Goal: Task Accomplishment & Management: Manage account settings

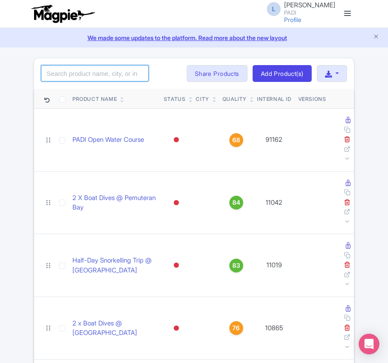
click at [84, 73] on input "search" at bounding box center [95, 73] width 108 height 16
paste input "14541"
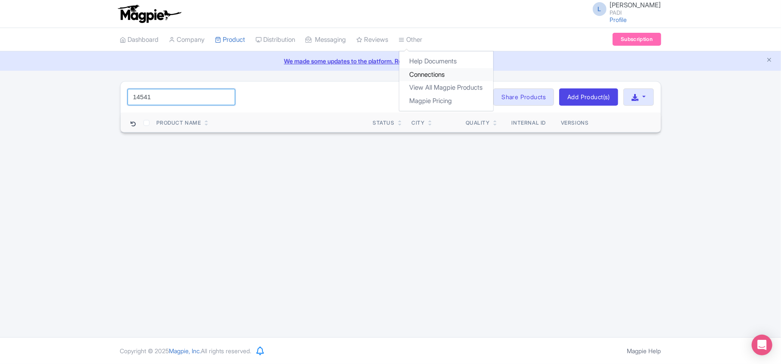
type input "14541"
click at [434, 74] on link "Connections" at bounding box center [446, 74] width 94 height 13
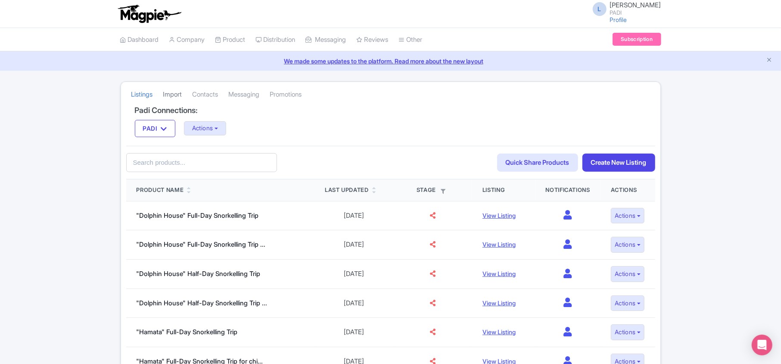
click at [174, 97] on link "Import" at bounding box center [172, 95] width 19 height 24
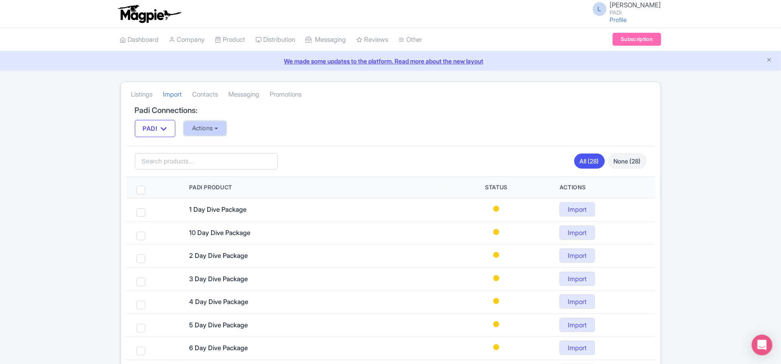
click at [202, 129] on button "Actions" at bounding box center [205, 128] width 43 height 14
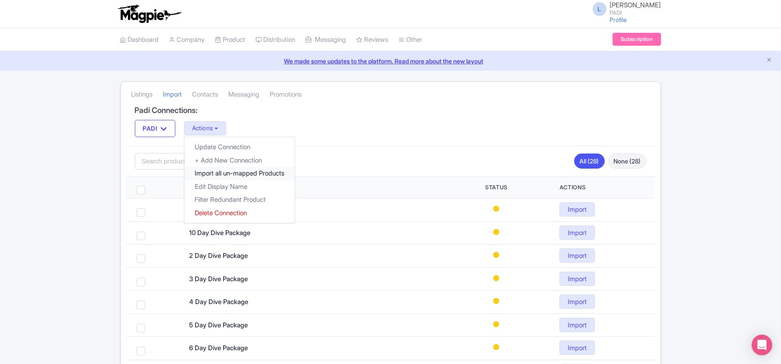
click at [211, 172] on link "Import all un-mapped Products" at bounding box center [239, 173] width 110 height 13
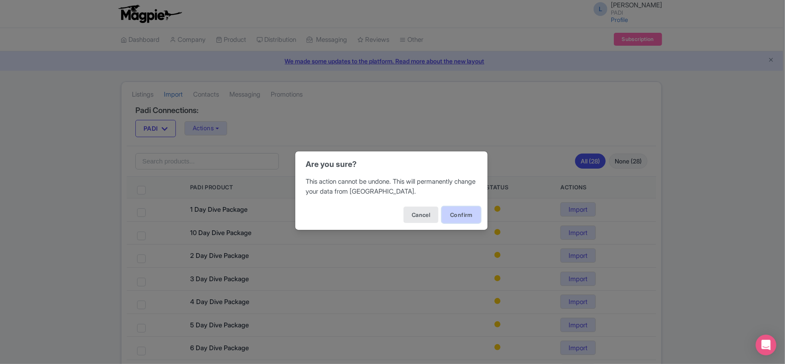
click at [462, 211] on button "Confirm" at bounding box center [461, 214] width 39 height 16
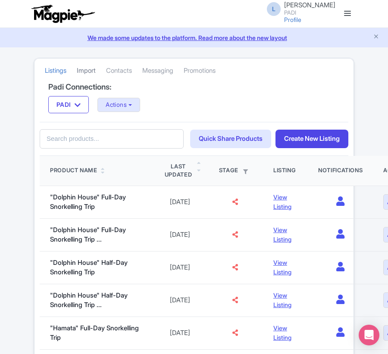
click at [92, 69] on link "Import" at bounding box center [86, 71] width 19 height 24
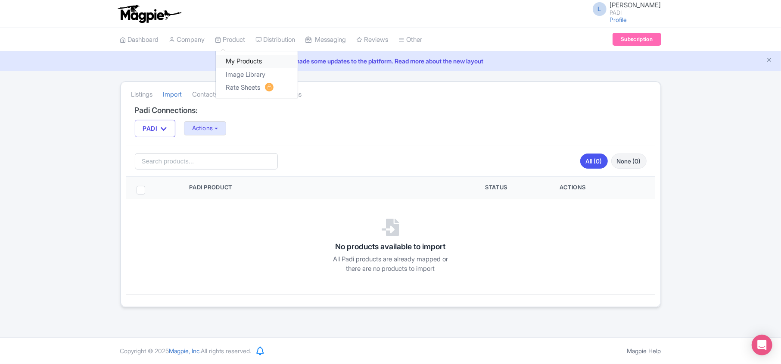
click at [233, 63] on link "My Products" at bounding box center [257, 61] width 82 height 13
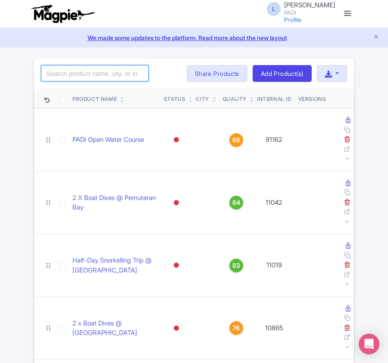
click at [74, 75] on input "search" at bounding box center [95, 73] width 108 height 16
paste input "109140"
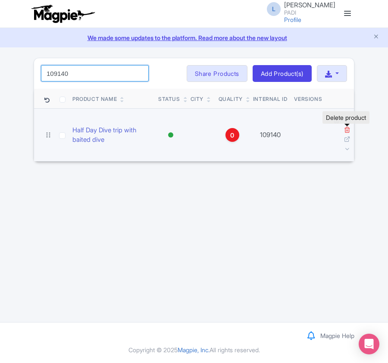
type input "109140"
click at [346, 131] on icon at bounding box center [347, 129] width 6 height 6
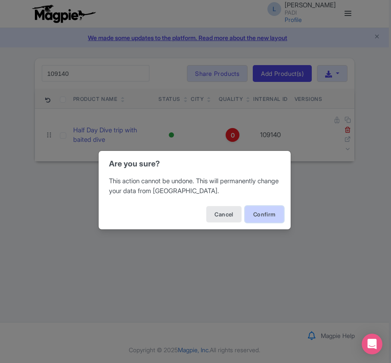
click at [259, 214] on button "Confirm" at bounding box center [264, 214] width 39 height 16
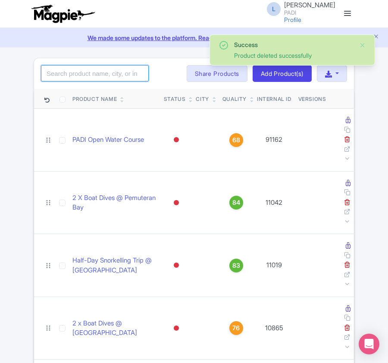
click at [106, 73] on input "search" at bounding box center [95, 73] width 108 height 16
paste input "98246"
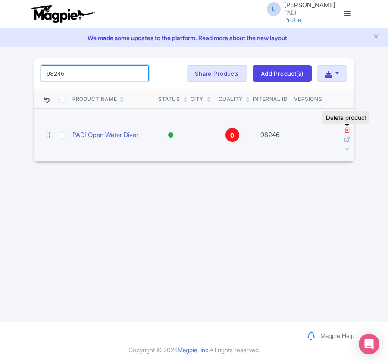
type input "98246"
click at [348, 131] on icon at bounding box center [347, 129] width 6 height 6
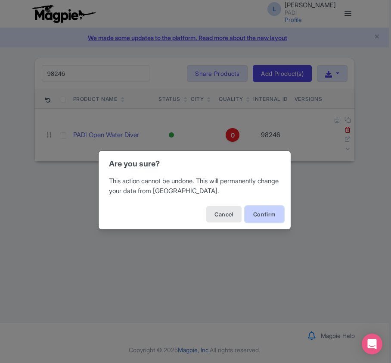
click at [264, 219] on button "Confirm" at bounding box center [264, 214] width 39 height 16
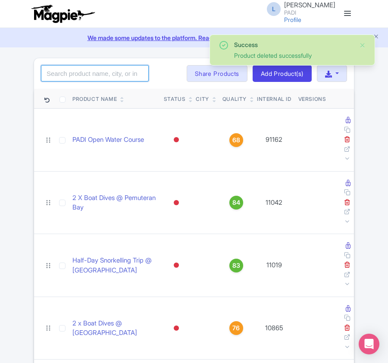
click at [81, 72] on input "search" at bounding box center [95, 73] width 108 height 16
paste input "66694"
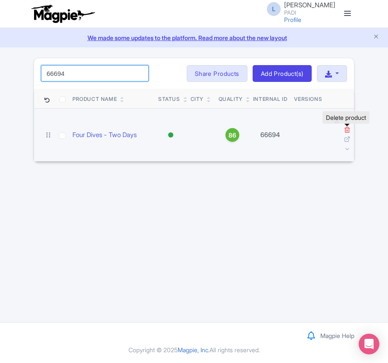
type input "66694"
click at [346, 131] on icon at bounding box center [347, 129] width 6 height 6
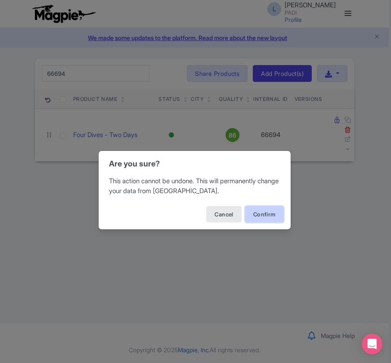
click at [264, 215] on button "Confirm" at bounding box center [264, 214] width 39 height 16
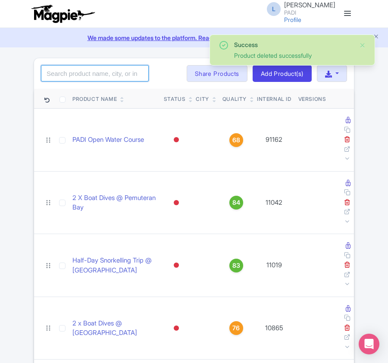
click at [70, 78] on input "search" at bounding box center [95, 73] width 108 height 16
paste input "66696"
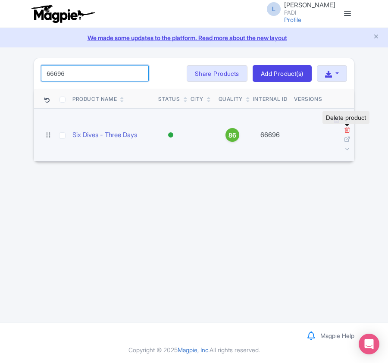
type input "66696"
click at [346, 130] on icon at bounding box center [347, 129] width 6 height 6
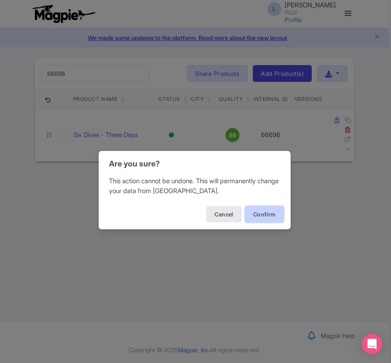
click at [255, 215] on button "Confirm" at bounding box center [264, 214] width 39 height 16
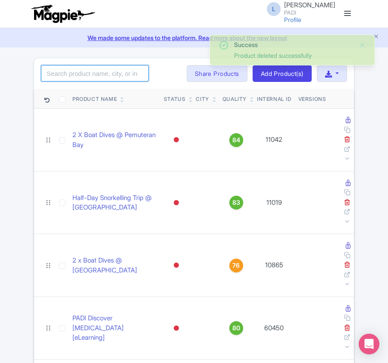
click at [84, 74] on input "search" at bounding box center [95, 73] width 108 height 16
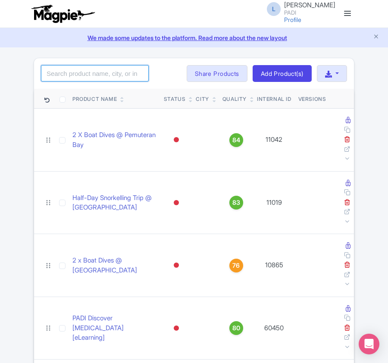
paste input "107702"
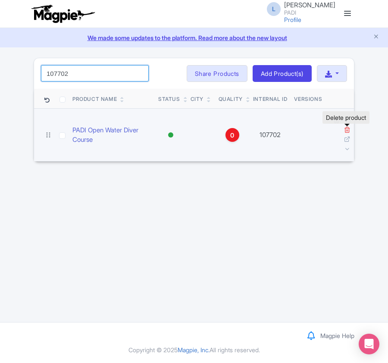
type input "107702"
click at [347, 131] on icon at bounding box center [347, 129] width 6 height 6
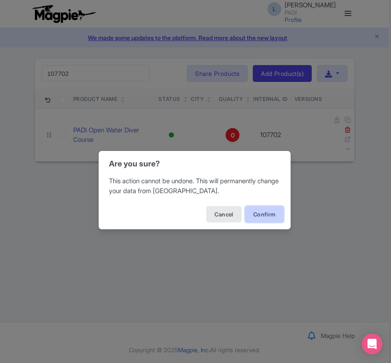
click at [258, 212] on button "Confirm" at bounding box center [264, 214] width 39 height 16
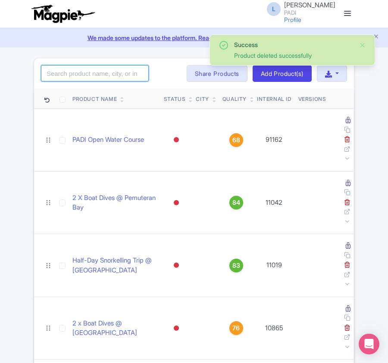
click at [68, 81] on input "search" at bounding box center [95, 73] width 108 height 16
paste input "107706"
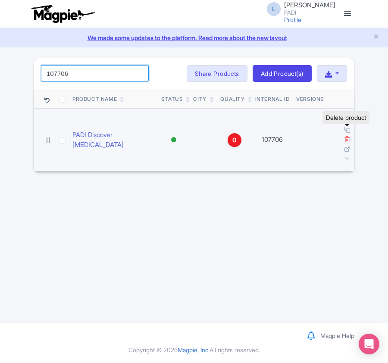
type input "107706"
click at [345, 136] on icon at bounding box center [347, 139] width 6 height 6
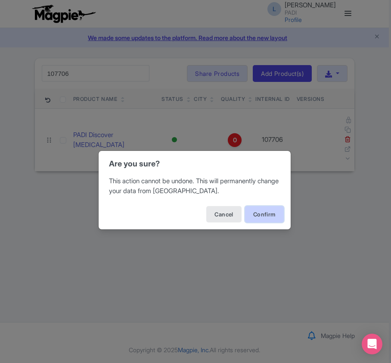
click at [264, 209] on button "Confirm" at bounding box center [264, 214] width 39 height 16
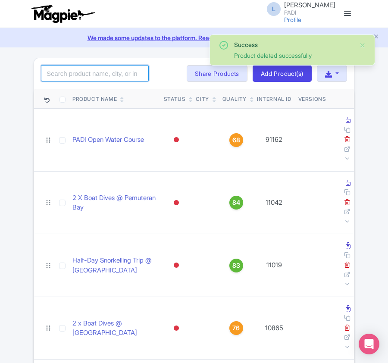
click at [83, 77] on input "search" at bounding box center [95, 73] width 108 height 16
paste input "109142"
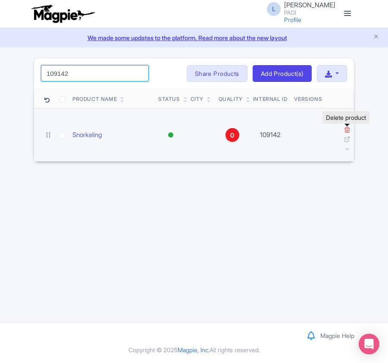
type input "109142"
click at [346, 131] on icon at bounding box center [347, 129] width 6 height 6
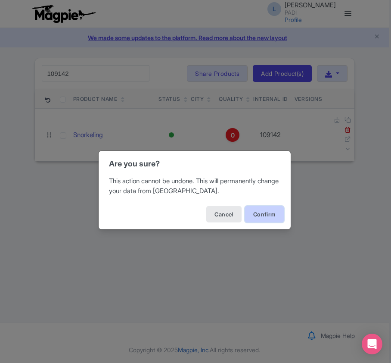
click at [266, 214] on button "Confirm" at bounding box center [264, 214] width 39 height 16
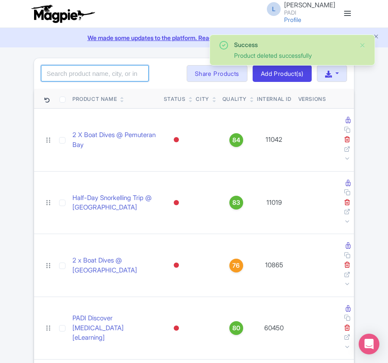
click at [83, 68] on input "search" at bounding box center [95, 73] width 108 height 16
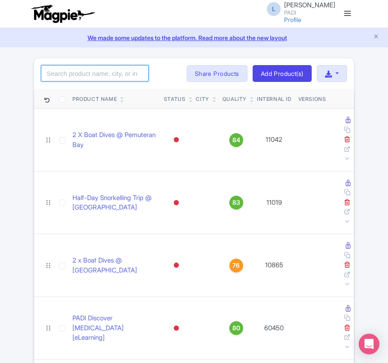
paste input "109060"
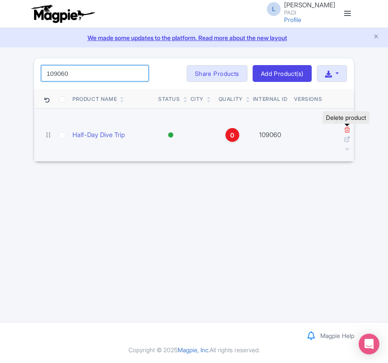
type input "109060"
click at [347, 128] on icon at bounding box center [347, 129] width 6 height 6
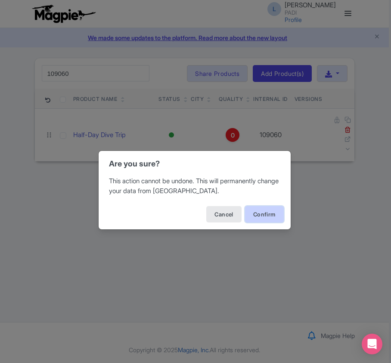
click at [264, 213] on button "Confirm" at bounding box center [264, 214] width 39 height 16
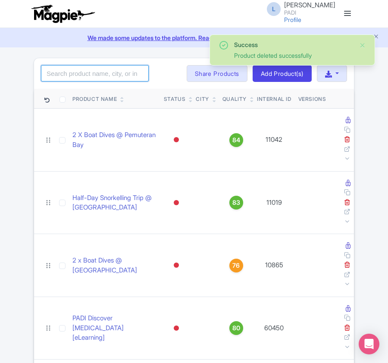
click at [92, 74] on input "search" at bounding box center [95, 73] width 108 height 16
paste input "99052"
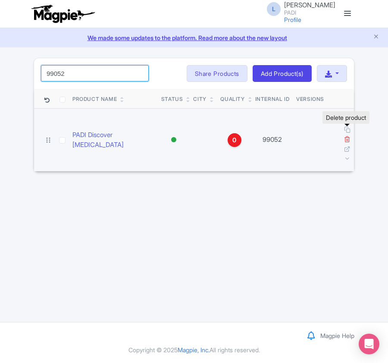
type input "99052"
click at [347, 136] on icon at bounding box center [347, 139] width 6 height 6
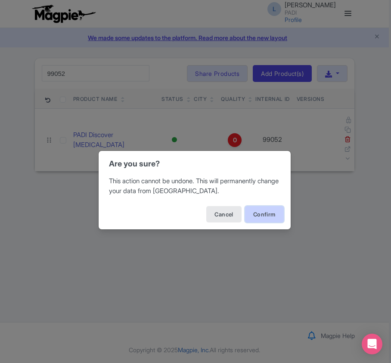
click at [257, 220] on button "Confirm" at bounding box center [264, 214] width 39 height 16
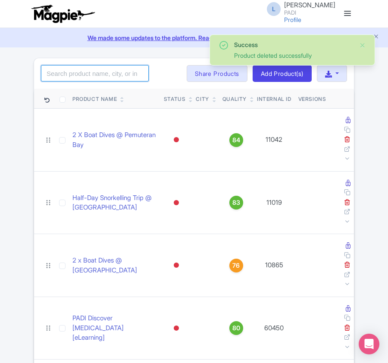
click at [75, 66] on input "search" at bounding box center [95, 73] width 108 height 16
paste input "16783"
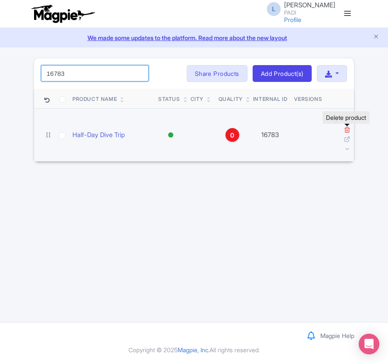
type input "16783"
click at [349, 130] on icon at bounding box center [347, 129] width 6 height 6
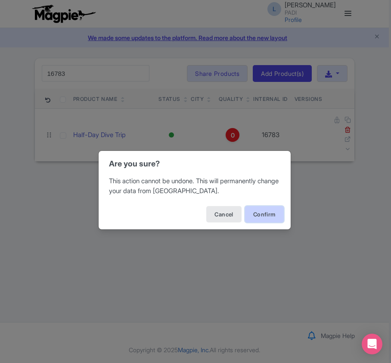
click at [269, 216] on button "Confirm" at bounding box center [264, 214] width 39 height 16
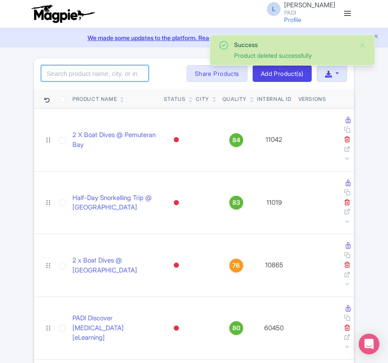
click at [87, 71] on input "search" at bounding box center [95, 73] width 108 height 16
paste input "16775"
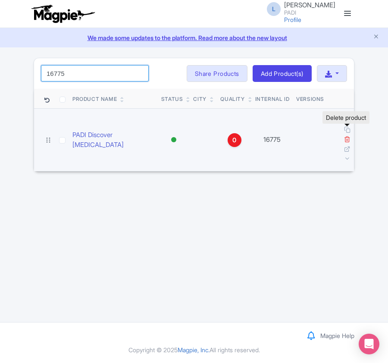
type input "16775"
click at [347, 136] on icon at bounding box center [347, 139] width 6 height 6
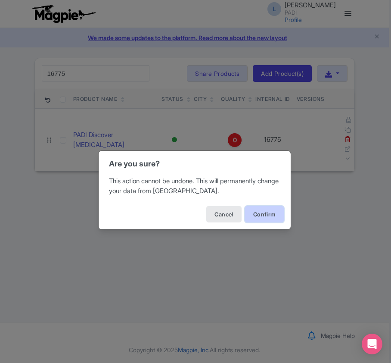
click at [262, 212] on button "Confirm" at bounding box center [264, 214] width 39 height 16
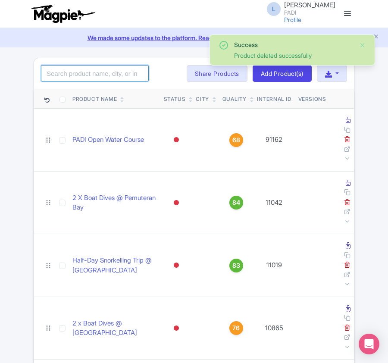
click at [76, 78] on input "search" at bounding box center [95, 73] width 108 height 16
paste input "16777"
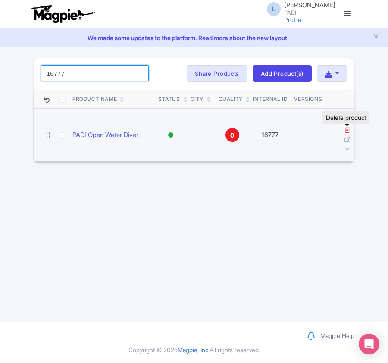
type input "16777"
click at [345, 130] on icon at bounding box center [347, 129] width 6 height 6
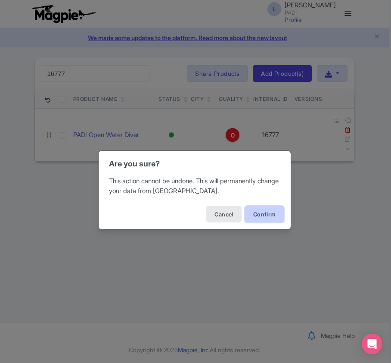
click at [258, 210] on button "Confirm" at bounding box center [264, 214] width 39 height 16
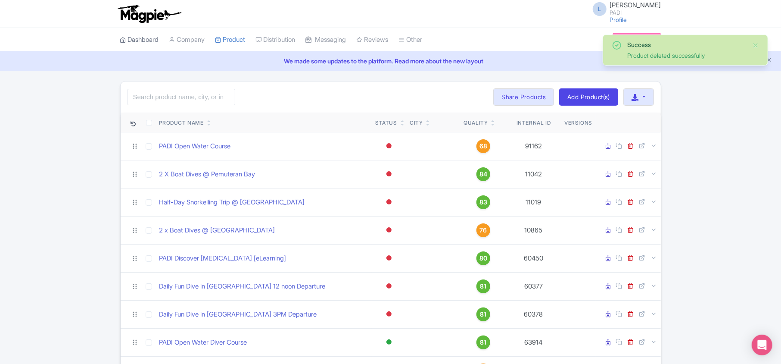
click at [135, 38] on link "Dashboard" at bounding box center [139, 40] width 39 height 24
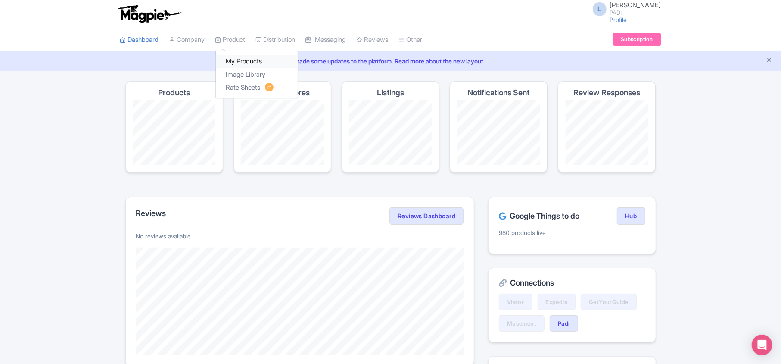
click at [241, 60] on link "My Products" at bounding box center [257, 61] width 82 height 13
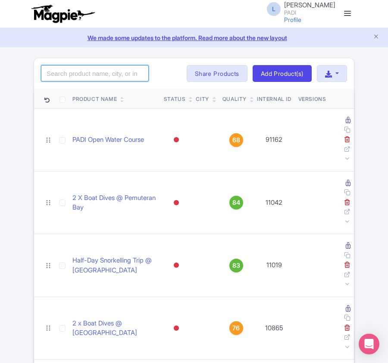
click at [72, 80] on input "search" at bounding box center [95, 73] width 108 height 16
paste input "14541"
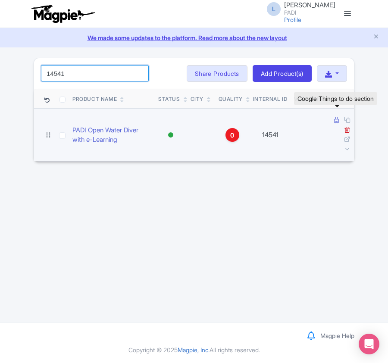
type input "14541"
click at [335, 121] on icon at bounding box center [336, 120] width 5 height 6
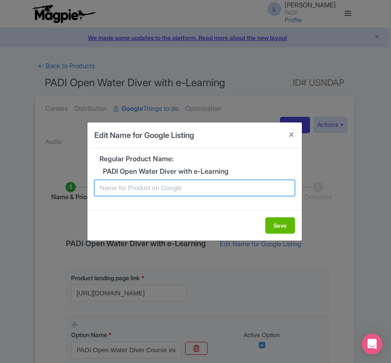
click at [190, 187] on input "text" at bounding box center [194, 188] width 201 height 16
paste input "Study Online + Dive in [GEOGRAPHIC_DATA]- PADI Open Water Course"
type input "Study Online + Dive in [GEOGRAPHIC_DATA]- PADI Open Water Course"
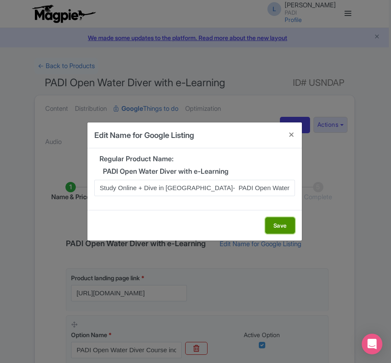
click at [283, 225] on button "Save" at bounding box center [280, 225] width 30 height 16
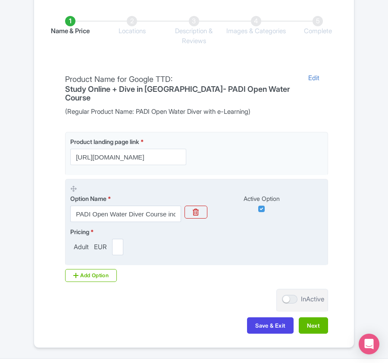
scroll to position [195, 0]
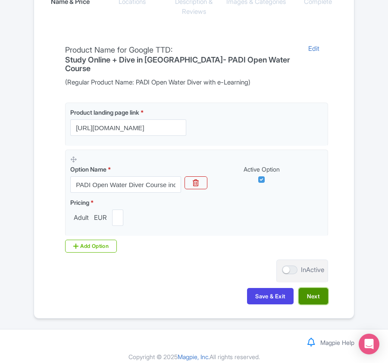
click at [311, 290] on button "Next" at bounding box center [313, 296] width 29 height 16
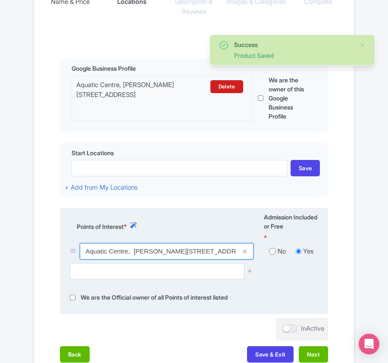
scroll to position [0, 23]
drag, startPoint x: 85, startPoint y: 254, endPoint x: 257, endPoint y: 252, distance: 171.5
click at [257, 252] on div "Aquatic Centre, [PERSON_NAME][STREET_ADDRESS]" at bounding box center [162, 253] width 194 height 20
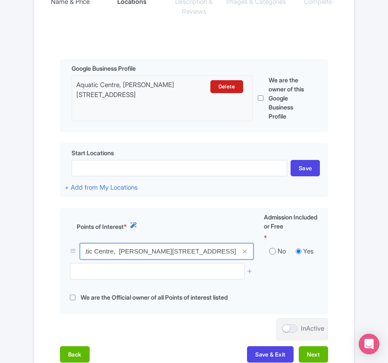
scroll to position [0, 0]
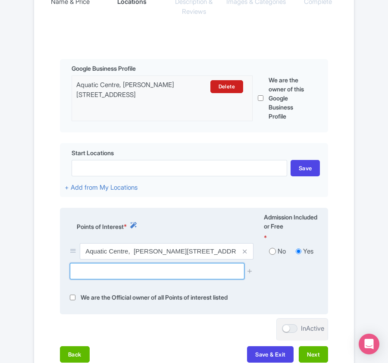
click at [125, 271] on input "text" at bounding box center [157, 271] width 174 height 16
paste input "[DEMOGRAPHIC_DATA] Thetis shipwreck"
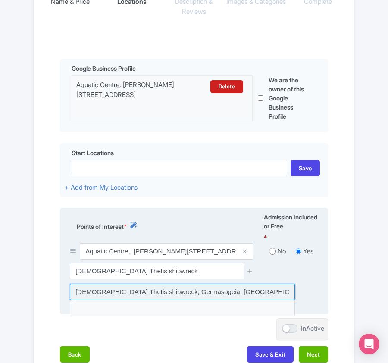
click at [115, 292] on input at bounding box center [182, 292] width 225 height 16
type input "[DEMOGRAPHIC_DATA] Thetis shipwreck, Germasogeia, [GEOGRAPHIC_DATA]"
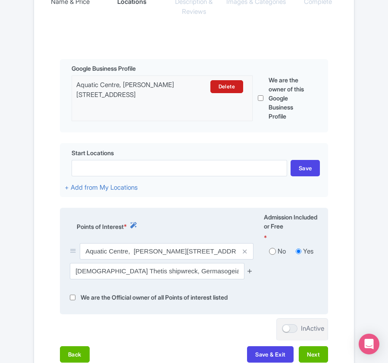
click at [250, 271] on icon at bounding box center [249, 271] width 6 height 6
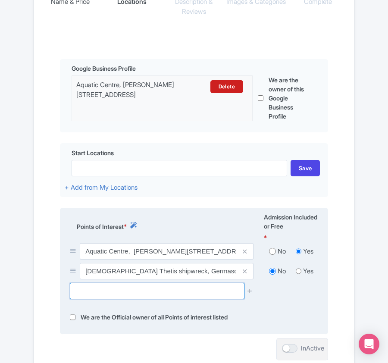
click at [157, 295] on input "text" at bounding box center [157, 291] width 174 height 16
paste input "Costantis Shipwreck"
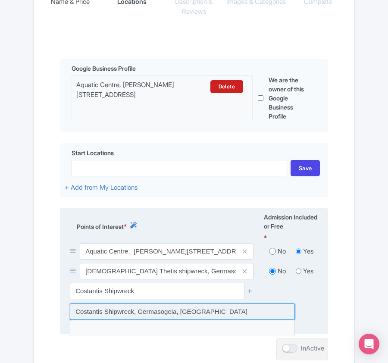
click at [144, 314] on input at bounding box center [182, 311] width 225 height 16
type input "Costantis Shipwreck, Germasogeia, [GEOGRAPHIC_DATA]"
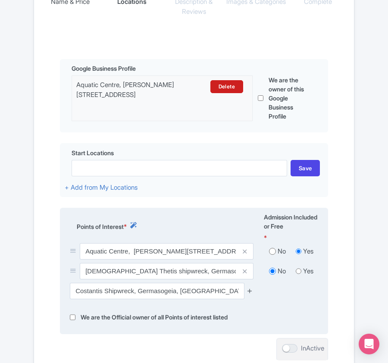
click at [249, 290] on icon at bounding box center [249, 290] width 6 height 6
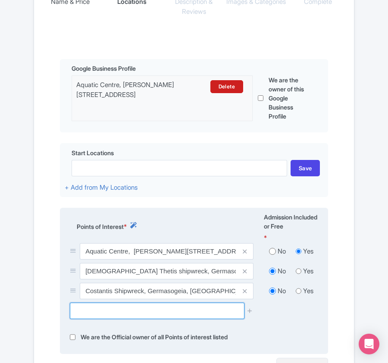
click at [108, 311] on input "text" at bounding box center [157, 311] width 174 height 16
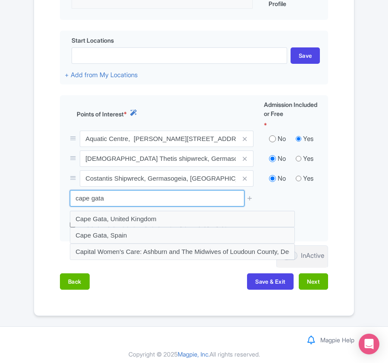
scroll to position [310, 0]
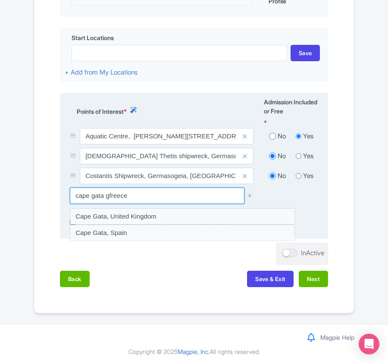
click at [114, 198] on input "cape gata gfreece" at bounding box center [157, 195] width 174 height 16
click at [111, 198] on input "cape gata gfreece" at bounding box center [157, 195] width 174 height 16
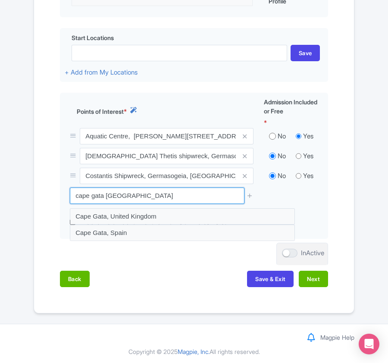
drag, startPoint x: 153, startPoint y: 196, endPoint x: 12, endPoint y: 195, distance: 140.5
click at [12, 195] on div "Success Point of interest added successfully ← Back to Products PADI Open Water…" at bounding box center [194, 30] width 388 height 566
paste input "Amathounta ancient port"
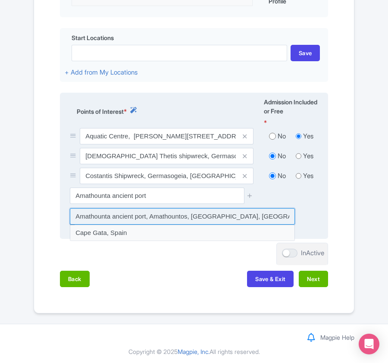
click at [190, 215] on input at bounding box center [182, 216] width 225 height 16
type input "Amathounta ancient port, Amathountos, Agios Tychon, Cyprus"
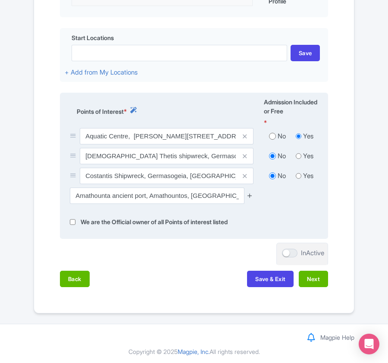
click at [250, 197] on icon at bounding box center [249, 195] width 6 height 6
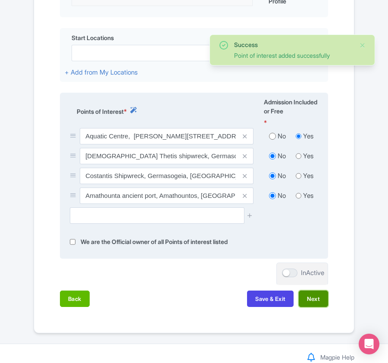
click at [311, 300] on button "Next" at bounding box center [313, 298] width 29 height 16
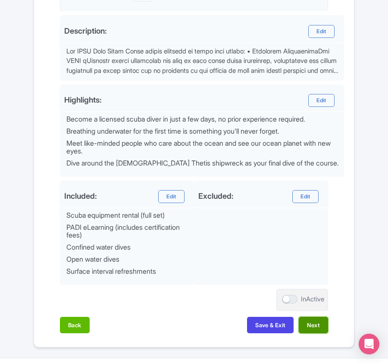
click at [318, 329] on button "Next" at bounding box center [313, 325] width 29 height 16
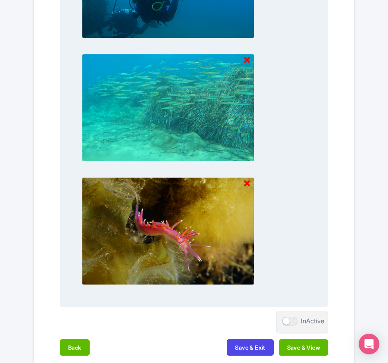
scroll to position [909, 0]
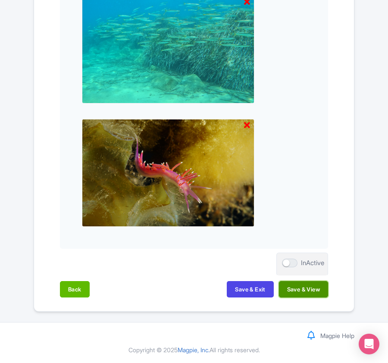
click at [302, 291] on button "Save & View" at bounding box center [303, 289] width 49 height 16
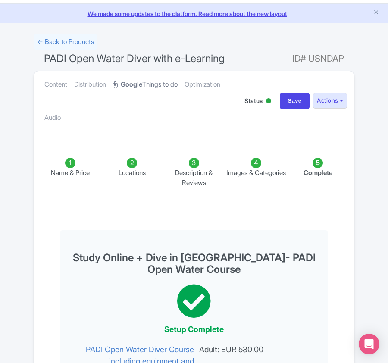
scroll to position [0, 0]
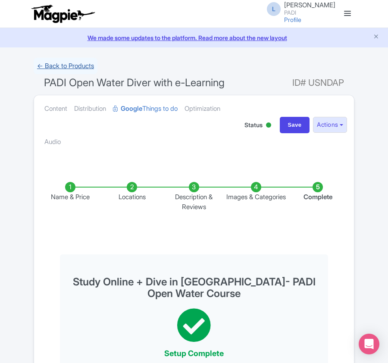
click at [56, 69] on link "← Back to Products" at bounding box center [66, 66] width 64 height 17
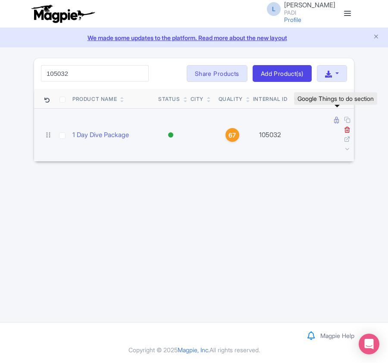
type input "105032"
click at [334, 119] on icon at bounding box center [336, 120] width 5 height 6
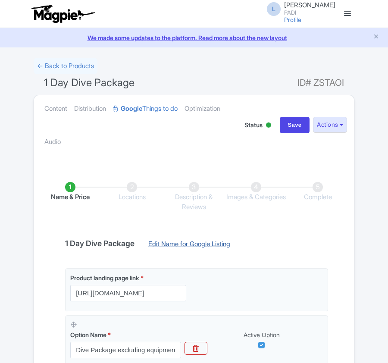
click at [179, 245] on link "Edit Name for Google Listing" at bounding box center [189, 246] width 99 height 14
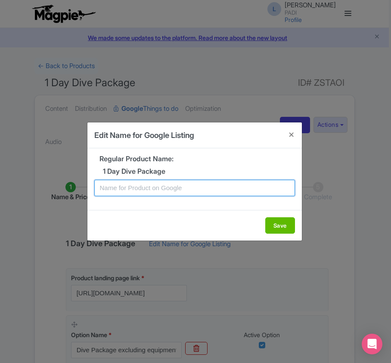
click at [177, 184] on input "text" at bounding box center [194, 188] width 201 height 16
paste input "Sharm El Sheikh 1 day Dive Package – 2 Dives for Certified Scuba Divers"
type input "Sharm El Sheikh 1 day Dive Package – 2 Dives for Certified Scuba Divers"
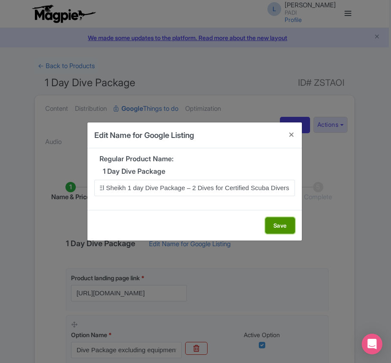
click at [293, 224] on button "Save" at bounding box center [280, 225] width 30 height 16
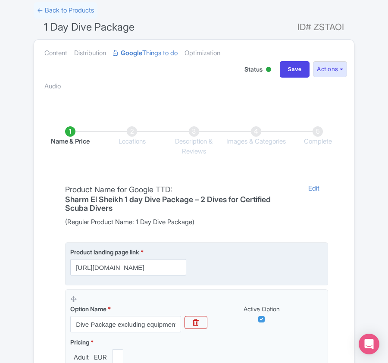
scroll to position [204, 0]
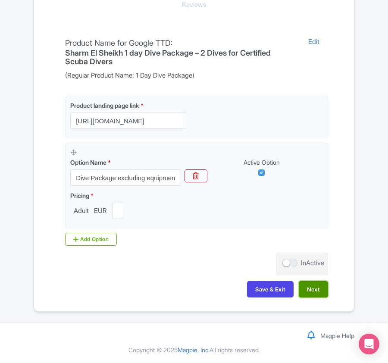
click at [314, 288] on button "Next" at bounding box center [313, 289] width 29 height 16
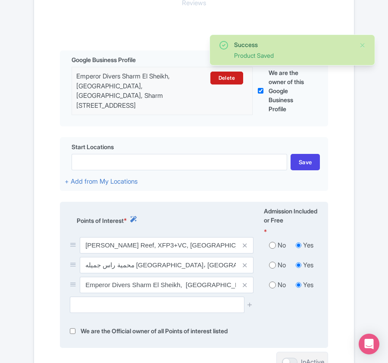
click at [278, 268] on label "No" at bounding box center [282, 265] width 8 height 10
click at [271, 288] on input "radio" at bounding box center [272, 285] width 7 height 9
radio input "true"
click at [273, 269] on input "radio" at bounding box center [272, 265] width 7 height 9
radio input "true"
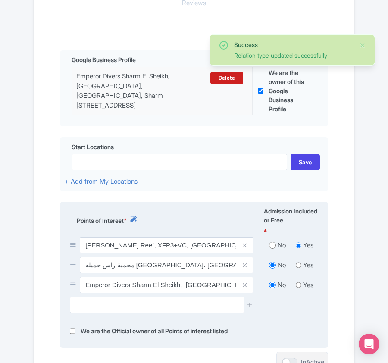
click at [297, 286] on input "radio" at bounding box center [299, 285] width 6 height 9
radio input "true"
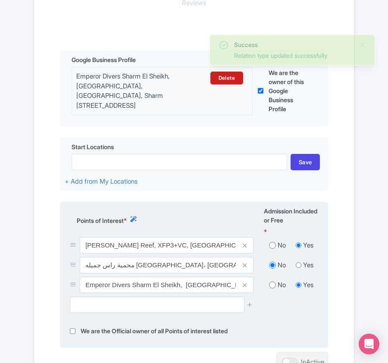
click at [272, 250] on input "radio" at bounding box center [272, 245] width 7 height 9
radio input "true"
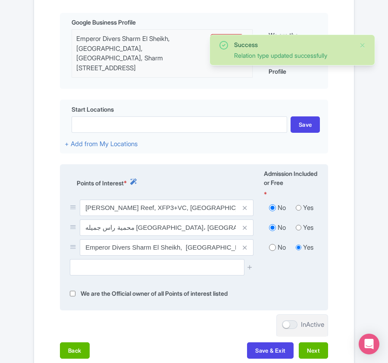
scroll to position [261, 0]
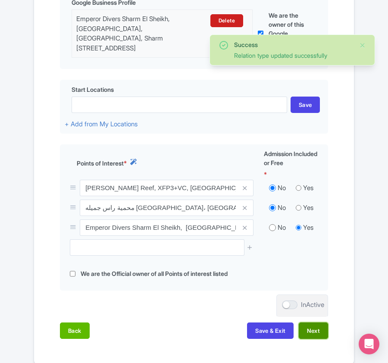
click at [314, 335] on button "Next" at bounding box center [313, 330] width 29 height 16
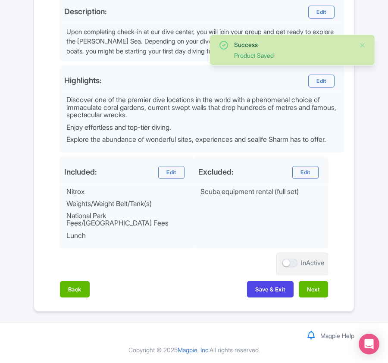
scroll to position [332, 0]
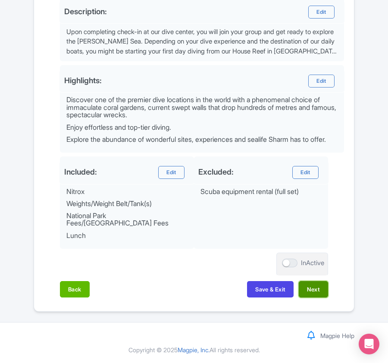
click at [311, 288] on button "Next" at bounding box center [313, 289] width 29 height 16
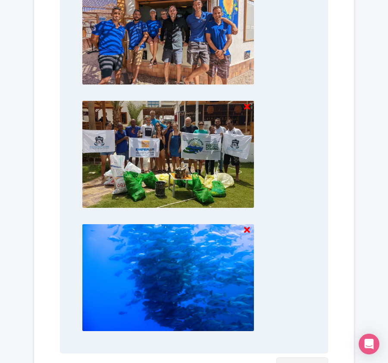
scroll to position [898, 0]
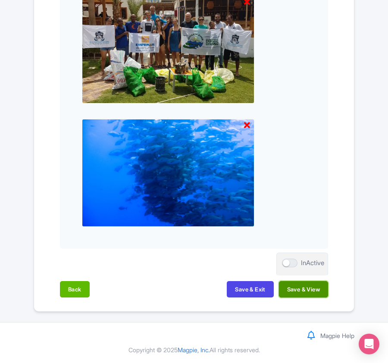
click at [297, 289] on button "Save & View" at bounding box center [303, 289] width 49 height 16
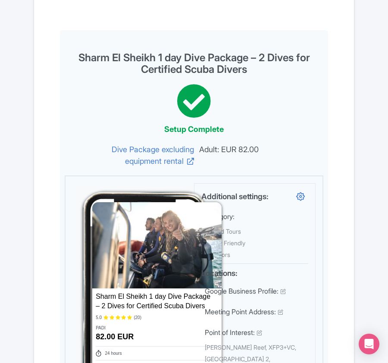
scroll to position [0, 0]
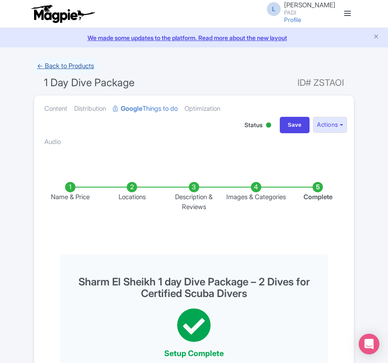
click at [59, 66] on link "← Back to Products" at bounding box center [66, 66] width 64 height 17
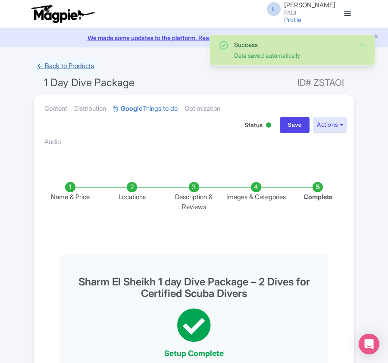
click at [57, 66] on link "← Back to Products" at bounding box center [66, 66] width 64 height 17
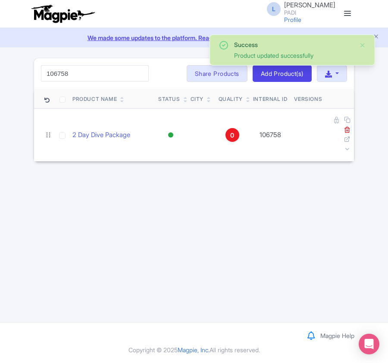
type input "106758"
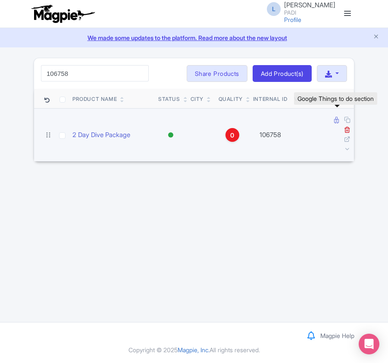
click at [334, 124] on link at bounding box center [337, 120] width 6 height 8
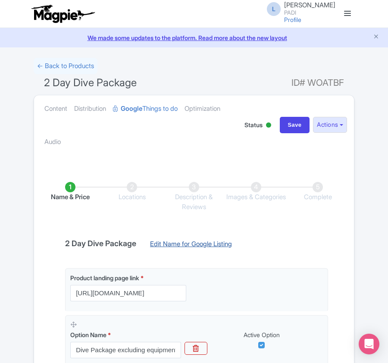
click at [214, 243] on link "Edit Name for Google Listing" at bounding box center [190, 246] width 99 height 14
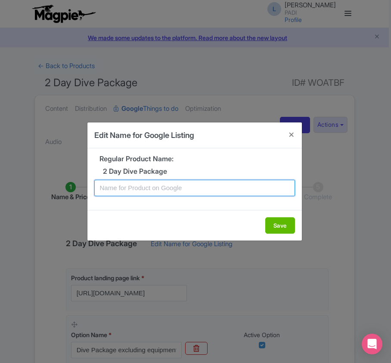
click at [187, 191] on input "text" at bounding box center [194, 188] width 201 height 16
paste input "Discover Sharm el Sheikh’s Best Dive Spots – 2-Day, 4-Dive Tour for Certified D…"
type input "Discover Sharm el Sheikh’s Best Dive Spots – 2-Day, 4-Dive Tour for Certified D…"
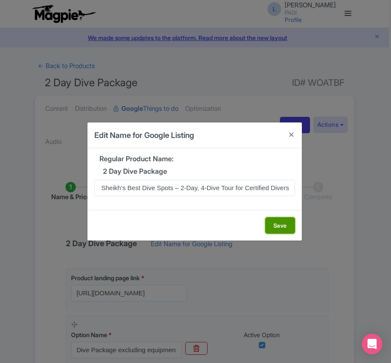
click at [285, 228] on button "Save" at bounding box center [280, 225] width 30 height 16
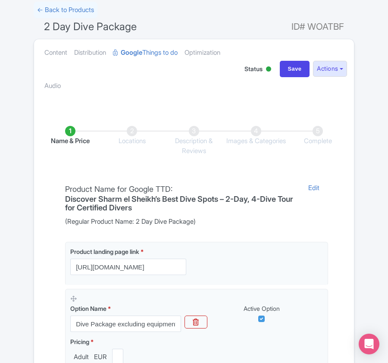
scroll to position [204, 0]
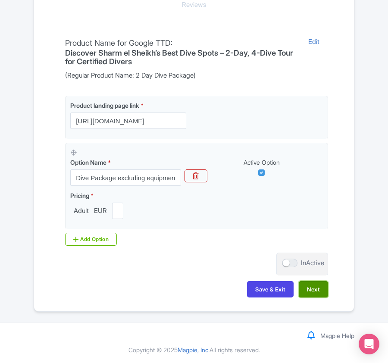
click at [311, 290] on button "Next" at bounding box center [313, 289] width 29 height 16
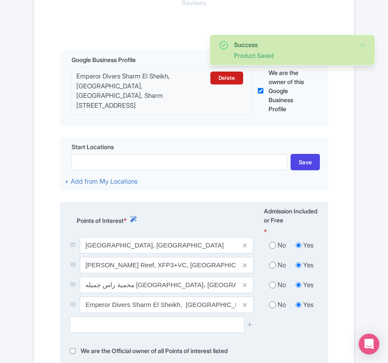
click at [273, 245] on input "radio" at bounding box center [272, 245] width 7 height 9
radio input "true"
click at [271, 268] on input "radio" at bounding box center [272, 265] width 7 height 9
radio input "true"
click at [273, 288] on input "radio" at bounding box center [272, 285] width 7 height 9
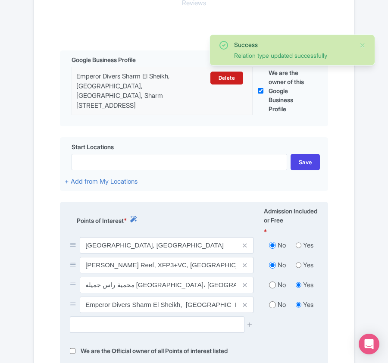
radio input "true"
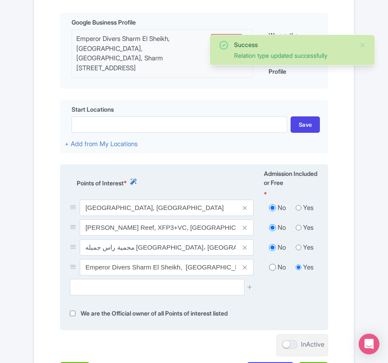
scroll to position [338, 0]
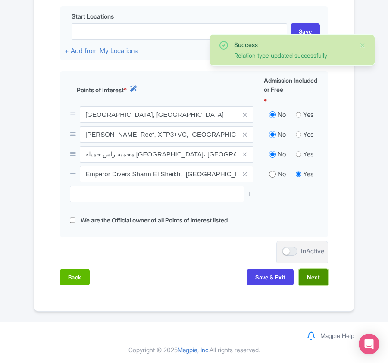
click at [314, 278] on button "Next" at bounding box center [313, 277] width 29 height 16
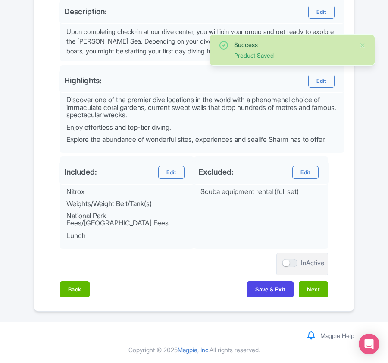
scroll to position [332, 0]
click at [311, 283] on button "Next" at bounding box center [313, 289] width 29 height 16
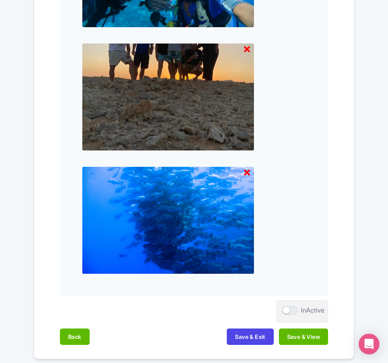
scroll to position [898, 0]
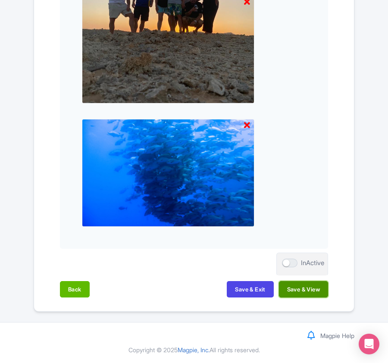
click at [308, 287] on button "Save & View" at bounding box center [303, 289] width 49 height 16
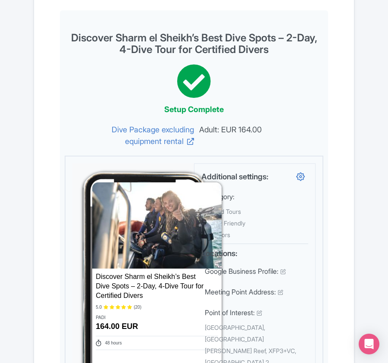
scroll to position [0, 0]
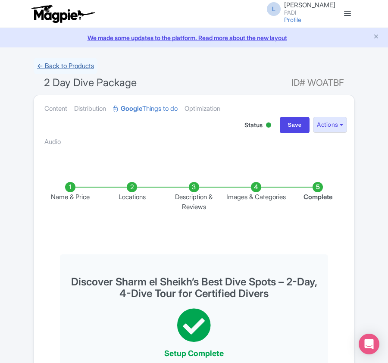
click at [69, 66] on link "← Back to Products" at bounding box center [66, 66] width 64 height 17
click at [67, 64] on link "← Back to Products" at bounding box center [66, 66] width 64 height 17
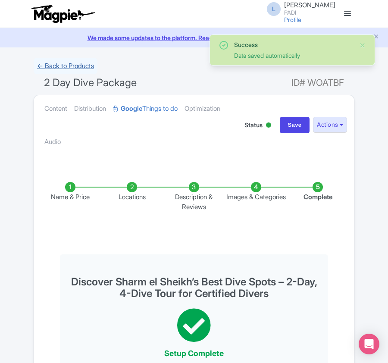
click at [58, 64] on link "← Back to Products" at bounding box center [66, 66] width 64 height 17
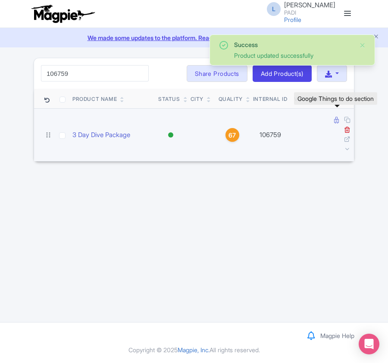
type input "106759"
click at [336, 117] on icon at bounding box center [336, 120] width 5 height 6
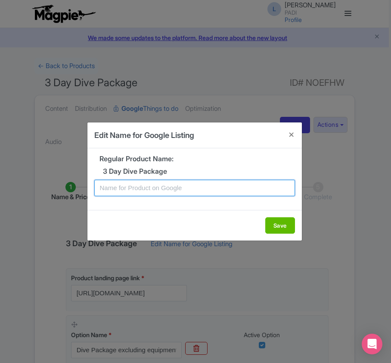
click at [190, 189] on input "text" at bounding box center [194, 188] width 201 height 16
paste input "Sharm el Sheikh 3 days Dive Package – 6 Dives from shore or boat for Certified …"
type input "Sharm el Sheikh 3 days Dive Package – 6 Dives from shore or boat for Certified …"
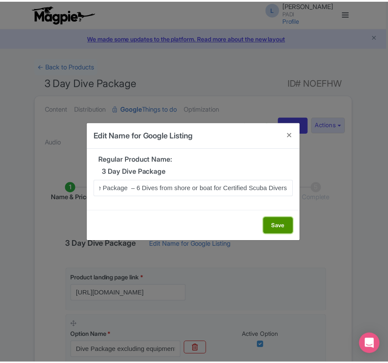
scroll to position [0, 0]
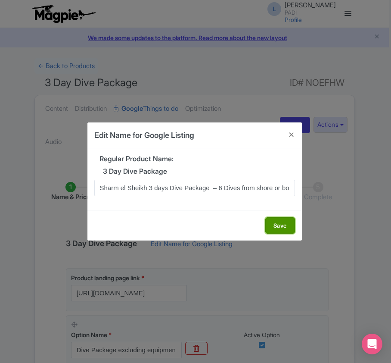
click at [283, 226] on button "Save" at bounding box center [280, 225] width 30 height 16
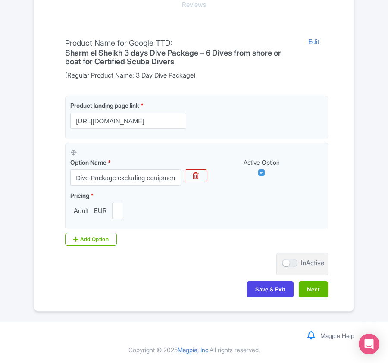
scroll to position [204, 0]
click at [306, 287] on button "Next" at bounding box center [313, 289] width 29 height 16
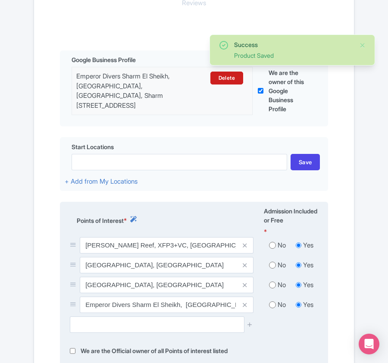
click at [269, 246] on input "radio" at bounding box center [272, 245] width 7 height 9
radio input "true"
click at [273, 266] on input "radio" at bounding box center [272, 265] width 7 height 9
radio input "true"
click at [273, 285] on input "radio" at bounding box center [272, 285] width 7 height 9
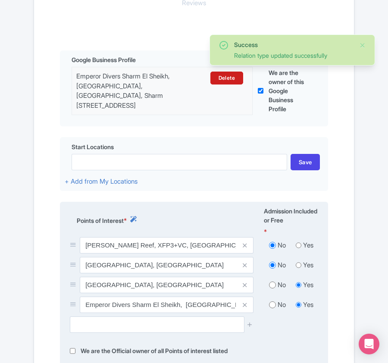
radio input "true"
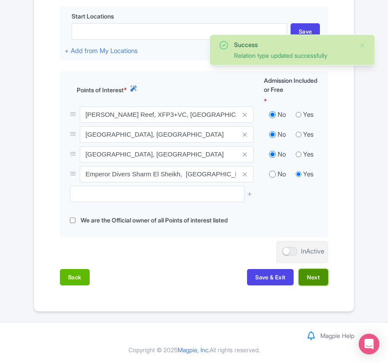
click at [312, 278] on button "Next" at bounding box center [313, 277] width 29 height 16
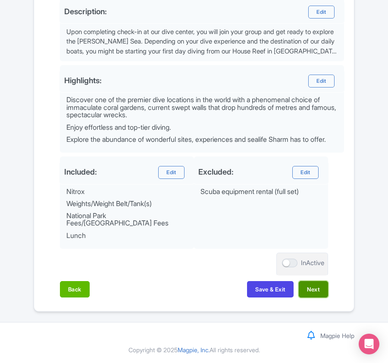
click at [309, 287] on button "Next" at bounding box center [313, 289] width 29 height 16
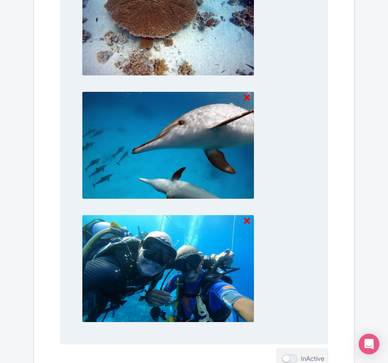
scroll to position [898, 0]
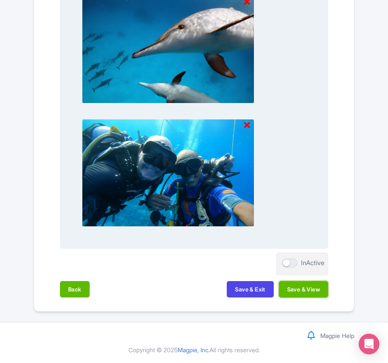
click at [309, 289] on button "Save & View" at bounding box center [303, 289] width 49 height 16
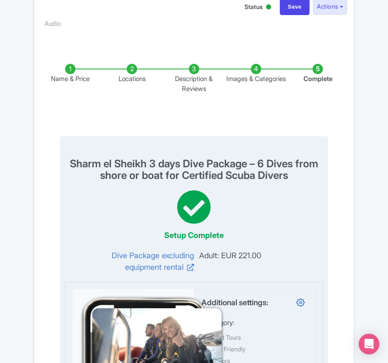
scroll to position [0, 0]
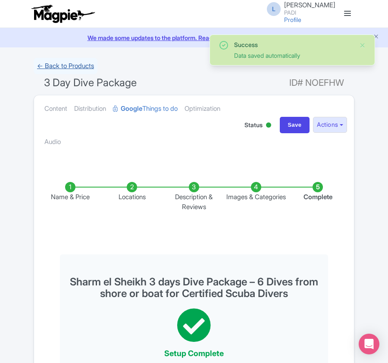
click at [56, 64] on link "← Back to Products" at bounding box center [66, 66] width 64 height 17
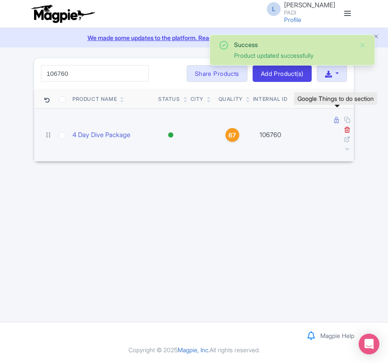
type input "106760"
click at [335, 122] on icon at bounding box center [336, 120] width 5 height 6
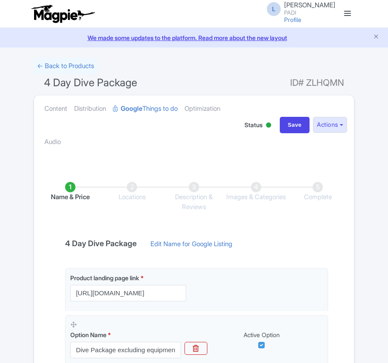
click at [172, 245] on link "Edit Name for Google Listing" at bounding box center [191, 246] width 99 height 14
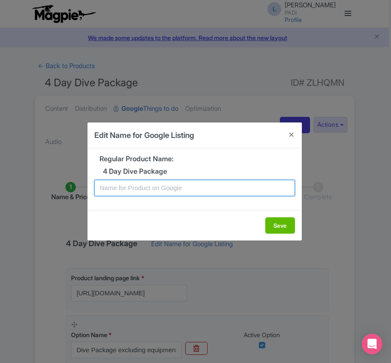
click at [174, 194] on input "text" at bounding box center [194, 188] width 201 height 16
paste input "Red Sea Wonders Await – 4 Days, 8 Dive Excursion for Certified Divers from Shar…"
type input "Red Sea Wonders Await – 4 Days, 8 Dive Excursion for Certified Divers from Shar…"
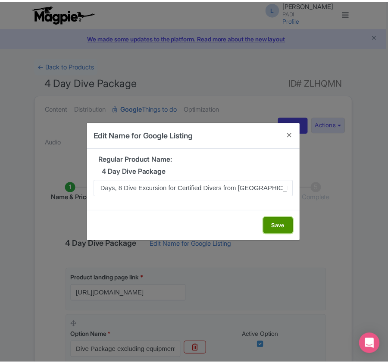
scroll to position [0, 0]
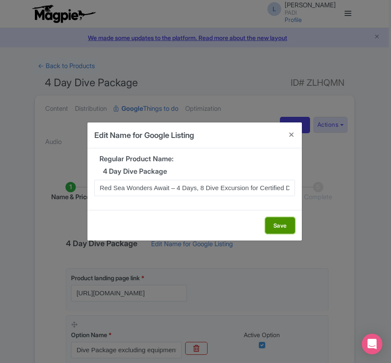
click at [281, 223] on button "Save" at bounding box center [280, 225] width 30 height 16
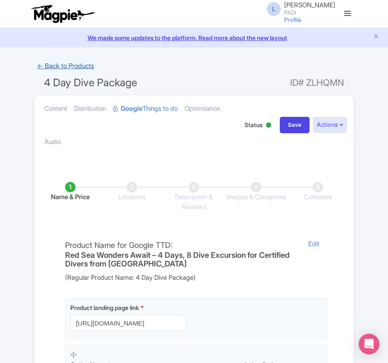
click at [66, 67] on link "← Back to Products" at bounding box center [66, 66] width 64 height 17
click at [49, 64] on link "← Back to Products" at bounding box center [66, 66] width 64 height 17
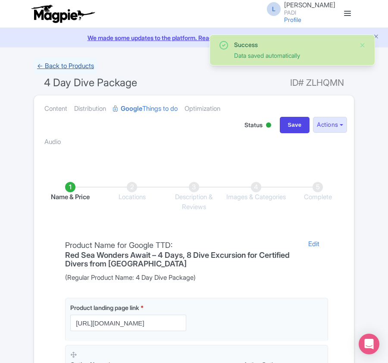
click at [73, 65] on link "← Back to Products" at bounding box center [66, 66] width 64 height 17
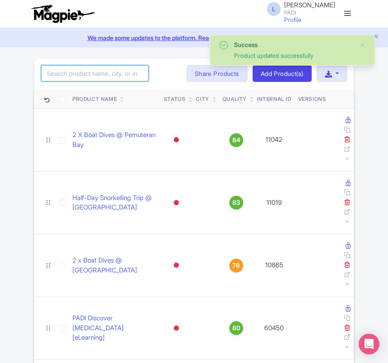
drag, startPoint x: 0, startPoint y: 0, endPoint x: 74, endPoint y: 69, distance: 101.5
click at [74, 69] on input "search" at bounding box center [95, 73] width 108 height 16
paste input "106761"
type input "106761"
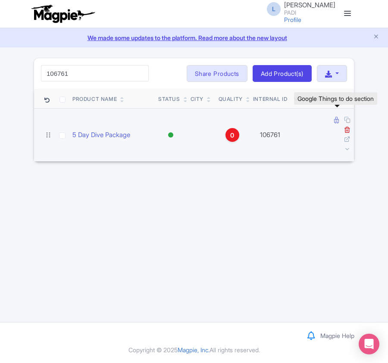
click at [338, 121] on link at bounding box center [337, 120] width 6 height 8
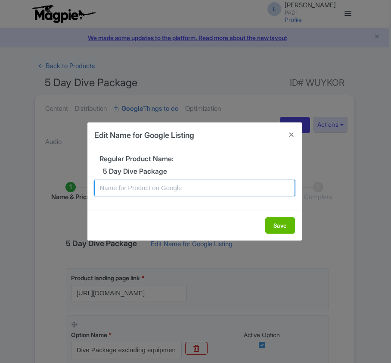
click at [159, 185] on input "text" at bounding box center [194, 188] width 201 height 16
paste input "Red Sea Wonders Await – 5 Days, 10 Dive Excursion for Certified Divers from Sha…"
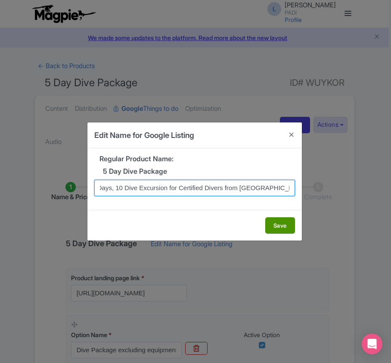
type input "Red Sea Wonders Await – 5 Days, 10 Dive Excursion for Certified Divers from Sha…"
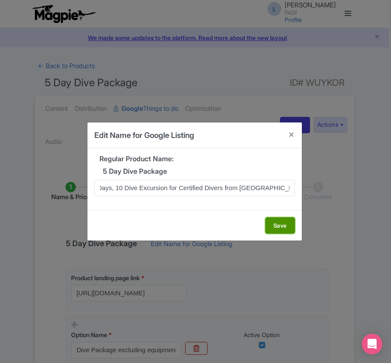
click at [282, 225] on button "Save" at bounding box center [280, 225] width 30 height 16
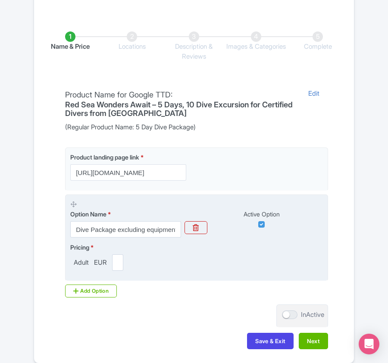
scroll to position [204, 0]
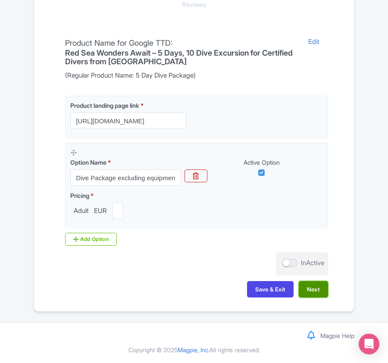
click at [317, 293] on button "Next" at bounding box center [313, 289] width 29 height 16
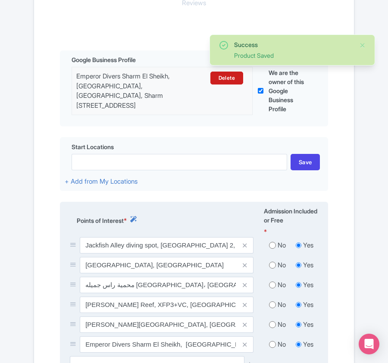
click at [271, 250] on input "radio" at bounding box center [272, 245] width 7 height 9
radio input "true"
drag, startPoint x: 271, startPoint y: 264, endPoint x: 271, endPoint y: 271, distance: 6.9
click at [271, 266] on input "radio" at bounding box center [272, 265] width 7 height 9
radio input "true"
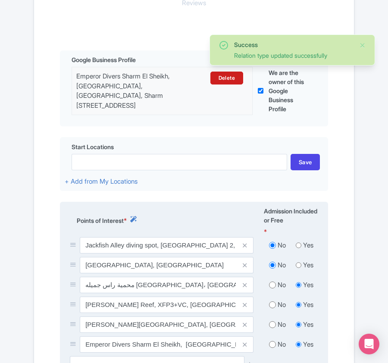
drag, startPoint x: 272, startPoint y: 286, endPoint x: 272, endPoint y: 293, distance: 7.3
click at [272, 287] on input "radio" at bounding box center [272, 285] width 7 height 9
radio input "true"
click at [269, 309] on input "radio" at bounding box center [272, 304] width 7 height 9
radio input "true"
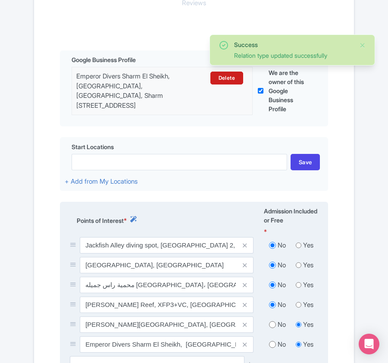
click at [270, 324] on input "radio" at bounding box center [272, 324] width 7 height 9
radio input "true"
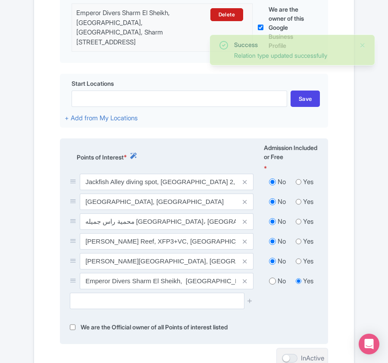
scroll to position [319, 0]
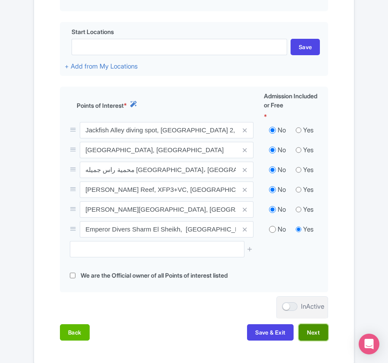
click at [308, 338] on button "Next" at bounding box center [313, 332] width 29 height 16
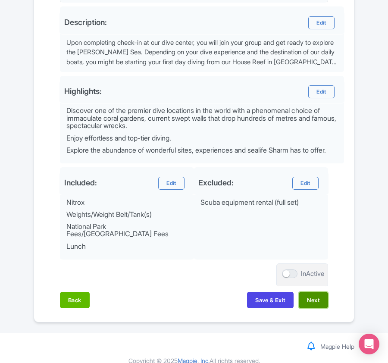
click at [319, 308] on button "Next" at bounding box center [313, 300] width 29 height 16
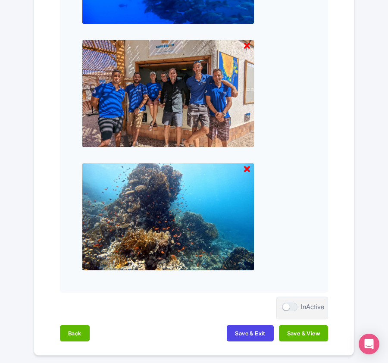
scroll to position [898, 0]
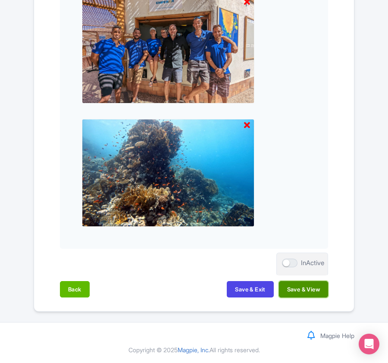
click at [297, 285] on button "Save & View" at bounding box center [303, 289] width 49 height 16
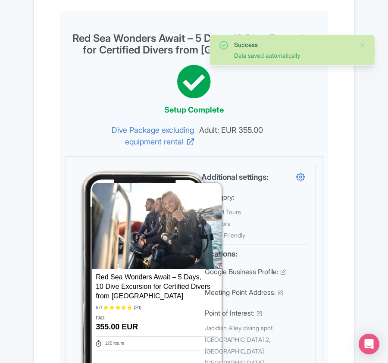
scroll to position [0, 0]
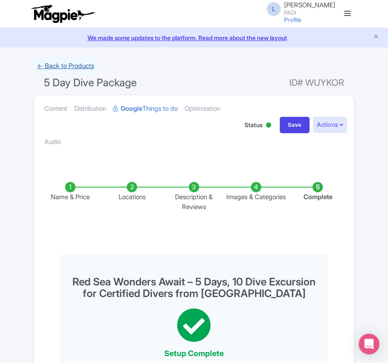
click at [56, 62] on link "← Back to Products" at bounding box center [66, 66] width 64 height 17
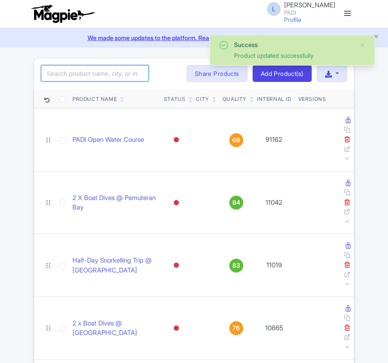
drag, startPoint x: 0, startPoint y: 0, endPoint x: 109, endPoint y: 75, distance: 131.7
click at [109, 75] on input "search" at bounding box center [95, 73] width 108 height 16
paste input "107135"
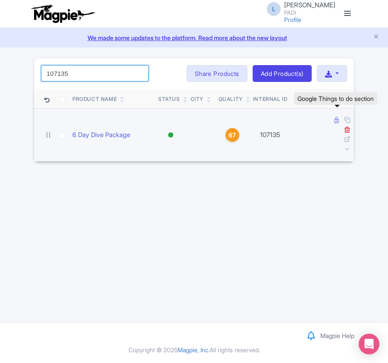
type input "107135"
click at [334, 122] on icon at bounding box center [336, 120] width 5 height 6
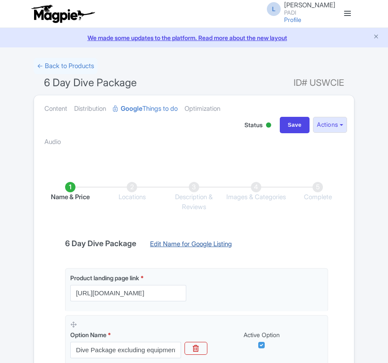
drag, startPoint x: 0, startPoint y: 0, endPoint x: 191, endPoint y: 243, distance: 309.3
click at [191, 243] on link "Edit Name for Google Listing" at bounding box center [190, 246] width 99 height 14
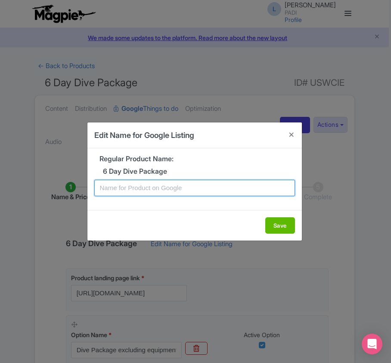
click at [180, 192] on input "text" at bounding box center [194, 188] width 201 height 16
paste input "Sharm el Sheikh 3 days Dive Package – 6 Dives from shore or boat for Certified …"
type input "Sharm el Sheikh 3 days Dive Package – 6 Dives from shore or boat for Certified …"
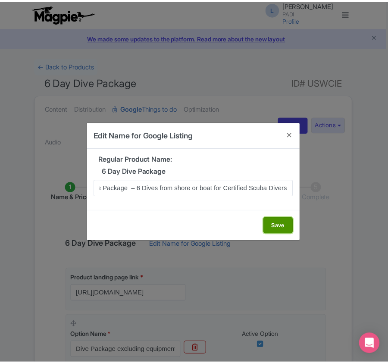
scroll to position [0, 0]
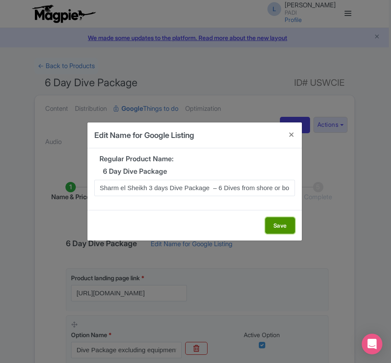
click at [271, 227] on button "Save" at bounding box center [280, 225] width 30 height 16
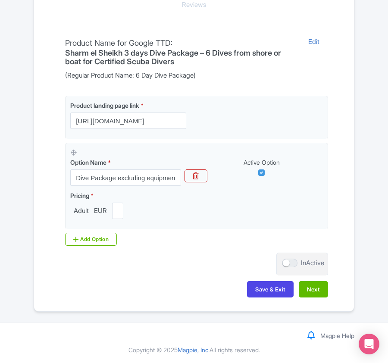
scroll to position [204, 0]
click at [323, 290] on button "Next" at bounding box center [313, 289] width 29 height 16
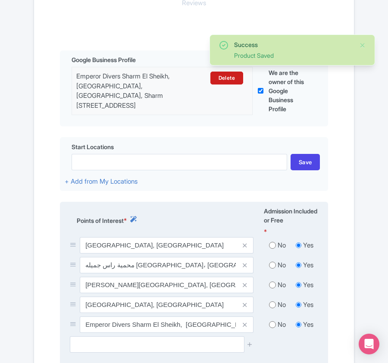
click at [271, 248] on input "radio" at bounding box center [272, 245] width 7 height 9
radio input "true"
click at [273, 267] on input "radio" at bounding box center [272, 265] width 7 height 9
radio input "true"
drag, startPoint x: 273, startPoint y: 286, endPoint x: 273, endPoint y: 298, distance: 12.1
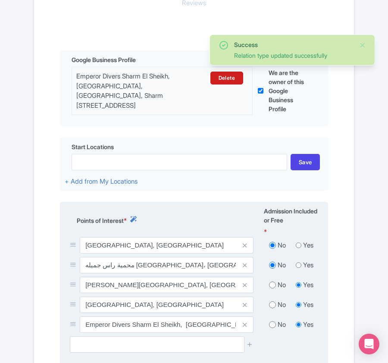
click at [273, 287] on input "radio" at bounding box center [272, 285] width 7 height 9
radio input "true"
click at [271, 309] on input "radio" at bounding box center [272, 304] width 7 height 9
radio input "true"
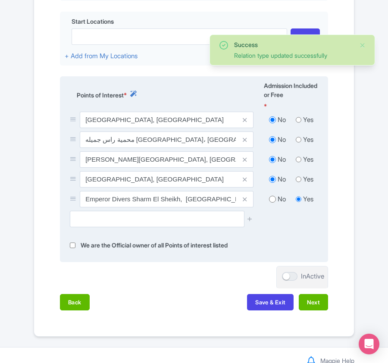
scroll to position [357, 0]
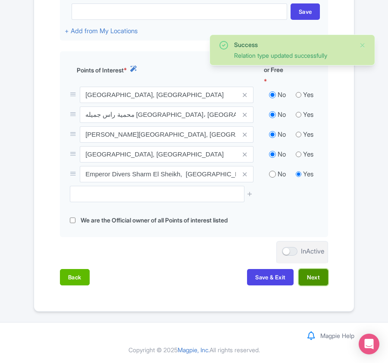
click at [315, 279] on button "Next" at bounding box center [313, 277] width 29 height 16
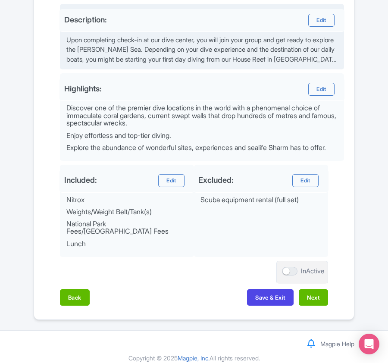
scroll to position [0, 0]
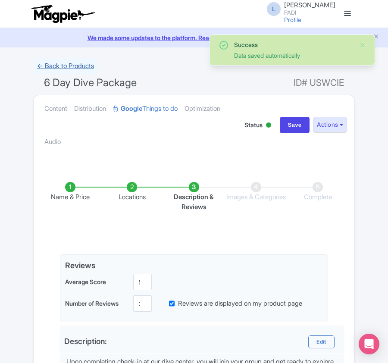
click at [66, 65] on link "← Back to Products" at bounding box center [66, 66] width 64 height 17
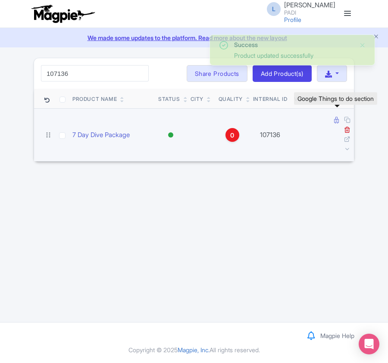
type input "107136"
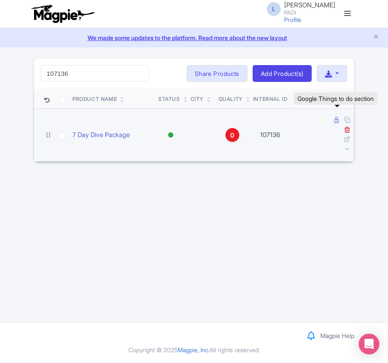
click at [335, 120] on icon at bounding box center [336, 120] width 5 height 6
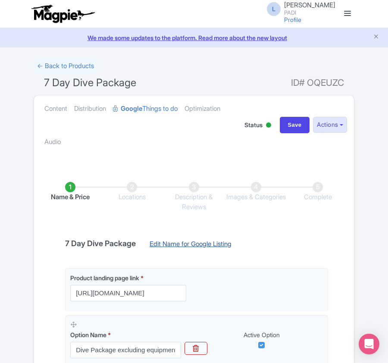
click at [197, 245] on link "Edit Name for Google Listing" at bounding box center [190, 246] width 99 height 14
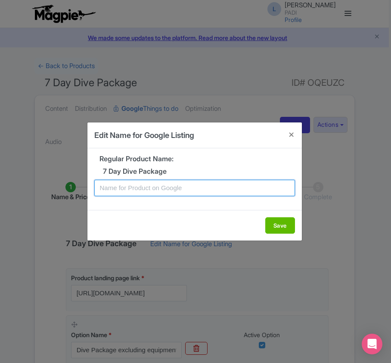
click at [183, 190] on input "text" at bounding box center [194, 188] width 201 height 16
paste input "Discover Sharm el Sheikh’s Best Dive Spots – 7-Day, 14-Dive Tour for Certified …"
type input "Discover Sharm el Sheikh’s Best Dive Spots – 7-Day, 14-Dive Tour for Certified …"
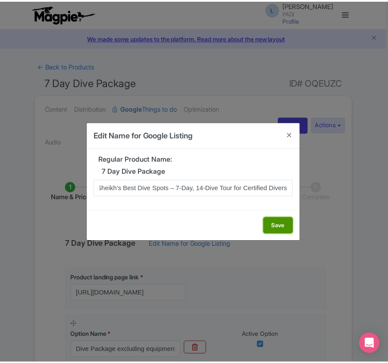
scroll to position [0, 0]
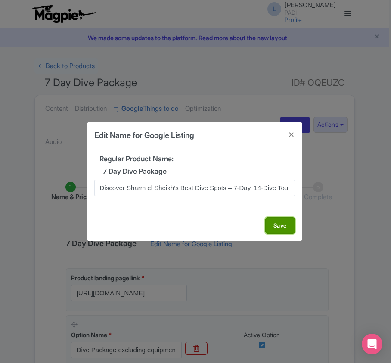
click at [274, 225] on button "Save" at bounding box center [280, 225] width 30 height 16
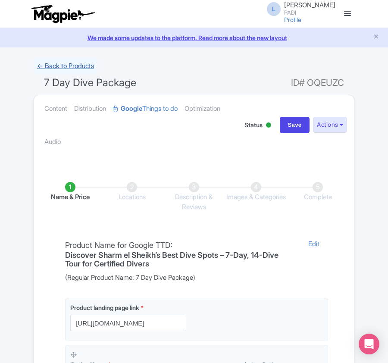
click at [58, 61] on link "← Back to Products" at bounding box center [66, 66] width 64 height 17
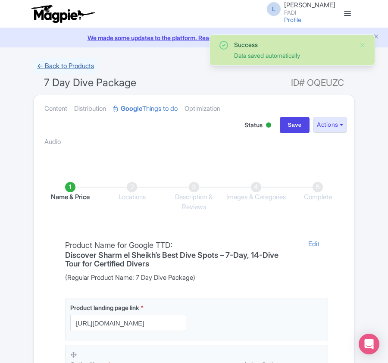
click at [76, 67] on link "← Back to Products" at bounding box center [66, 66] width 64 height 17
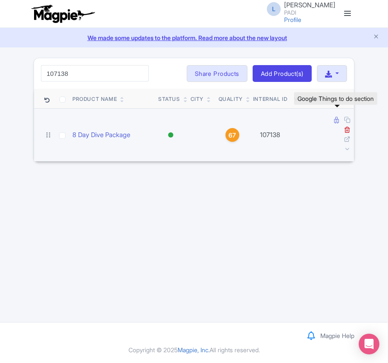
type input "107138"
click at [334, 121] on icon at bounding box center [336, 120] width 5 height 6
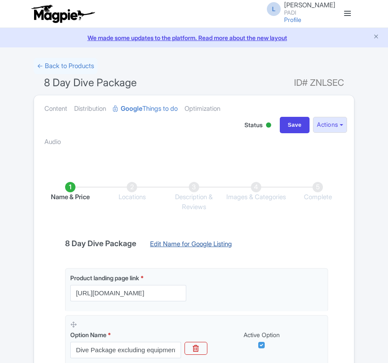
click at [181, 240] on link "Edit Name for Google Listing" at bounding box center [190, 246] width 99 height 14
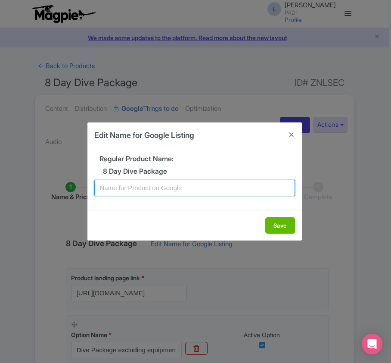
click at [184, 189] on input "text" at bounding box center [194, 188] width 201 height 16
paste input "Discover Sharm el Sheikh’s Best Dive Spots – 8-Day, 16-Dive Tour for Certified …"
type input "Discover Sharm el Sheikh’s Best Dive Spots – 8-Day, 16-Dive Tour for Certified …"
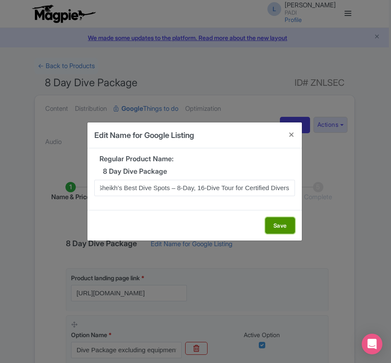
click at [274, 229] on button "Save" at bounding box center [280, 225] width 30 height 16
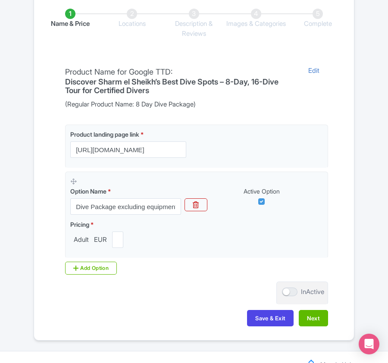
scroll to position [204, 0]
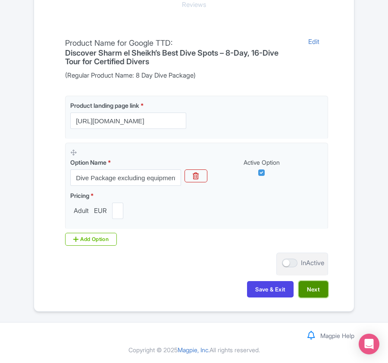
click at [318, 290] on button "Next" at bounding box center [313, 289] width 29 height 16
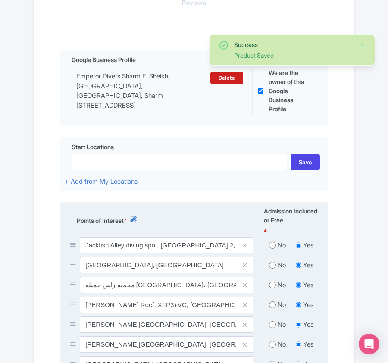
click at [271, 246] on input "radio" at bounding box center [272, 245] width 7 height 9
radio input "true"
drag, startPoint x: 272, startPoint y: 264, endPoint x: 272, endPoint y: 271, distance: 6.9
click at [272, 264] on input "radio" at bounding box center [272, 265] width 7 height 9
radio input "true"
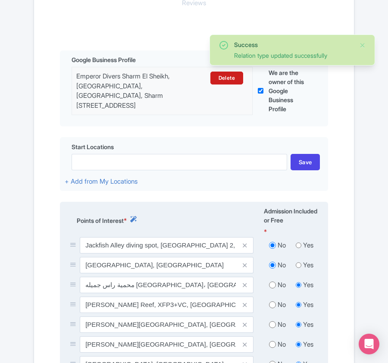
click at [273, 285] on input "radio" at bounding box center [272, 285] width 7 height 9
radio input "true"
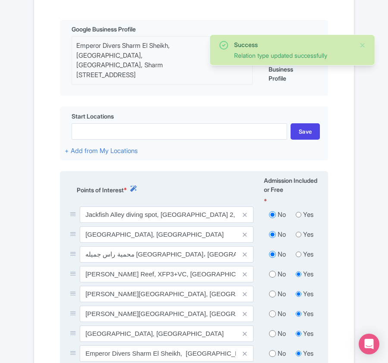
scroll to position [261, 0]
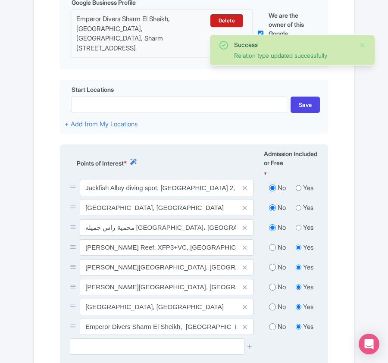
click at [273, 254] on div "No Yes" at bounding box center [291, 249] width 65 height 20
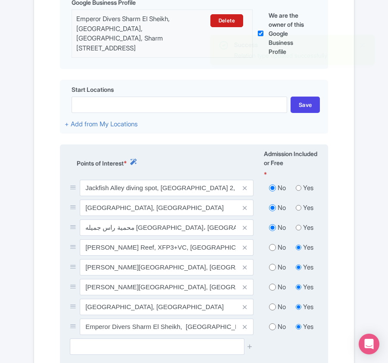
click at [271, 271] on input "radio" at bounding box center [272, 267] width 7 height 9
radio input "true"
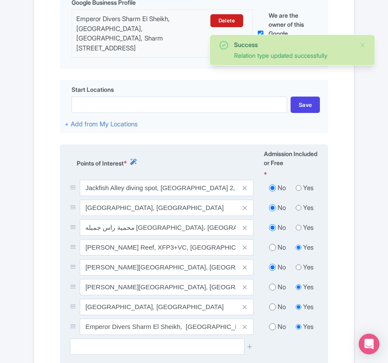
click at [271, 288] on input "radio" at bounding box center [272, 287] width 7 height 9
radio input "true"
click at [270, 250] on input "radio" at bounding box center [272, 247] width 7 height 9
radio input "true"
click at [269, 310] on input "radio" at bounding box center [272, 307] width 7 height 9
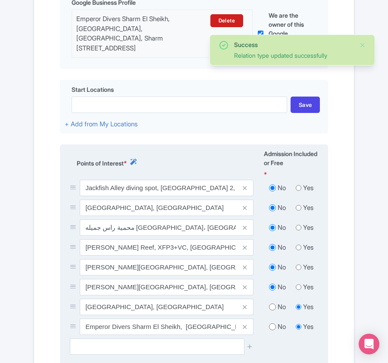
radio input "true"
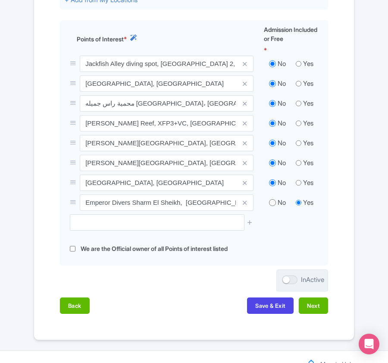
scroll to position [417, 0]
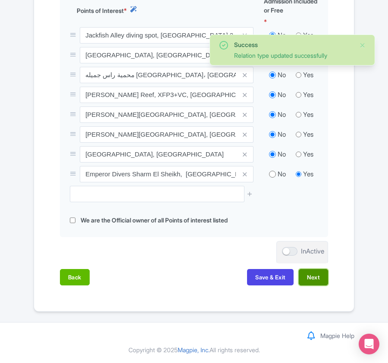
click at [309, 275] on button "Next" at bounding box center [313, 277] width 29 height 16
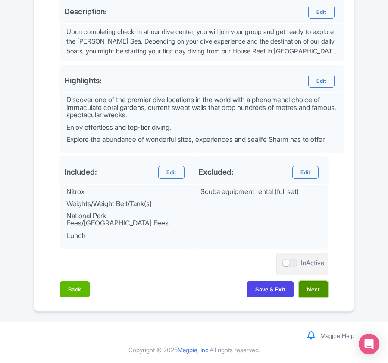
click at [306, 286] on button "Next" at bounding box center [313, 289] width 29 height 16
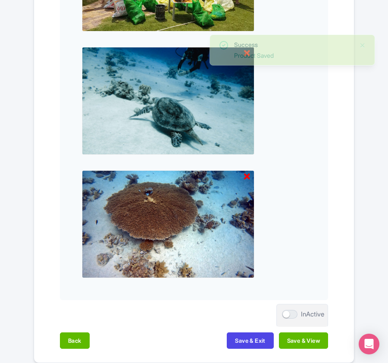
scroll to position [898, 0]
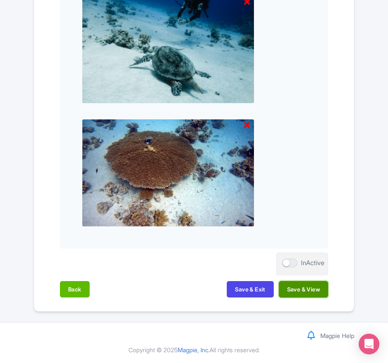
click at [313, 288] on button "Save & View" at bounding box center [303, 289] width 49 height 16
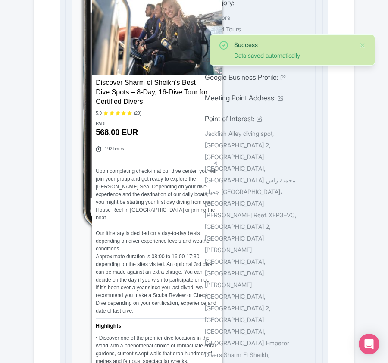
scroll to position [0, 0]
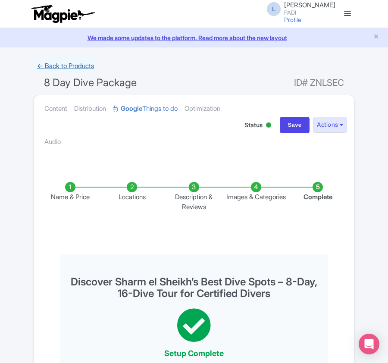
click at [61, 68] on link "← Back to Products" at bounding box center [66, 66] width 64 height 17
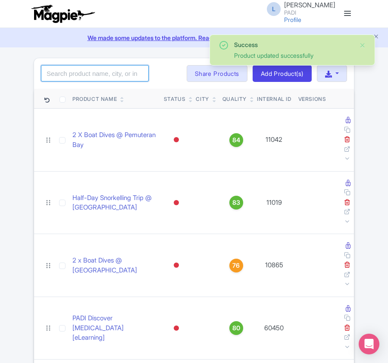
click at [59, 72] on input "search" at bounding box center [95, 73] width 108 height 16
paste input "107139"
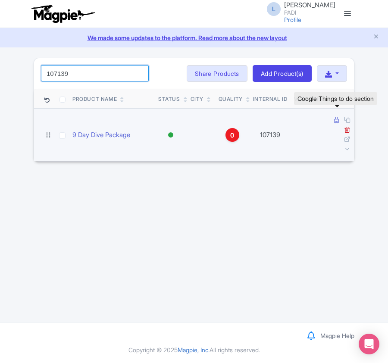
type input "107139"
click at [335, 122] on icon at bounding box center [336, 120] width 5 height 6
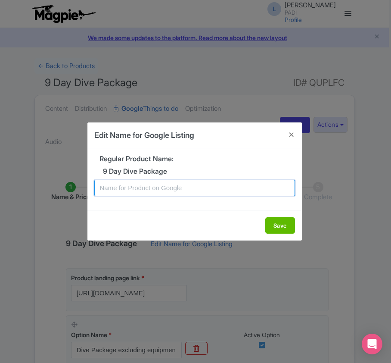
click at [198, 191] on input "text" at bounding box center [194, 188] width 201 height 16
paste input "Discover Sharm el Sheikh’s Best Dive Spots – 9-Day, 18-Dive Tour for Certified …"
type input "Discover Sharm el Sheikh’s Best Dive Spots – 9-Day, 18-Dive Tour for Certified …"
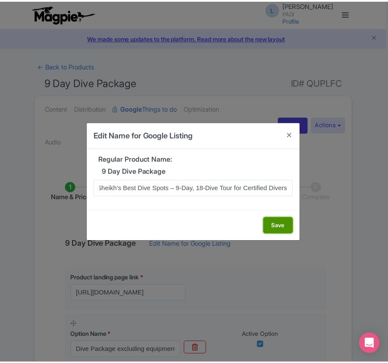
scroll to position [0, 0]
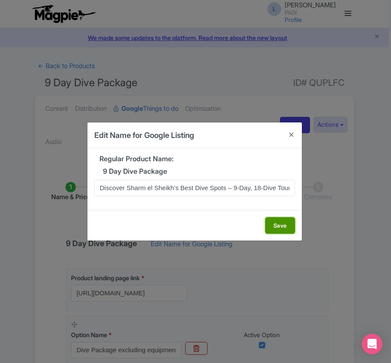
click at [280, 228] on button "Save" at bounding box center [280, 225] width 30 height 16
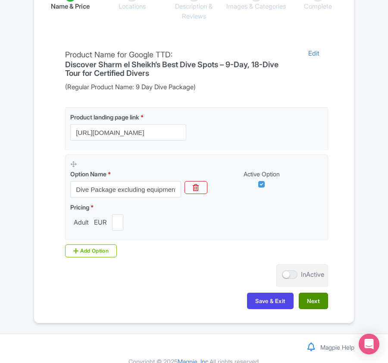
scroll to position [204, 0]
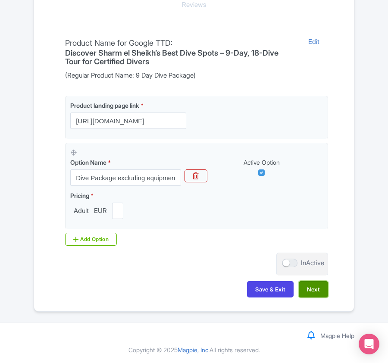
click at [315, 290] on button "Next" at bounding box center [313, 289] width 29 height 16
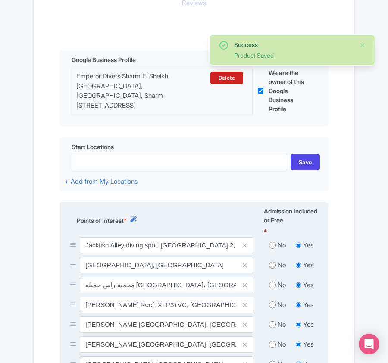
click at [271, 249] on input "radio" at bounding box center [272, 245] width 7 height 9
radio input "true"
click at [269, 268] on input "radio" at bounding box center [272, 265] width 7 height 9
radio input "true"
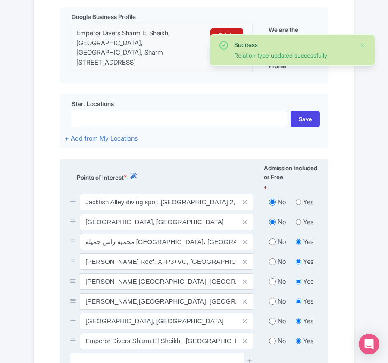
scroll to position [319, 0]
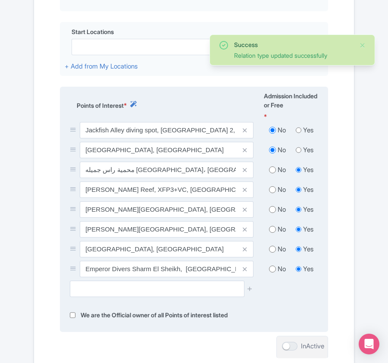
click at [271, 172] on input "radio" at bounding box center [272, 169] width 7 height 9
radio input "true"
click at [269, 194] on input "radio" at bounding box center [272, 189] width 7 height 9
radio input "true"
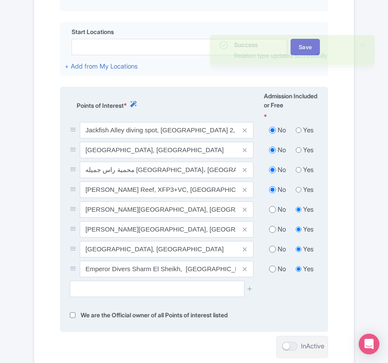
click at [271, 213] on input "radio" at bounding box center [272, 209] width 7 height 9
radio input "true"
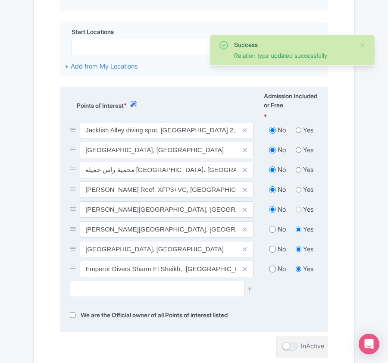
click at [273, 234] on input "radio" at bounding box center [272, 229] width 7 height 9
radio input "true"
click at [270, 253] on input "radio" at bounding box center [272, 249] width 7 height 9
radio input "true"
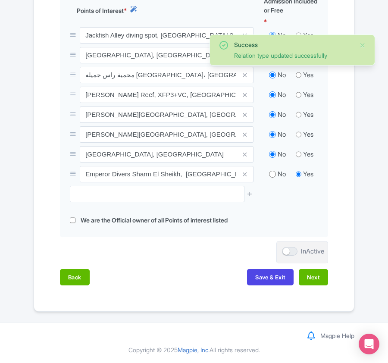
scroll to position [417, 0]
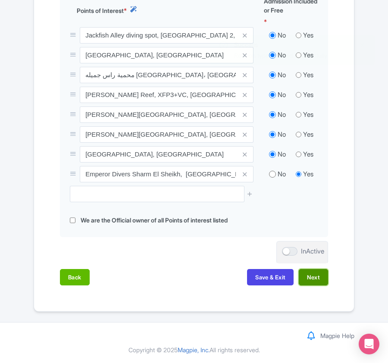
click at [315, 277] on button "Next" at bounding box center [313, 277] width 29 height 16
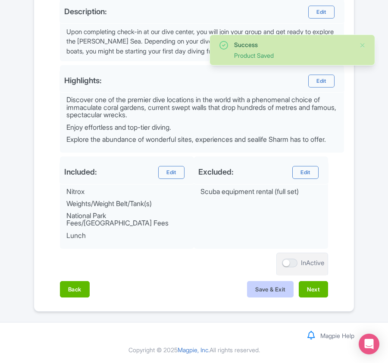
scroll to position [332, 0]
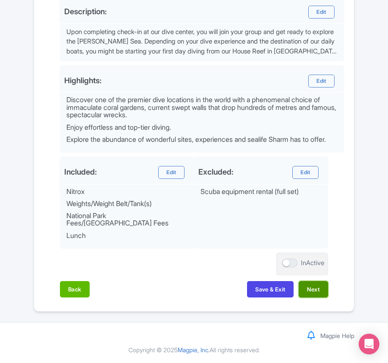
click at [305, 291] on button "Next" at bounding box center [313, 289] width 29 height 16
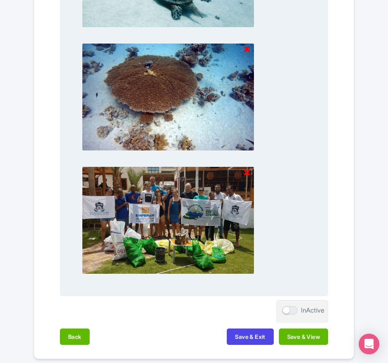
scroll to position [898, 0]
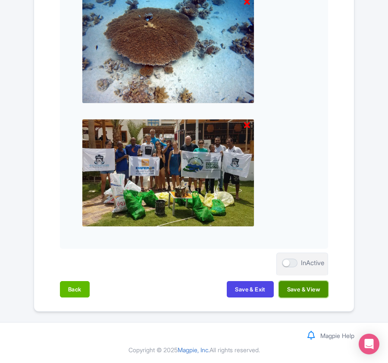
click at [306, 292] on button "Save & View" at bounding box center [303, 289] width 49 height 16
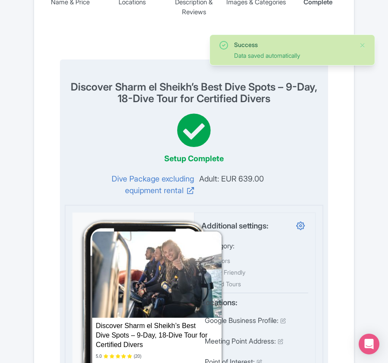
scroll to position [0, 0]
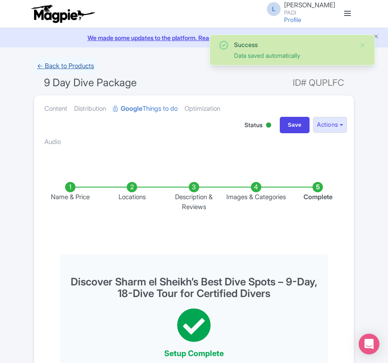
click at [73, 66] on link "← Back to Products" at bounding box center [66, 66] width 64 height 17
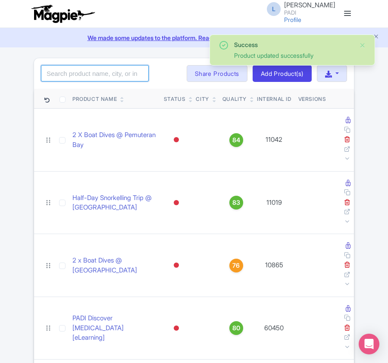
click at [78, 74] on input "search" at bounding box center [95, 73] width 108 height 16
paste input "107140"
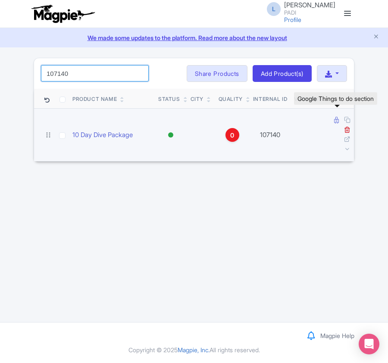
type input "107140"
click at [335, 123] on icon at bounding box center [336, 120] width 5 height 6
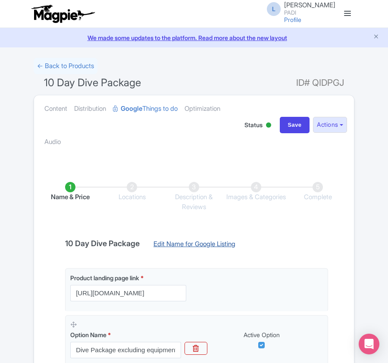
click at [193, 244] on link "Edit Name for Google Listing" at bounding box center [194, 246] width 99 height 14
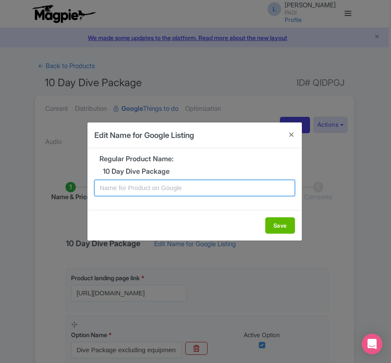
click at [185, 185] on input "text" at bounding box center [194, 188] width 201 height 16
paste input "Discover Sharm el Sheikh’s Best Dive Spots – 10-Day, 20-Dive Tour for Certified…"
type input "Discover Sharm el Sheikh’s Best Dive Spots – 10-Day, 20-Dive Tour for Certified…"
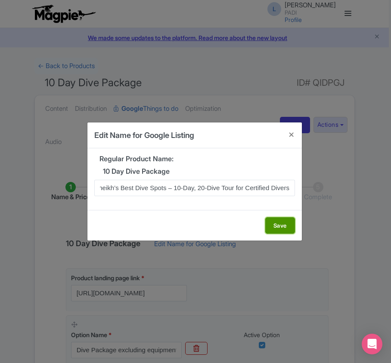
click at [273, 222] on button "Save" at bounding box center [280, 225] width 30 height 16
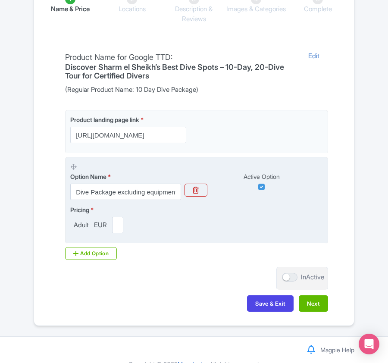
scroll to position [204, 0]
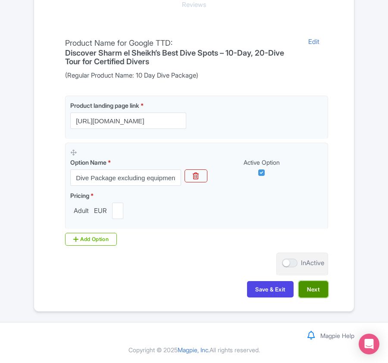
click at [313, 288] on button "Next" at bounding box center [313, 289] width 29 height 16
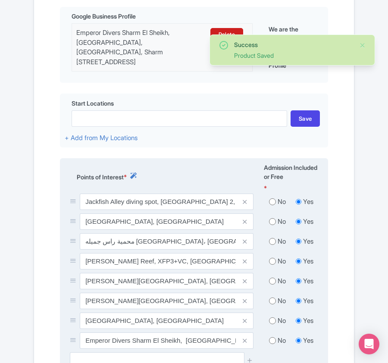
scroll to position [319, 0]
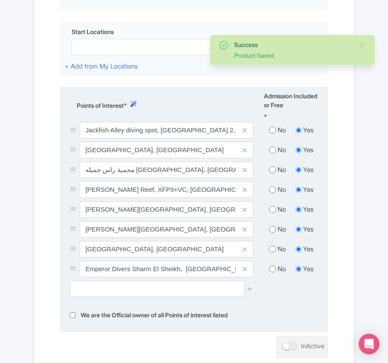
click at [271, 132] on input "radio" at bounding box center [272, 130] width 7 height 9
radio input "true"
click at [272, 150] on input "radio" at bounding box center [272, 150] width 7 height 9
radio input "true"
click at [275, 173] on input "radio" at bounding box center [272, 169] width 7 height 9
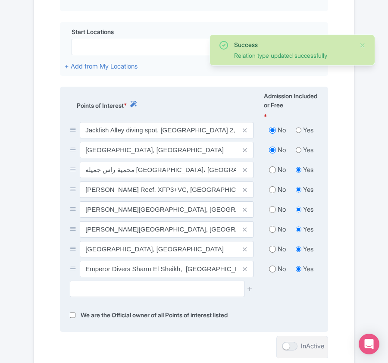
radio input "true"
click at [272, 192] on input "radio" at bounding box center [272, 189] width 7 height 9
radio input "true"
click at [271, 217] on div "No Yes" at bounding box center [291, 211] width 65 height 20
click at [271, 234] on input "radio" at bounding box center [272, 229] width 7 height 9
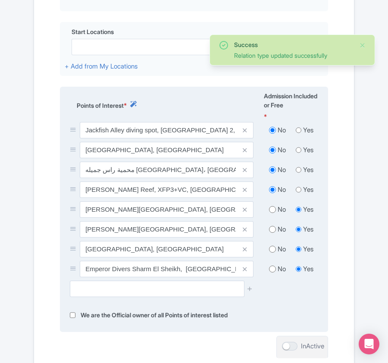
radio input "true"
click at [271, 209] on input "radio" at bounding box center [272, 209] width 7 height 9
radio input "true"
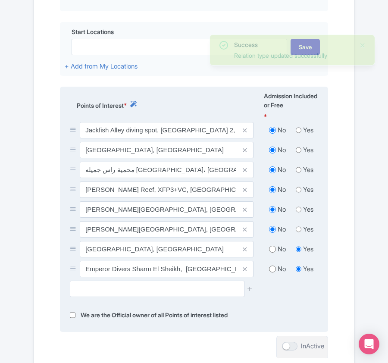
click at [270, 251] on input "radio" at bounding box center [272, 249] width 7 height 9
radio input "true"
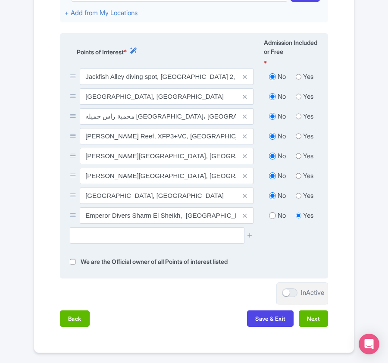
scroll to position [417, 0]
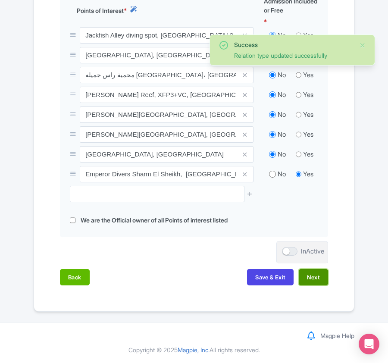
click at [302, 280] on button "Next" at bounding box center [313, 277] width 29 height 16
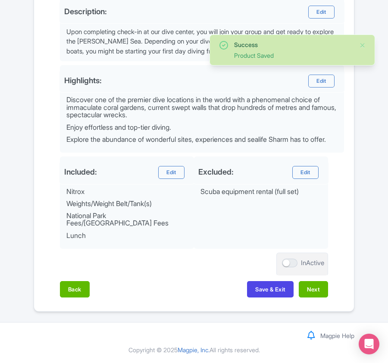
scroll to position [332, 0]
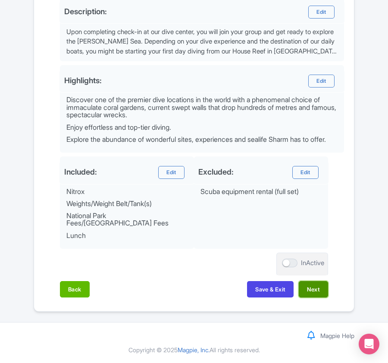
click at [321, 289] on button "Next" at bounding box center [313, 289] width 29 height 16
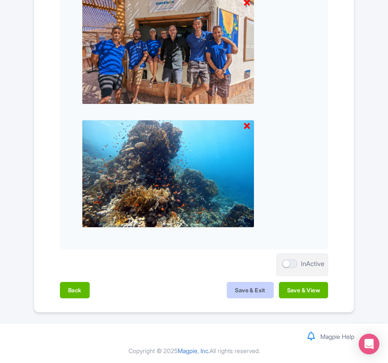
scroll to position [898, 0]
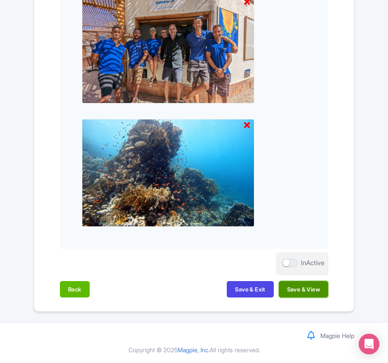
click at [309, 290] on button "Save & View" at bounding box center [303, 289] width 49 height 16
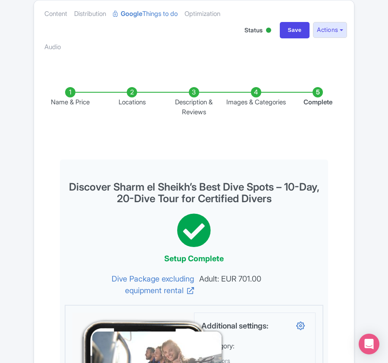
scroll to position [0, 0]
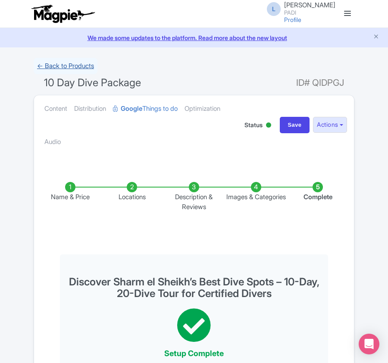
click at [56, 70] on link "← Back to Products" at bounding box center [66, 66] width 64 height 17
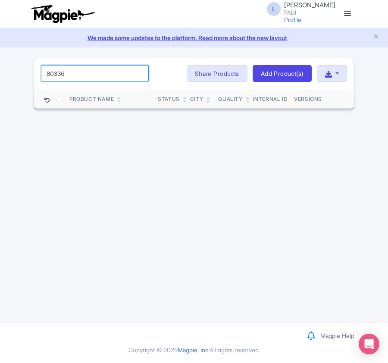
drag, startPoint x: 77, startPoint y: 74, endPoint x: -20, endPoint y: 70, distance: 96.6
click at [0, 70] on html "L Luca Novelli PADI Profile Users Settings Sign out Dashboard Company Product M…" at bounding box center [194, 181] width 388 height 363
paste input "5"
drag, startPoint x: 80, startPoint y: 75, endPoint x: -47, endPoint y: 74, distance: 127.1
click at [0, 74] on html "L Luca Novelli PADI Profile Users Settings Sign out Dashboard Company Product M…" at bounding box center [194, 181] width 388 height 363
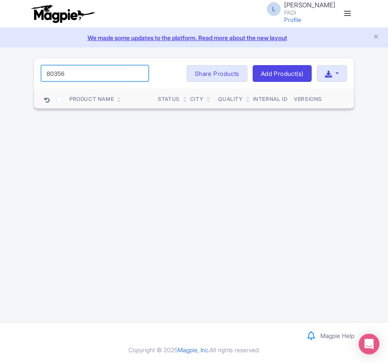
paste input "731"
drag, startPoint x: 74, startPoint y: 77, endPoint x: 6, endPoint y: 66, distance: 69.4
click at [6, 66] on div "Success Product updated successfully 80731 Search Bulk Actions Delete Add to Co…" at bounding box center [194, 84] width 388 height 52
paste input "24574"
drag, startPoint x: 83, startPoint y: 72, endPoint x: -24, endPoint y: 76, distance: 106.9
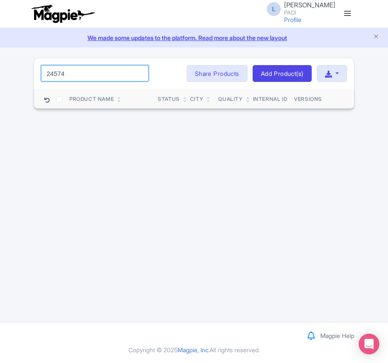
click at [0, 76] on html "L Luca Novelli PADI Profile Users Settings Sign out Dashboard Company Product M…" at bounding box center [194, 181] width 388 height 363
paste input "84009"
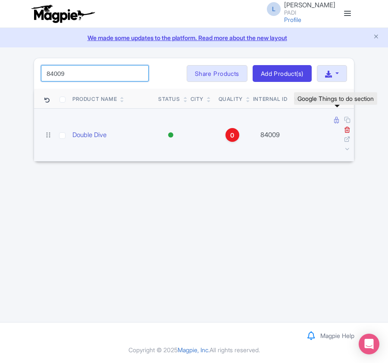
type input "84009"
click at [334, 121] on icon at bounding box center [336, 120] width 5 height 6
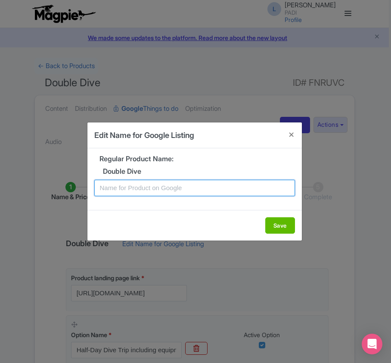
click at [147, 188] on input "text" at bounding box center [194, 188] width 201 height 16
paste input "Explore [PERSON_NAME] Underwater Beauty – Half-Day Dive Tour with 2 Dives for C…"
type input "Explore [PERSON_NAME] Underwater Beauty – Half-Day Dive Tour with 2 Dives for C…"
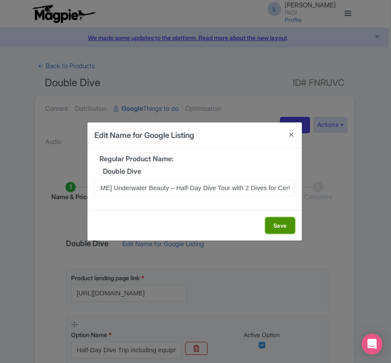
click at [271, 226] on button "Save" at bounding box center [280, 225] width 30 height 16
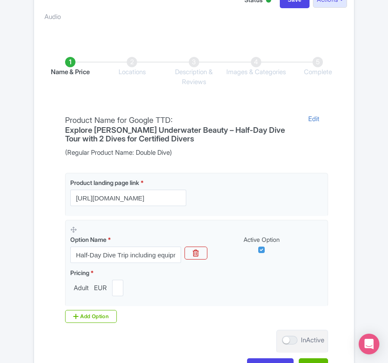
scroll to position [172, 0]
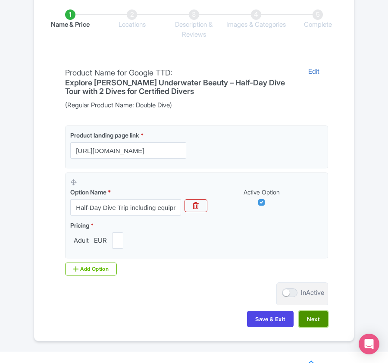
click at [309, 323] on button "Next" at bounding box center [313, 319] width 29 height 16
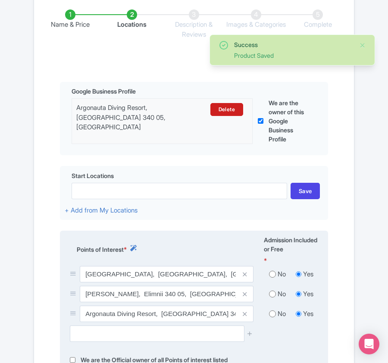
click at [274, 297] on input "radio" at bounding box center [272, 294] width 7 height 9
radio input "true"
click at [271, 274] on input "radio" at bounding box center [272, 274] width 7 height 9
radio input "true"
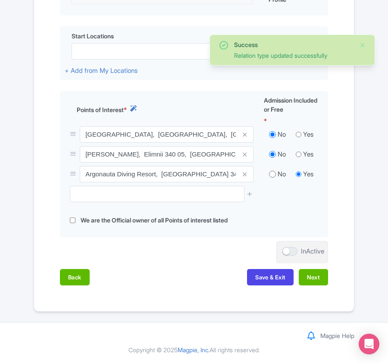
scroll to position [315, 0]
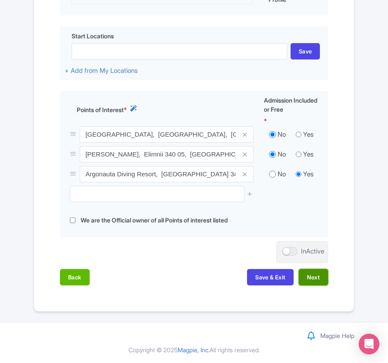
click at [317, 278] on button "Next" at bounding box center [313, 277] width 29 height 16
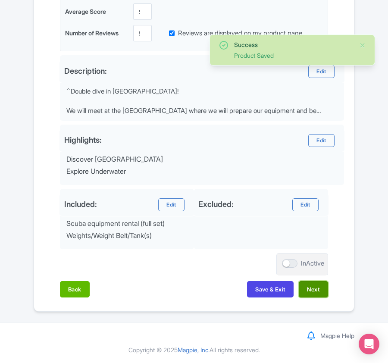
click at [314, 289] on button "Next" at bounding box center [313, 289] width 29 height 16
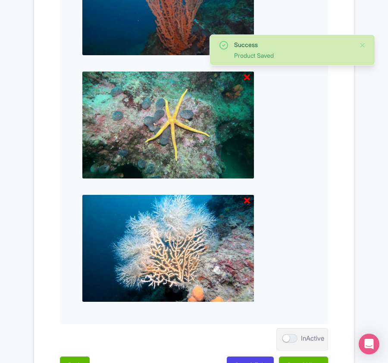
scroll to position [898, 0]
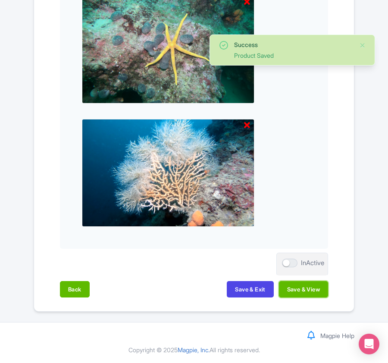
click at [314, 289] on button "Save & View" at bounding box center [303, 289] width 49 height 16
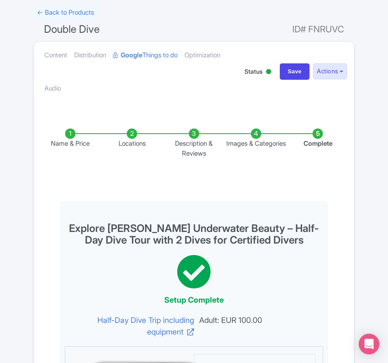
scroll to position [36, 0]
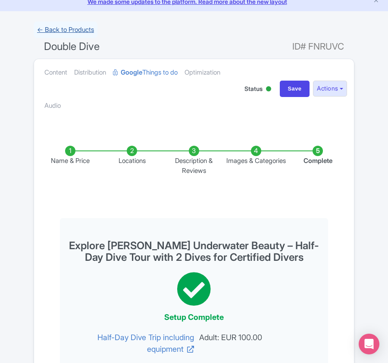
click at [76, 25] on link "← Back to Products" at bounding box center [66, 30] width 64 height 17
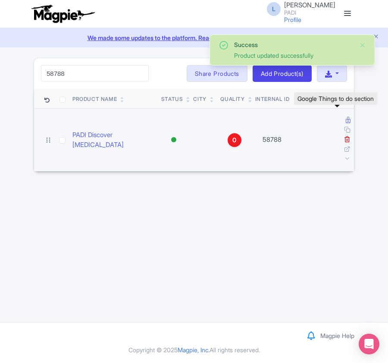
type input "58788"
click at [346, 121] on icon at bounding box center [348, 120] width 5 height 6
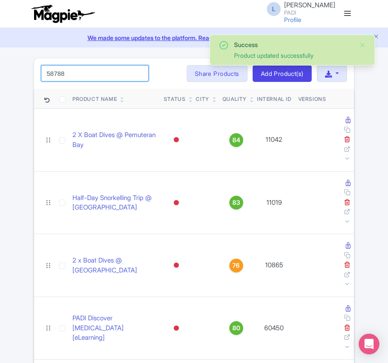
click at [90, 72] on input "58788" at bounding box center [95, 73] width 108 height 16
click button "Search" at bounding box center [0, 0] width 0 height 0
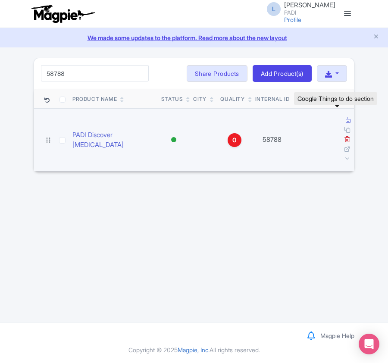
click at [346, 119] on icon at bounding box center [348, 120] width 5 height 6
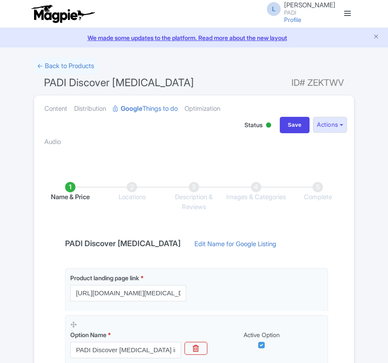
click at [228, 239] on link "Edit Name for Google Listing" at bounding box center [235, 246] width 99 height 14
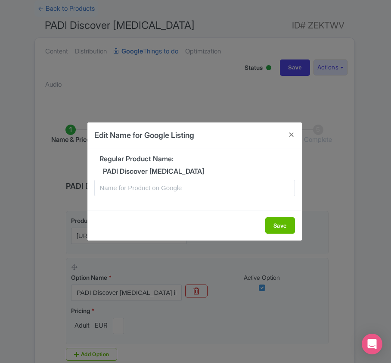
scroll to position [57, 0]
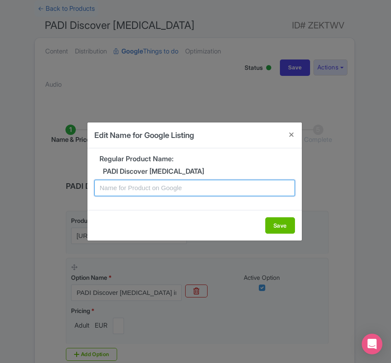
click at [163, 189] on input "text" at bounding box center [194, 188] width 201 height 16
paste input "Rovies Scuba Diving Adventure: Easy Discovery Dive for Non-Certified Divers"
type input "Rovies Scuba Diving Adventure: Easy Discovery Dive for Non-Certified Divers"
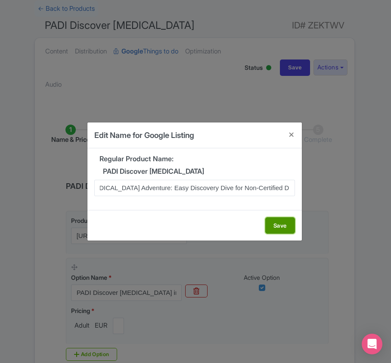
click at [280, 226] on button "Save" at bounding box center [280, 225] width 30 height 16
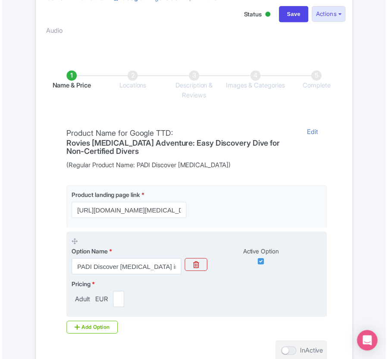
scroll to position [204, 0]
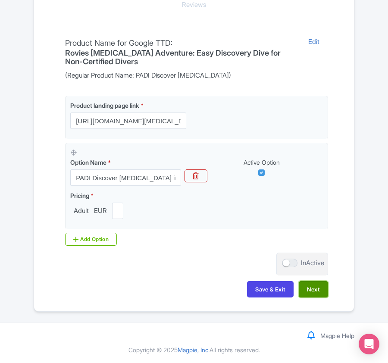
click at [315, 290] on button "Next" at bounding box center [313, 289] width 29 height 16
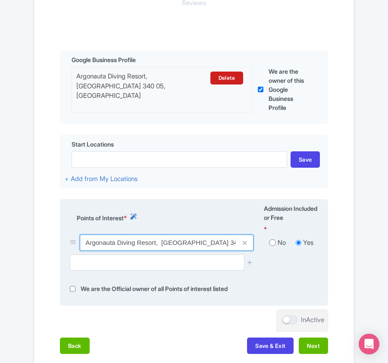
drag, startPoint x: 83, startPoint y: 246, endPoint x: 161, endPoint y: 247, distance: 78.4
click at [161, 247] on input "Argonauta Diving Resort, [GEOGRAPHIC_DATA] 340 05, [GEOGRAPHIC_DATA]" at bounding box center [167, 242] width 174 height 16
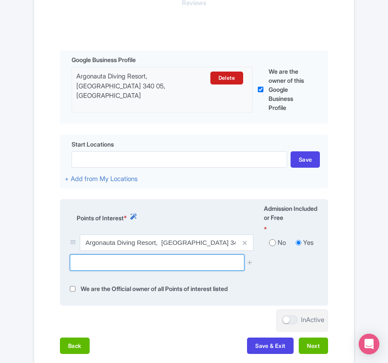
click at [130, 261] on input "text" at bounding box center [157, 262] width 174 height 16
paste input "Rovies Beach"
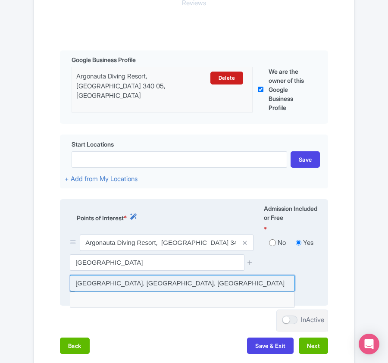
click at [122, 284] on input at bounding box center [182, 283] width 225 height 16
type input "Rovies Beach, Elimnii, Greece"
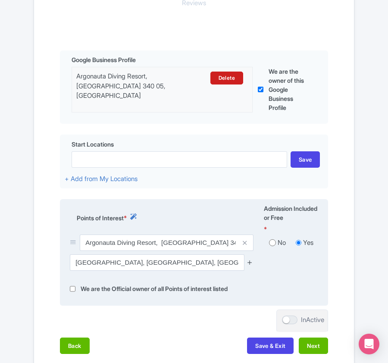
click at [250, 260] on icon at bounding box center [249, 262] width 6 height 6
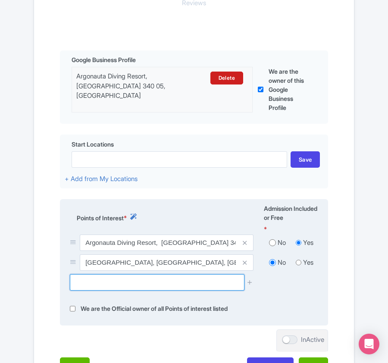
click at [134, 278] on input "text" at bounding box center [157, 282] width 174 height 16
paste input "Stroggili"
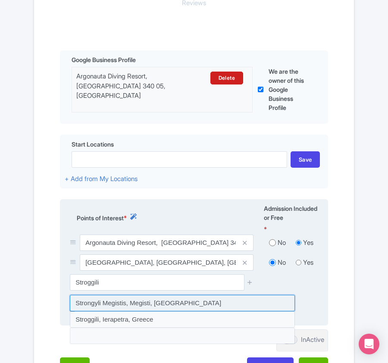
click at [107, 306] on input at bounding box center [182, 303] width 225 height 16
type input "Strongyli Megistis, Megisti, Greece"
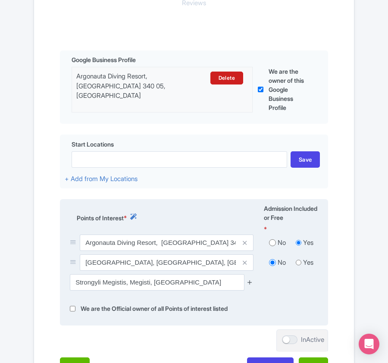
click at [250, 285] on icon at bounding box center [249, 282] width 6 height 6
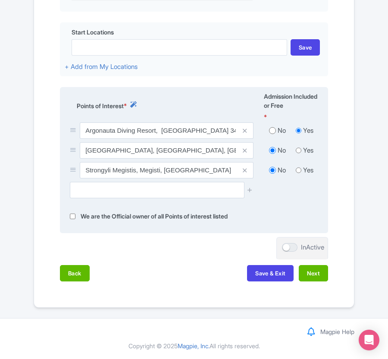
scroll to position [319, 0]
click at [323, 275] on button "Next" at bounding box center [313, 273] width 29 height 16
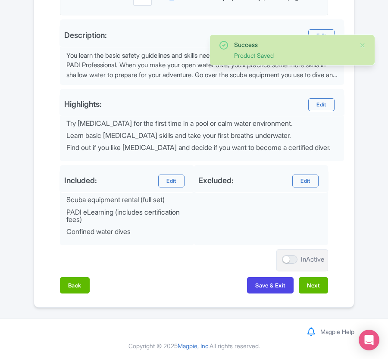
scroll to position [309, 0]
click at [314, 284] on button "Next" at bounding box center [313, 285] width 29 height 16
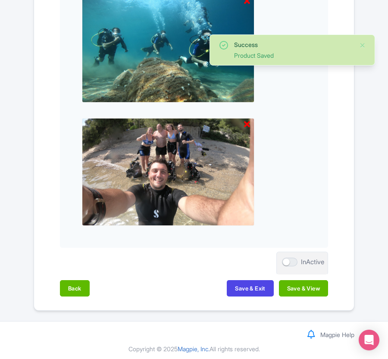
scroll to position [914, 0]
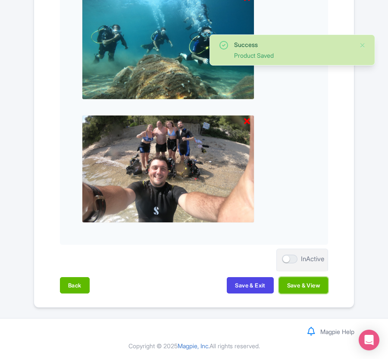
click at [314, 284] on button "Save & View" at bounding box center [303, 285] width 49 height 16
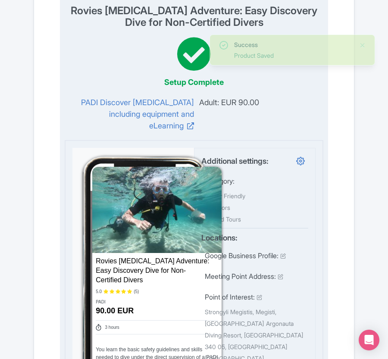
scroll to position [0, 0]
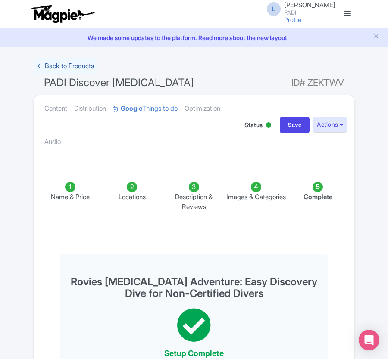
click at [65, 67] on link "← Back to Products" at bounding box center [66, 66] width 64 height 17
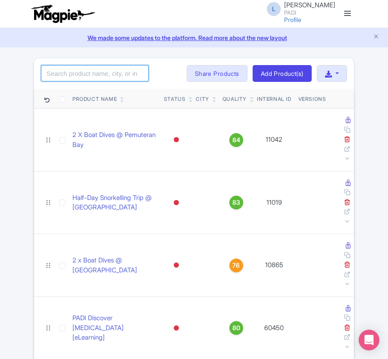
click at [57, 75] on input "search" at bounding box center [95, 73] width 108 height 16
paste input "17853"
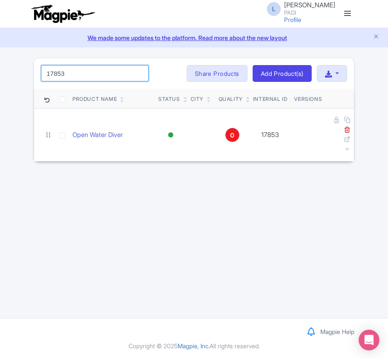
type input "17853"
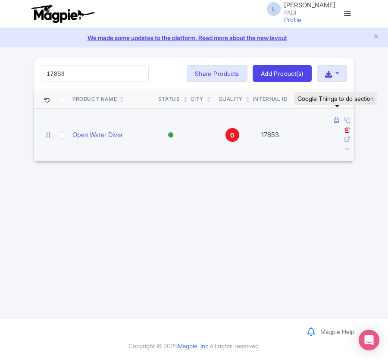
click at [335, 123] on icon at bounding box center [336, 120] width 5 height 6
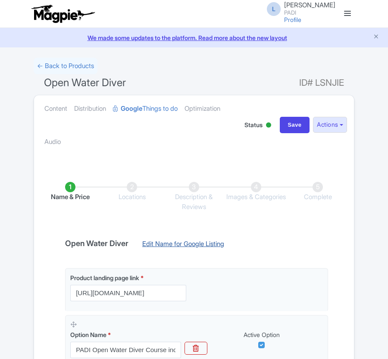
click at [154, 244] on link "Edit Name for Google Listing" at bounding box center [183, 246] width 99 height 14
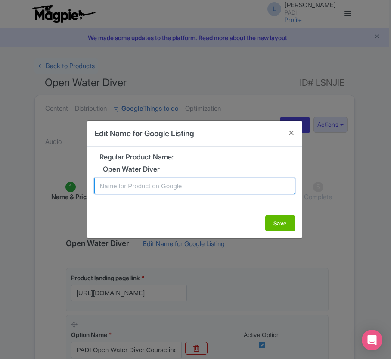
click at [143, 191] on input "text" at bounding box center [194, 186] width 201 height 16
paste input "Rovies PADI Open Water Diving Lessons: Your gateway to the underwater world!"
type input "Rovies PADI Open Water Diving Lessons: Your gateway to the underwater world!"
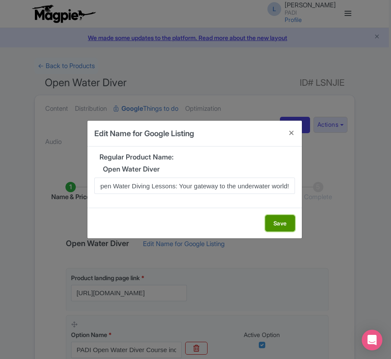
click at [271, 226] on button "Save" at bounding box center [280, 223] width 30 height 16
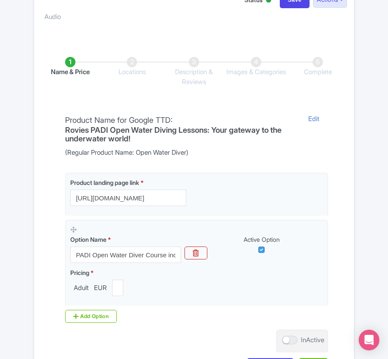
scroll to position [208, 0]
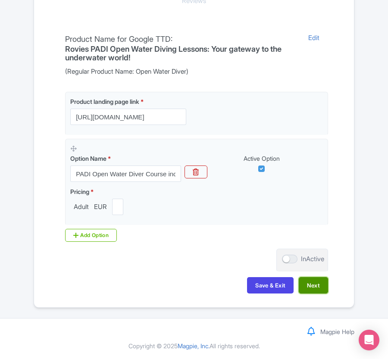
click at [321, 287] on button "Next" at bounding box center [313, 285] width 29 height 16
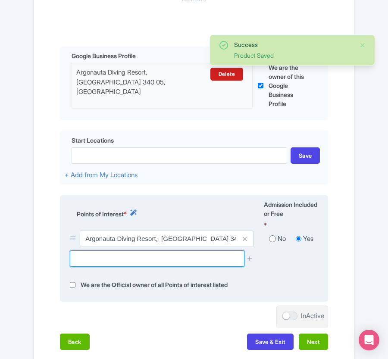
click at [120, 259] on input "text" at bounding box center [157, 258] width 174 height 16
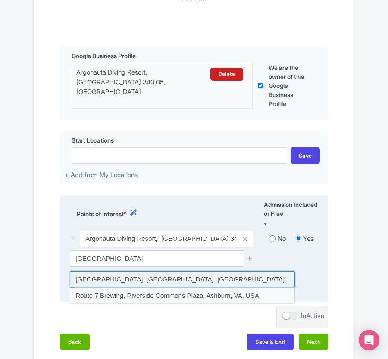
click at [109, 284] on input at bounding box center [182, 279] width 225 height 16
type input "Rovies Beach, Elimnii, Greece"
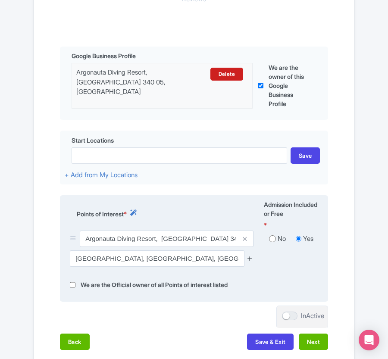
click at [249, 262] on icon at bounding box center [249, 258] width 6 height 6
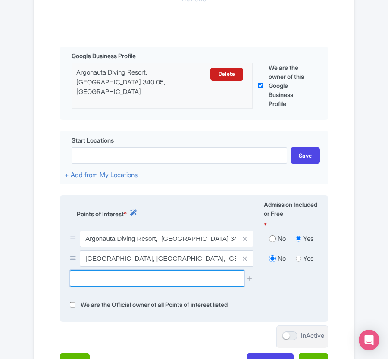
click at [159, 283] on input "text" at bounding box center [157, 278] width 174 height 16
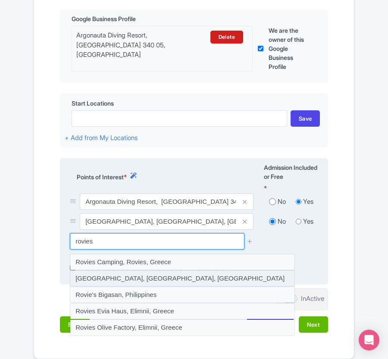
scroll to position [265, 0]
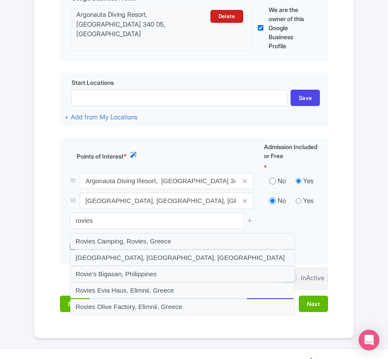
click at [117, 326] on div "You are currently editing a version of this product: Primary Product General Bo…" at bounding box center [194, 113] width 320 height 449
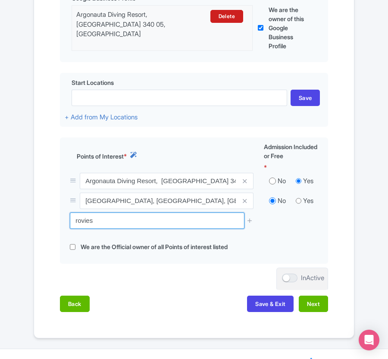
drag, startPoint x: 105, startPoint y: 225, endPoint x: 37, endPoint y: 225, distance: 68.1
click at [37, 225] on div "Name & Price Locations Description & Reviews Images & Categories Complete Edit …" at bounding box center [194, 109] width 320 height 421
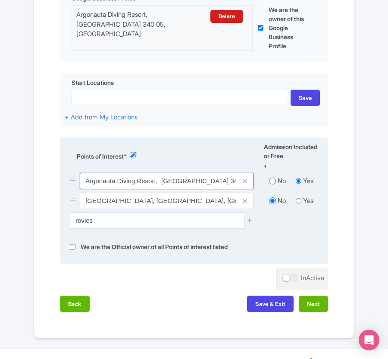
drag, startPoint x: 83, startPoint y: 181, endPoint x: 114, endPoint y: 181, distance: 31.0
click at [114, 181] on input "Argonauta Diving Resort, [GEOGRAPHIC_DATA] 340 05, [GEOGRAPHIC_DATA]" at bounding box center [167, 181] width 174 height 16
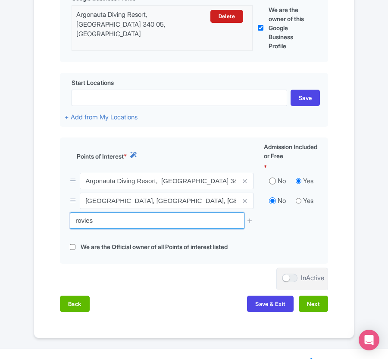
drag, startPoint x: 123, startPoint y: 228, endPoint x: 28, endPoint y: 225, distance: 94.9
click at [28, 225] on div "Success Point of interest added successfully ← Back to Products Open Water Dive…" at bounding box center [193, 65] width 331 height 546
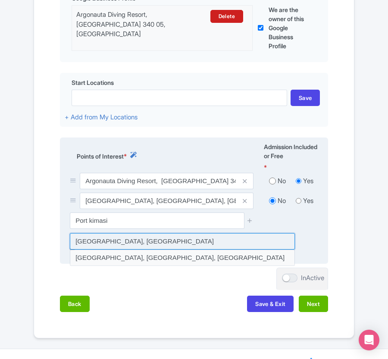
click at [86, 241] on input at bounding box center [182, 241] width 225 height 16
type input "Port Kimasi, Greece"
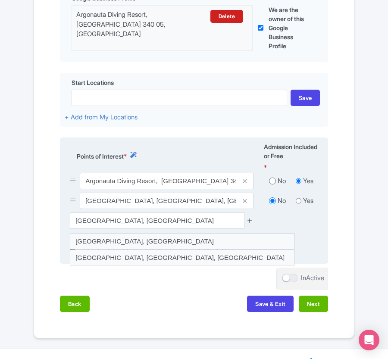
click at [250, 224] on icon at bounding box center [249, 220] width 6 height 6
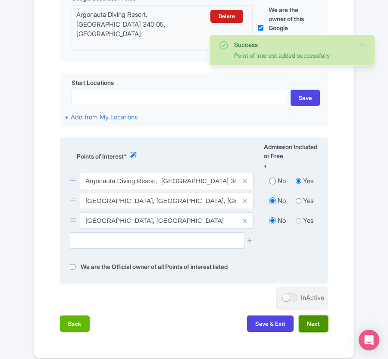
click at [319, 324] on button "Next" at bounding box center [313, 323] width 29 height 16
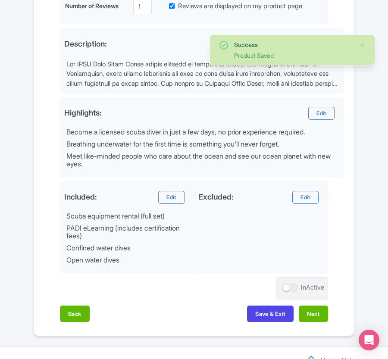
scroll to position [328, 0]
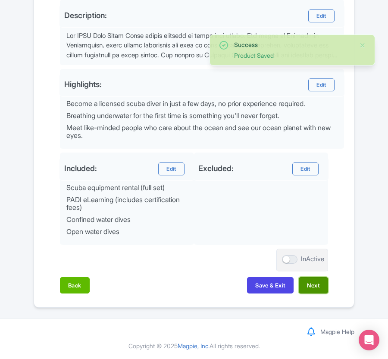
click at [315, 281] on button "Next" at bounding box center [313, 285] width 29 height 16
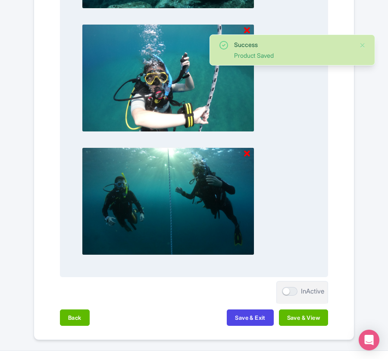
scroll to position [914, 0]
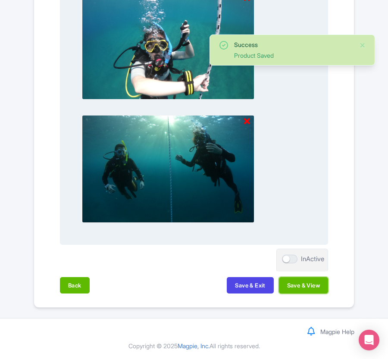
click at [311, 285] on button "Save & View" at bounding box center [303, 285] width 49 height 16
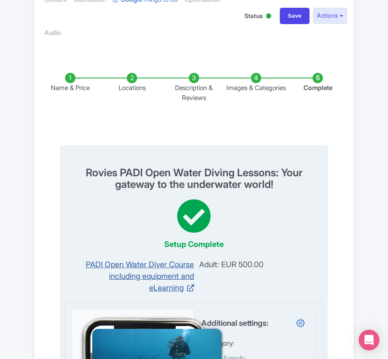
scroll to position [0, 0]
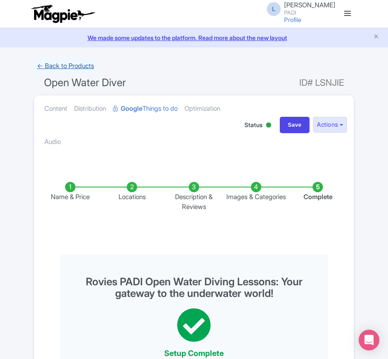
click at [77, 64] on link "← Back to Products" at bounding box center [66, 66] width 64 height 17
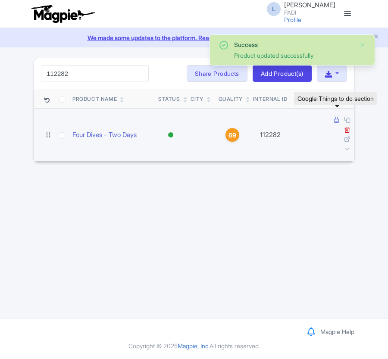
type input "112282"
click at [334, 122] on icon at bounding box center [336, 120] width 5 height 6
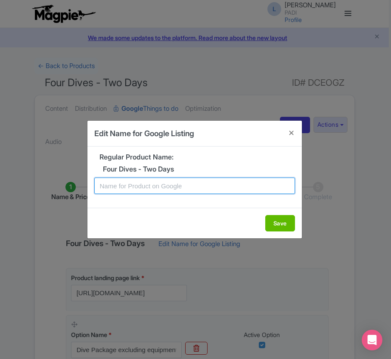
click at [188, 186] on input "text" at bounding box center [194, 186] width 201 height 16
paste input "DiscoverTenerife’s Best Dive Spots – 2-Day, 4-Dive Tour for Certified Divers"
type input "DiscoverTenerife’s Best Dive Spots – 2-Day, 4-Dive Tour for Certified Divers"
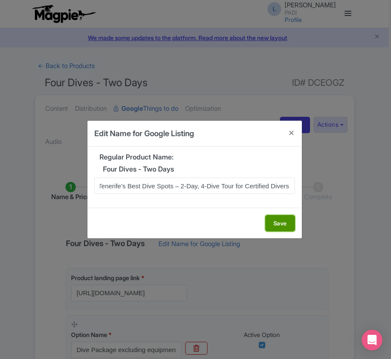
click at [275, 226] on button "Save" at bounding box center [280, 223] width 30 height 16
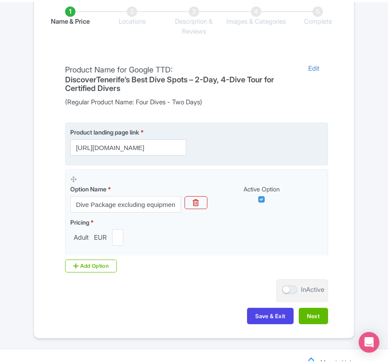
scroll to position [208, 0]
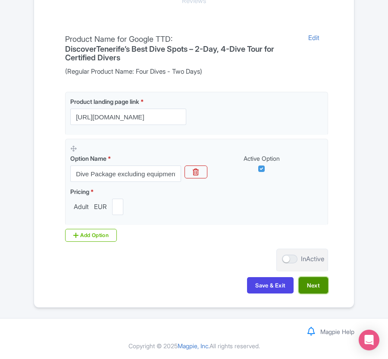
click at [314, 284] on button "Next" at bounding box center [313, 285] width 29 height 16
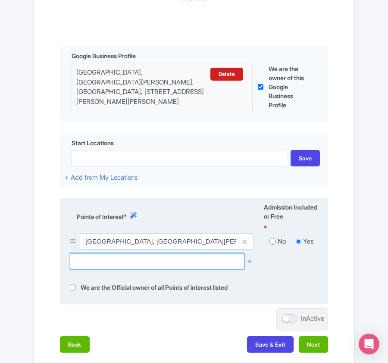
click at [124, 265] on input "text" at bounding box center [157, 261] width 174 height 16
paste input "[PERSON_NAME]"
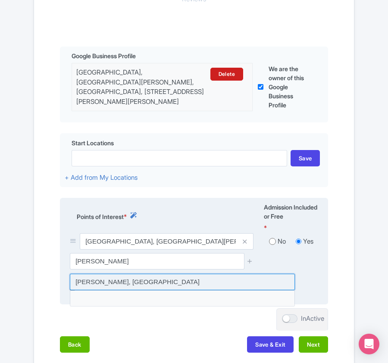
click at [121, 281] on input at bounding box center [182, 282] width 225 height 16
type input "[PERSON_NAME], [GEOGRAPHIC_DATA]"
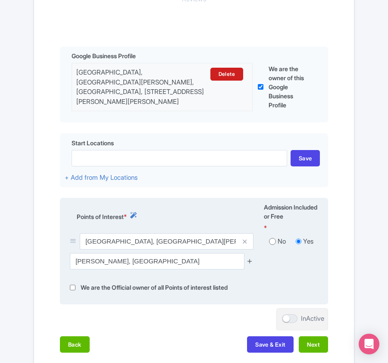
click at [250, 261] on icon at bounding box center [249, 261] width 6 height 6
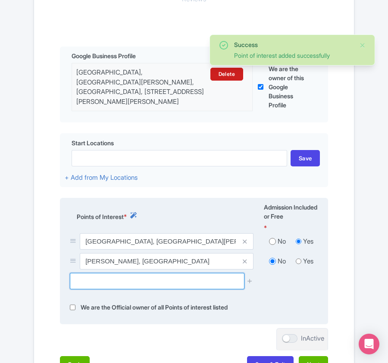
click at [141, 287] on input "text" at bounding box center [157, 281] width 174 height 16
paste input "Costa Adeje"
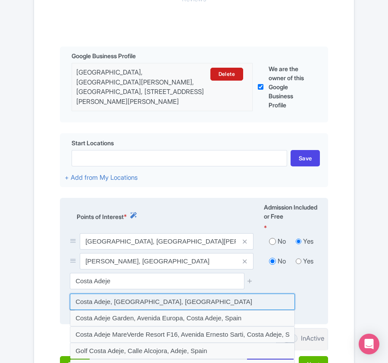
click at [166, 302] on input at bounding box center [182, 301] width 225 height 16
type input "Costa Adeje, [GEOGRAPHIC_DATA], [GEOGRAPHIC_DATA]"
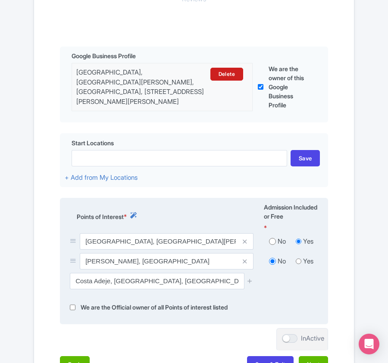
drag, startPoint x: 250, startPoint y: 281, endPoint x: 242, endPoint y: 284, distance: 8.5
click at [250, 282] on icon at bounding box center [249, 281] width 6 height 6
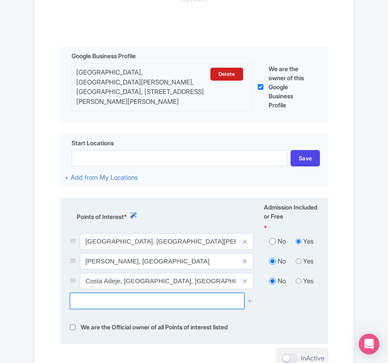
click at [104, 304] on input "text" at bounding box center [157, 301] width 174 height 16
paste input "Pecio de Tabaiba"
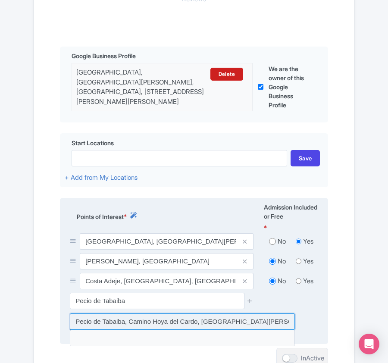
click at [153, 324] on input at bounding box center [182, 321] width 225 height 16
type input "Pecio de Tabaiba, Camino Hoya del Cardo, [GEOGRAPHIC_DATA][PERSON_NAME], [GEOGR…"
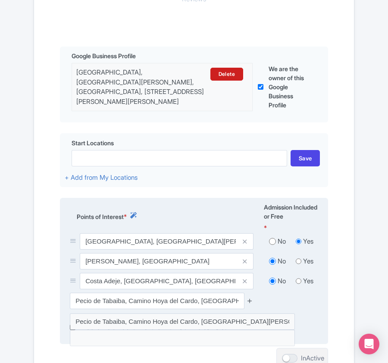
click at [248, 302] on icon at bounding box center [249, 300] width 6 height 6
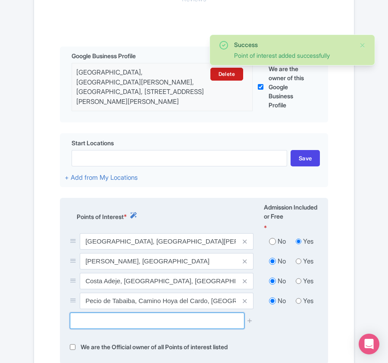
click at [90, 317] on input "text" at bounding box center [157, 320] width 174 height 16
paste input "[PERSON_NAME][GEOGRAPHIC_DATA]"
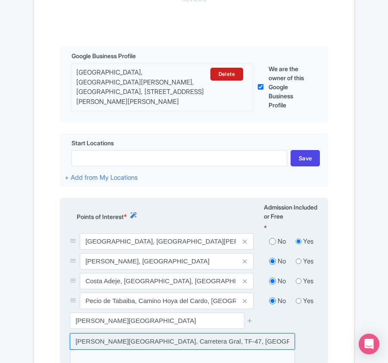
click at [205, 344] on input at bounding box center [182, 341] width 225 height 16
type input "Cueva de la Abama, Carretera Gral, TF-47, Spain"
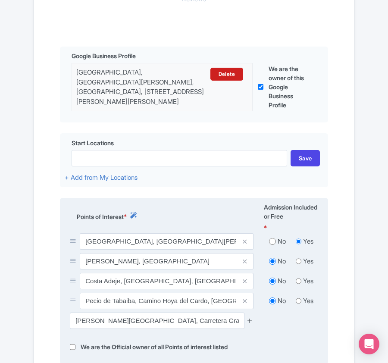
click at [250, 321] on icon at bounding box center [249, 320] width 6 height 6
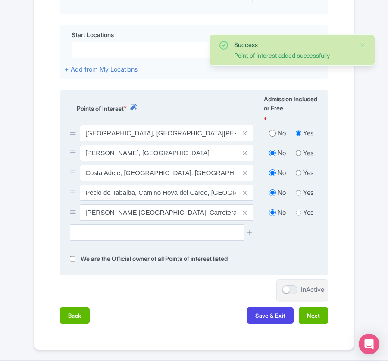
scroll to position [323, 0]
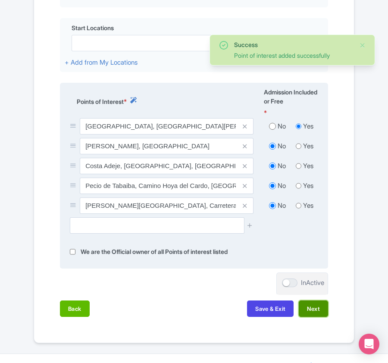
click at [313, 309] on button "Next" at bounding box center [313, 308] width 29 height 16
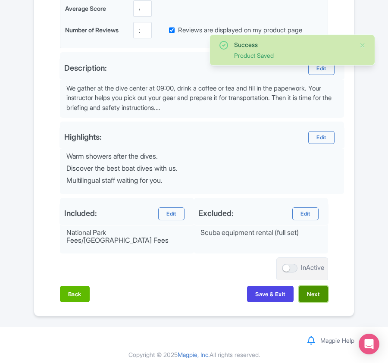
click at [319, 288] on button "Next" at bounding box center [313, 294] width 29 height 16
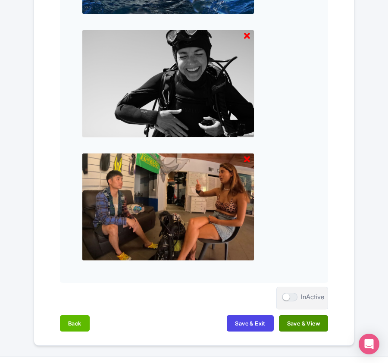
scroll to position [898, 0]
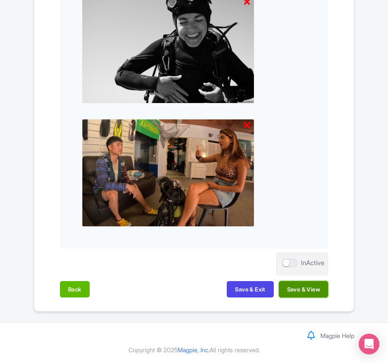
click at [311, 285] on button "Save & View" at bounding box center [303, 289] width 49 height 16
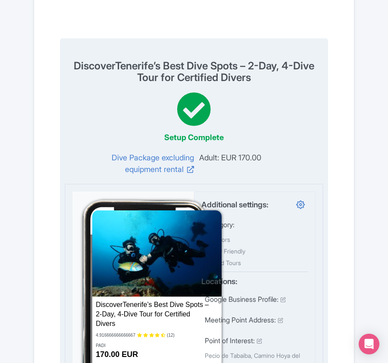
scroll to position [0, 0]
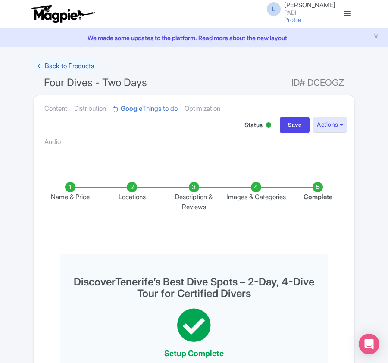
click at [62, 67] on link "← Back to Products" at bounding box center [66, 66] width 64 height 17
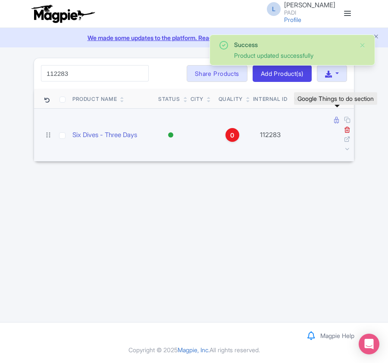
type input "112283"
click at [334, 120] on icon at bounding box center [336, 120] width 5 height 6
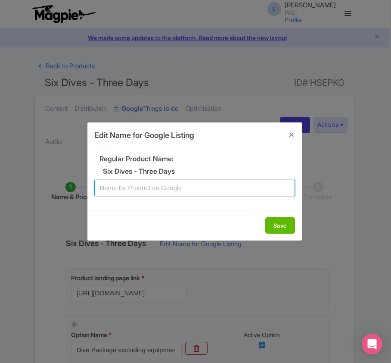
click at [199, 185] on input "text" at bounding box center [194, 188] width 201 height 16
paste input "Tenerife 3 days Dive Package – 6 Dives from shore or boat for Certified Scuba D…"
type input "Tenerife 3 days Dive Package – 6 Dives from shore or boat for Certified Scuba D…"
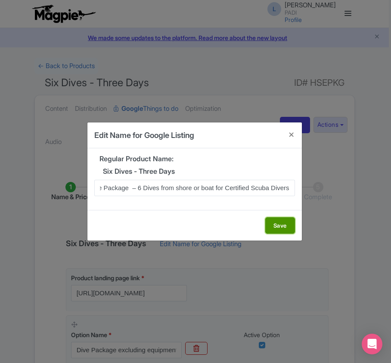
click at [278, 223] on button "Save" at bounding box center [280, 225] width 30 height 16
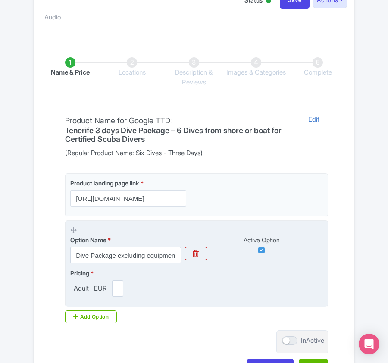
scroll to position [204, 0]
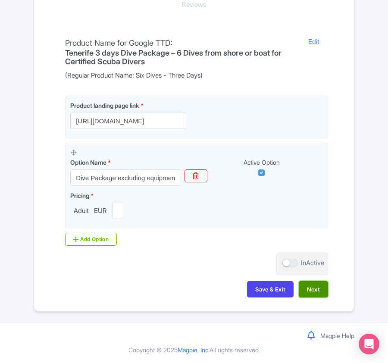
click at [306, 285] on button "Next" at bounding box center [313, 289] width 29 height 16
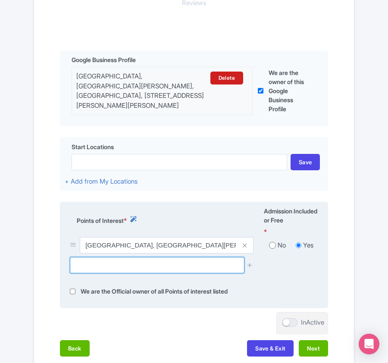
click at [113, 267] on input "text" at bounding box center [157, 265] width 174 height 16
paste input "[PERSON_NAME]"
click at [252, 268] on icon at bounding box center [249, 265] width 6 height 6
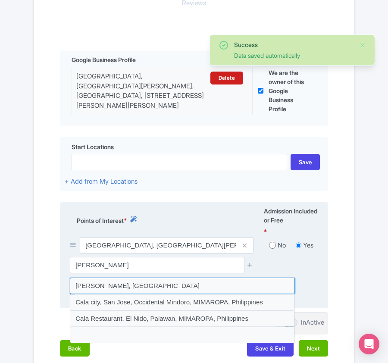
click at [176, 285] on input at bounding box center [182, 286] width 225 height 16
type input "[PERSON_NAME], [GEOGRAPHIC_DATA]"
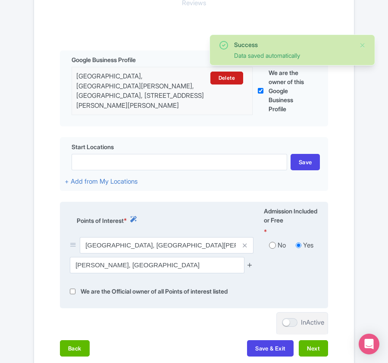
click at [250, 262] on link at bounding box center [249, 265] width 6 height 10
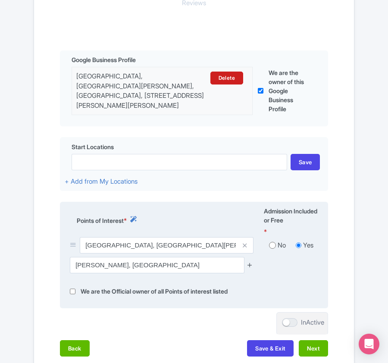
click at [250, 268] on icon at bounding box center [249, 265] width 6 height 6
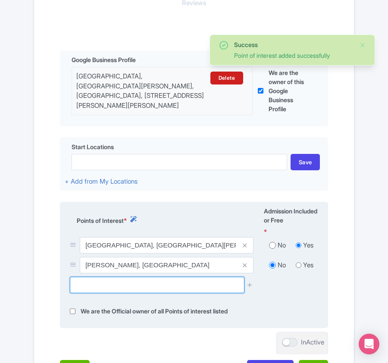
click at [144, 289] on input "text" at bounding box center [157, 285] width 174 height 16
paste input "Costa Adeje"
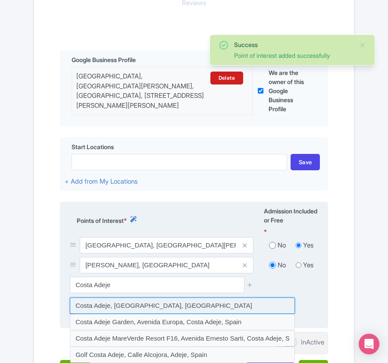
click at [147, 309] on input at bounding box center [182, 305] width 225 height 16
type input "Costa Adeje, Costa Adeje, Spain"
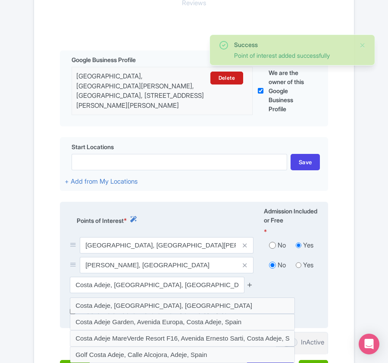
click at [249, 287] on icon at bounding box center [249, 284] width 6 height 6
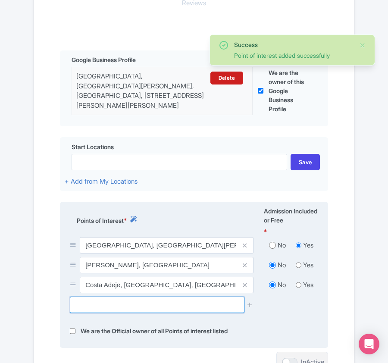
click at [87, 303] on input "text" at bounding box center [157, 304] width 174 height 16
paste input "Pecio de Tabaiba"
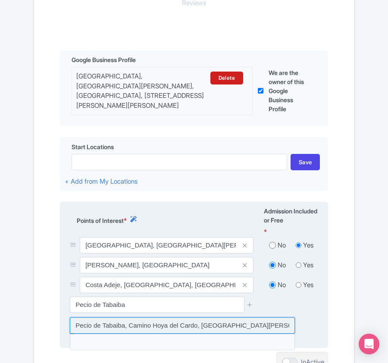
click at [155, 321] on input at bounding box center [182, 325] width 225 height 16
type input "Pecio de Tabaiba, Camino Hoya del Cardo, [GEOGRAPHIC_DATA], [GEOGRAPHIC_DATA]"
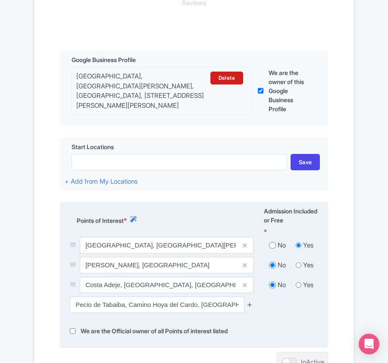
click at [250, 307] on icon at bounding box center [249, 304] width 6 height 6
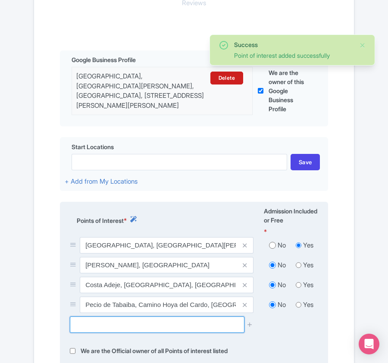
click at [91, 323] on input "text" at bounding box center [157, 324] width 174 height 16
paste input "[GEOGRAPHIC_DATA]"
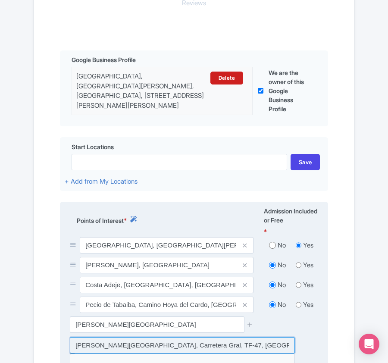
click at [134, 347] on input at bounding box center [182, 345] width 225 height 16
type input "[GEOGRAPHIC_DATA], Carretera Gral, TF-47, [GEOGRAPHIC_DATA]"
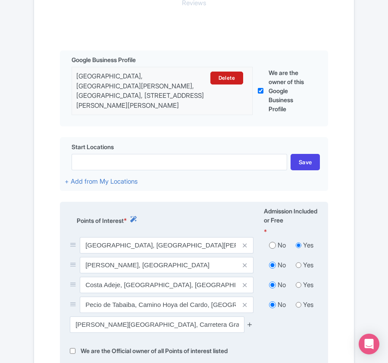
click at [252, 328] on icon at bounding box center [249, 324] width 6 height 6
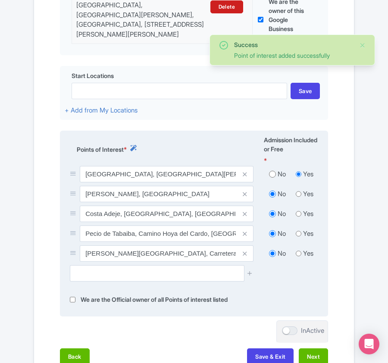
scroll to position [357, 0]
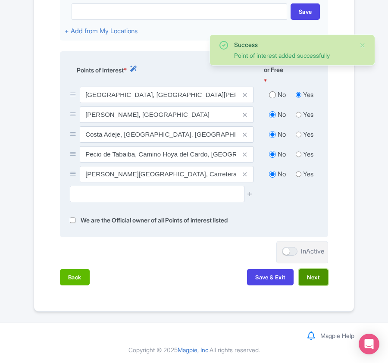
click at [315, 277] on button "Next" at bounding box center [313, 277] width 29 height 16
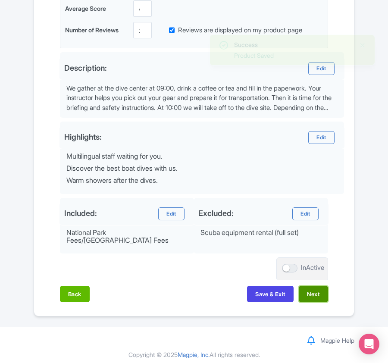
click at [312, 293] on button "Next" at bounding box center [313, 294] width 29 height 16
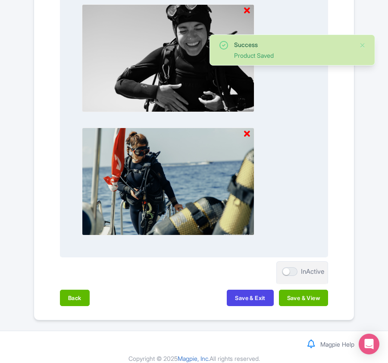
scroll to position [898, 0]
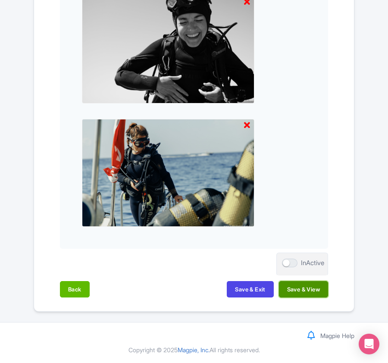
click at [309, 290] on button "Save & View" at bounding box center [303, 289] width 49 height 16
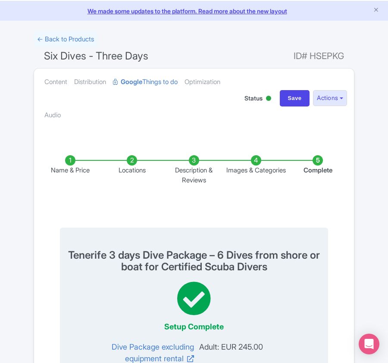
scroll to position [0, 0]
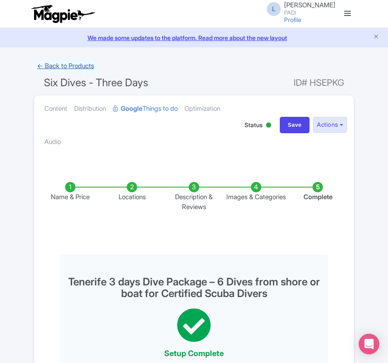
click at [60, 61] on link "← Back to Products" at bounding box center [66, 66] width 64 height 17
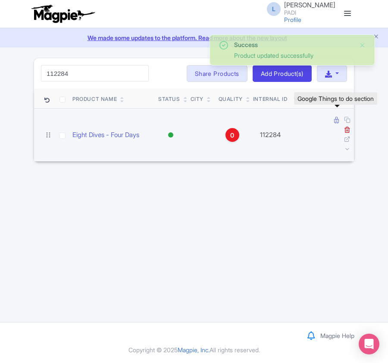
type input "112284"
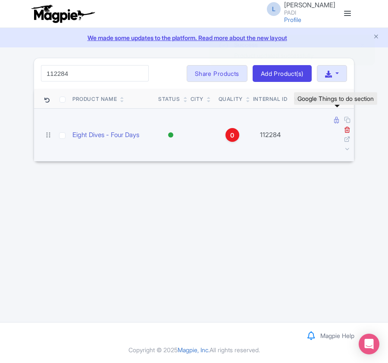
click at [336, 122] on icon at bounding box center [336, 120] width 5 height 6
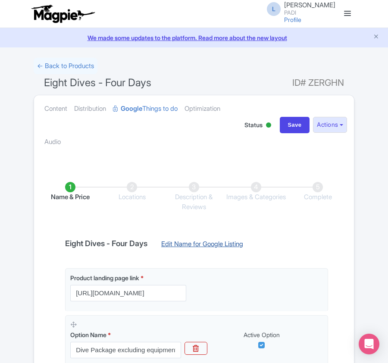
click at [197, 240] on link "Edit Name for Google Listing" at bounding box center [202, 246] width 99 height 14
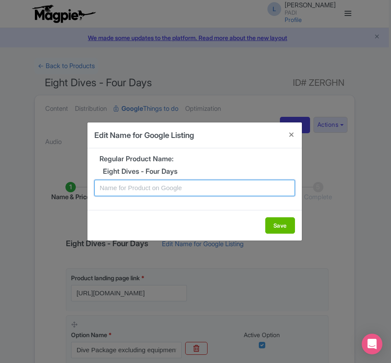
click at [152, 187] on input "text" at bounding box center [194, 188] width 201 height 16
paste input "Canarias Wonders Await – 4 Days, 8 Dive Excursion for Certified Divers from Ten…"
type input "Canarias Wonders Await – 4 Days, 8 Dive Excursion for Certified Divers from Ten…"
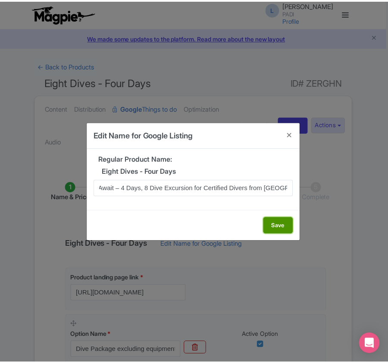
scroll to position [0, 0]
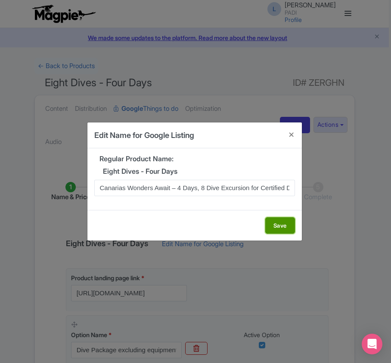
click at [282, 228] on button "Save" at bounding box center [280, 225] width 30 height 16
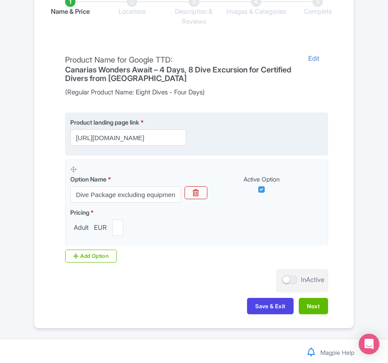
scroll to position [204, 0]
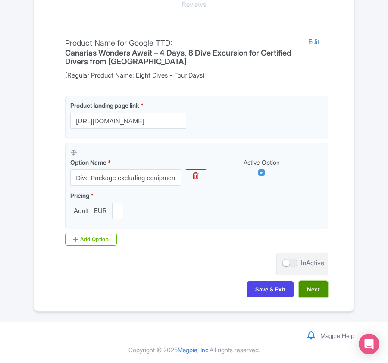
click at [316, 285] on button "Next" at bounding box center [313, 289] width 29 height 16
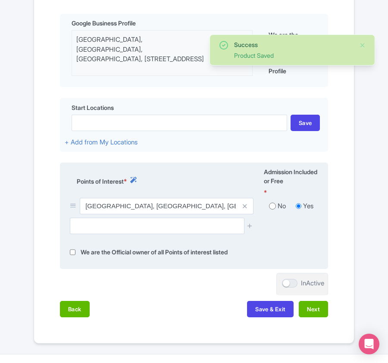
scroll to position [278, 0]
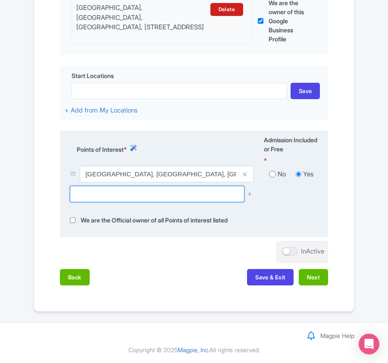
click at [119, 190] on input "text" at bounding box center [157, 194] width 174 height 16
paste input "[PERSON_NAME]"
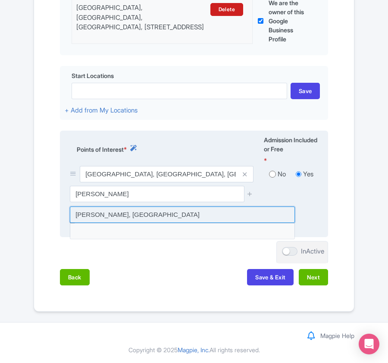
click at [116, 212] on input at bounding box center [182, 214] width 225 height 16
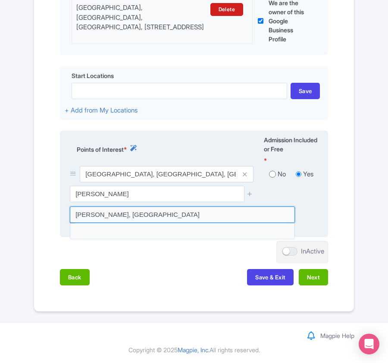
type input "[PERSON_NAME], [GEOGRAPHIC_DATA]"
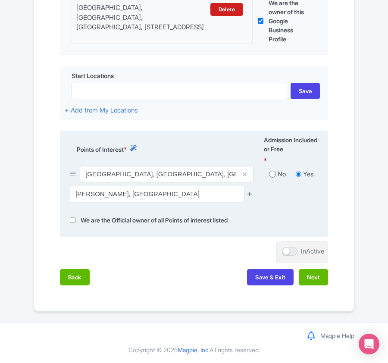
click at [252, 191] on icon at bounding box center [249, 193] width 6 height 6
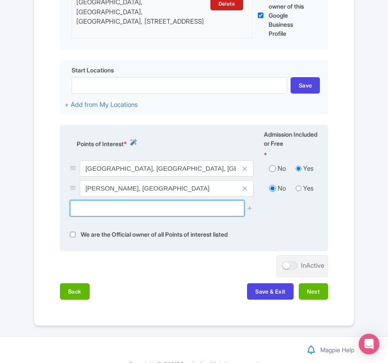
click at [94, 208] on input "text" at bounding box center [157, 208] width 174 height 16
paste input "Costa Adeje"
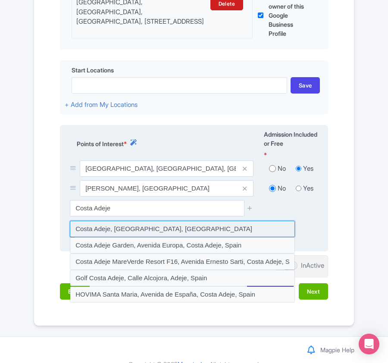
click at [115, 229] on input at bounding box center [182, 229] width 225 height 16
type input "Costa Adeje, [GEOGRAPHIC_DATA], [GEOGRAPHIC_DATA]"
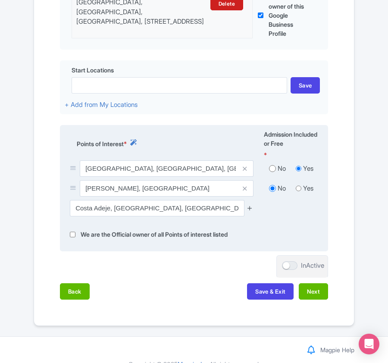
click at [250, 209] on icon at bounding box center [249, 208] width 6 height 6
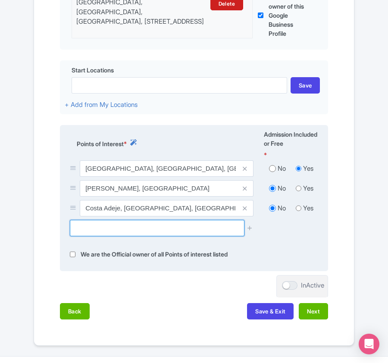
click at [128, 236] on input "text" at bounding box center [157, 228] width 174 height 16
paste input "Pecio de Tabaiba"
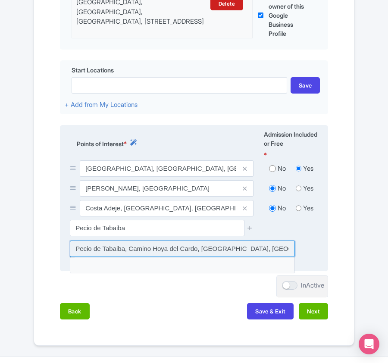
click at [136, 252] on input at bounding box center [182, 248] width 225 height 16
type input "Pecio de Tabaiba, Camino Hoya del Cardo, [GEOGRAPHIC_DATA][PERSON_NAME], [GEOGR…"
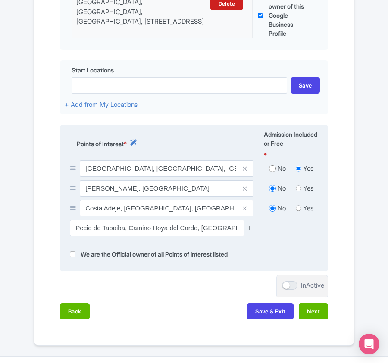
click at [252, 231] on icon at bounding box center [249, 228] width 6 height 6
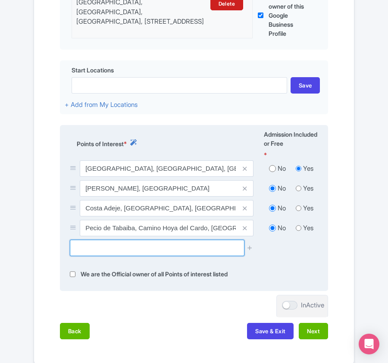
click at [146, 250] on input "text" at bounding box center [157, 248] width 174 height 16
paste input "Cueva de la Abama"
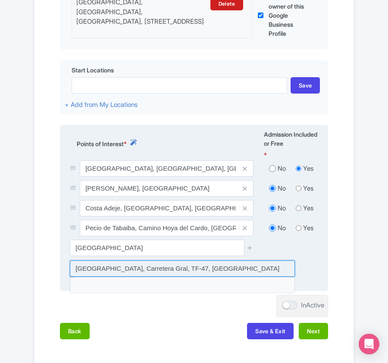
click at [108, 273] on input at bounding box center [182, 268] width 225 height 16
type input "Cueva de la Abama, Carretera Gral, TF-47, Spain"
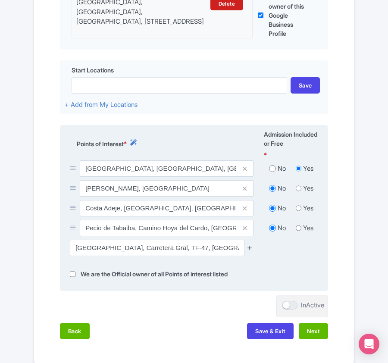
click at [250, 251] on icon at bounding box center [249, 247] width 6 height 6
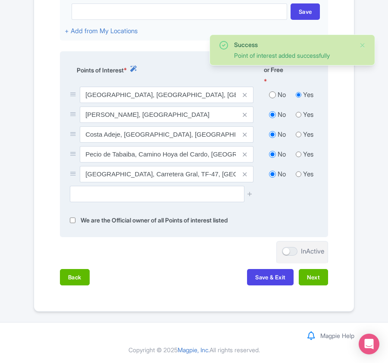
scroll to position [357, 0]
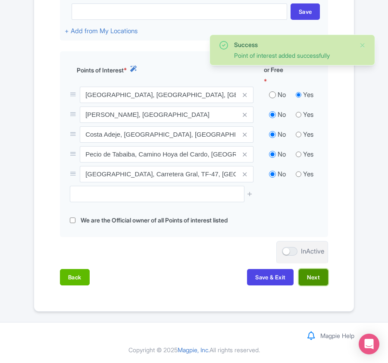
click at [314, 277] on button "Next" at bounding box center [313, 277] width 29 height 16
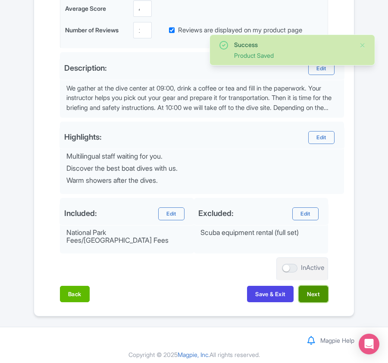
click at [310, 288] on button "Next" at bounding box center [313, 294] width 29 height 16
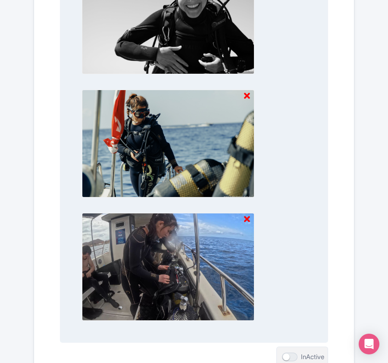
scroll to position [898, 0]
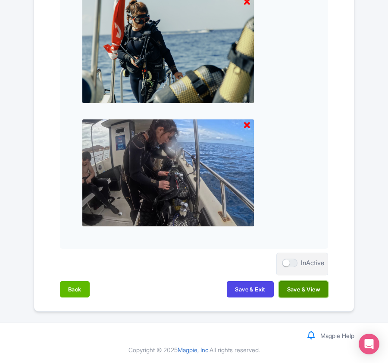
click at [307, 290] on button "Save & View" at bounding box center [303, 289] width 49 height 16
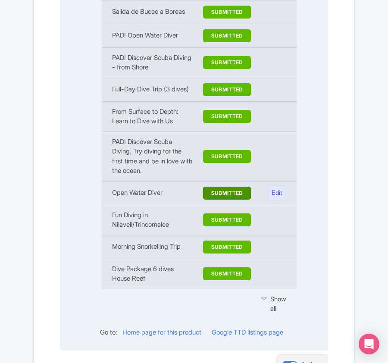
scroll to position [1099, 0]
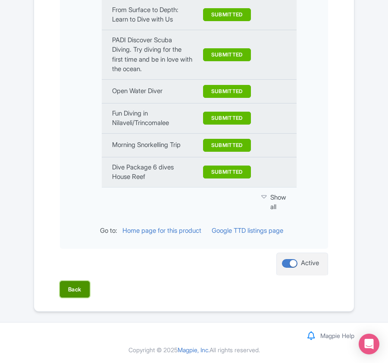
click at [83, 295] on button "Back" at bounding box center [75, 289] width 30 height 16
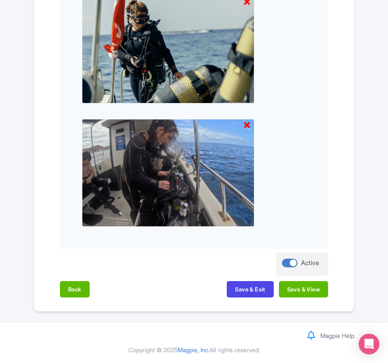
scroll to position [898, 0]
click at [320, 294] on button "Save & View" at bounding box center [303, 289] width 49 height 16
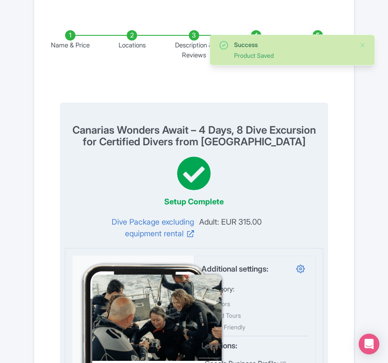
scroll to position [0, 0]
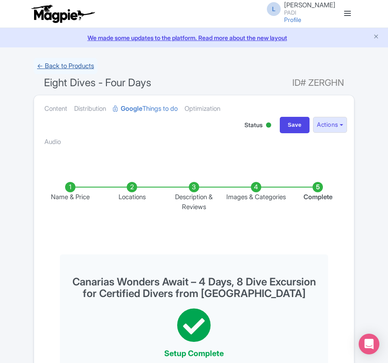
click at [49, 63] on link "← Back to Products" at bounding box center [66, 66] width 64 height 17
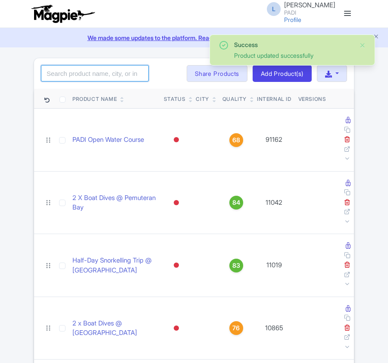
click at [59, 74] on input "search" at bounding box center [95, 73] width 108 height 16
paste input "112285"
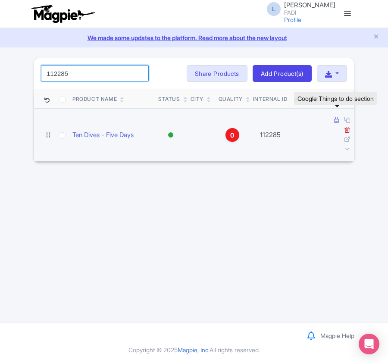
type input "112285"
click at [335, 120] on icon at bounding box center [336, 120] width 5 height 6
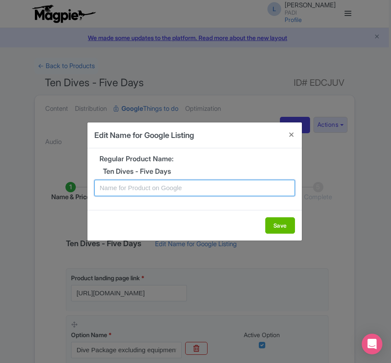
click at [137, 192] on input "text" at bounding box center [194, 188] width 201 height 16
paste input "Atlantic Wonders Await – 5 Days, 10 Dive Excursion for Certified Divers from [G…"
type input "Atlantic Wonders Await – 5 Days, 10 Dive Excursion for Certified Divers from [G…"
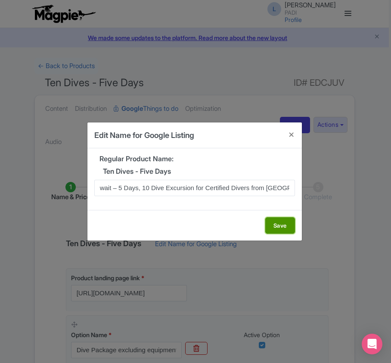
click at [271, 221] on button "Save" at bounding box center [280, 225] width 30 height 16
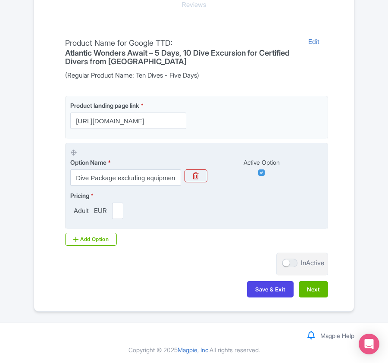
scroll to position [204, 0]
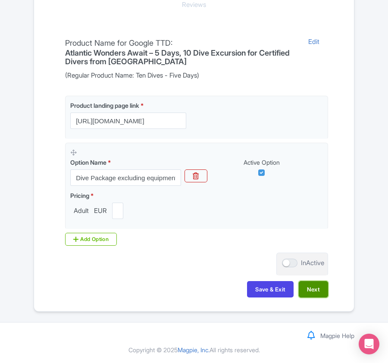
click at [320, 290] on button "Next" at bounding box center [313, 289] width 29 height 16
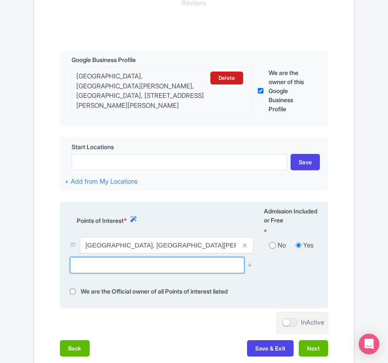
click at [75, 260] on input "text" at bounding box center [157, 265] width 174 height 16
paste input "[PERSON_NAME]"
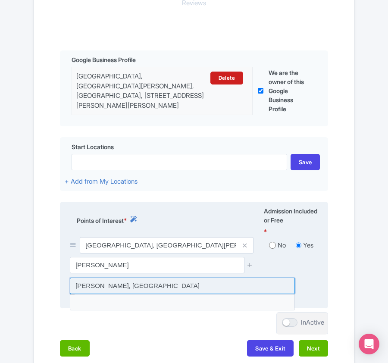
click at [130, 287] on input at bounding box center [182, 286] width 225 height 16
type input "Cala Mimar, Spain"
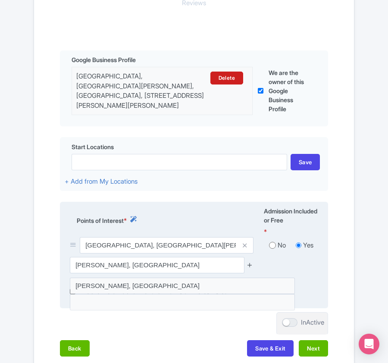
click at [251, 264] on icon at bounding box center [249, 265] width 6 height 6
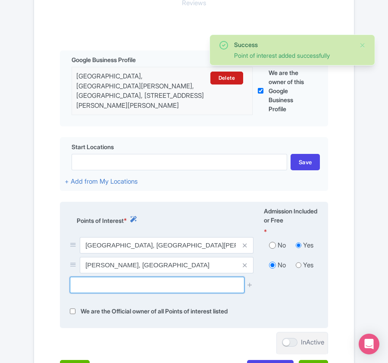
click at [112, 286] on input "text" at bounding box center [157, 285] width 174 height 16
paste input "Costa Adeje"
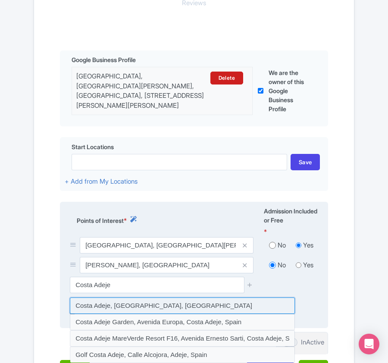
click at [150, 309] on input at bounding box center [182, 305] width 225 height 16
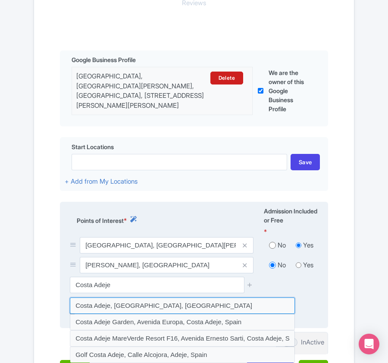
type input "Costa Adeje, Costa Adeje, Spain"
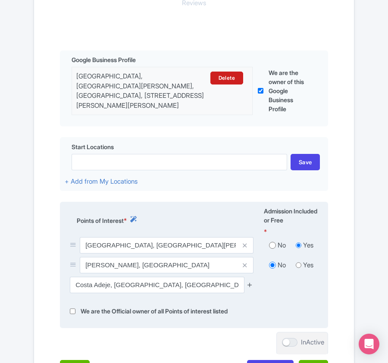
click at [250, 283] on icon at bounding box center [249, 284] width 6 height 6
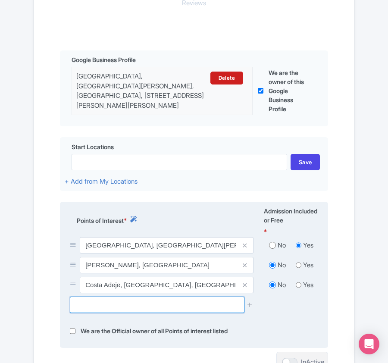
click at [91, 308] on input "text" at bounding box center [157, 304] width 174 height 16
paste input "Pecio de Tabaiba"
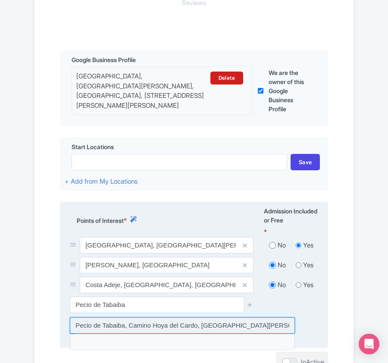
click at [176, 326] on input at bounding box center [182, 325] width 225 height 16
type input "Pecio de Tabaiba, Camino Hoya del Cardo, Santa Cruz de Tenerife, Spain"
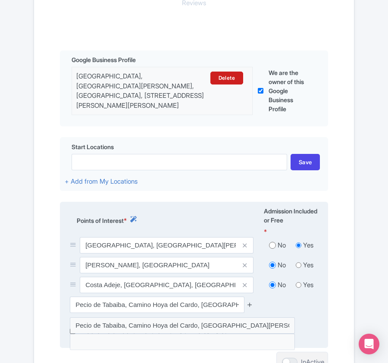
click at [250, 305] on icon at bounding box center [249, 304] width 6 height 6
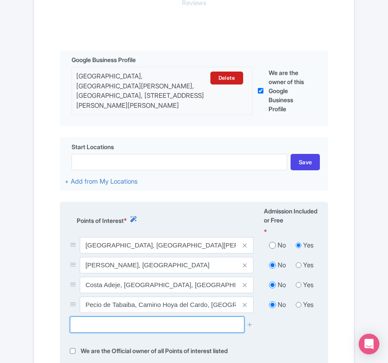
click at [137, 324] on input "text" at bounding box center [157, 324] width 174 height 16
paste input "Cueva de la Abama"
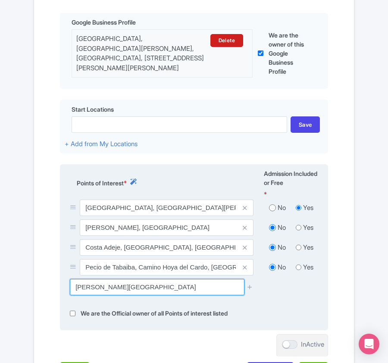
scroll to position [261, 0]
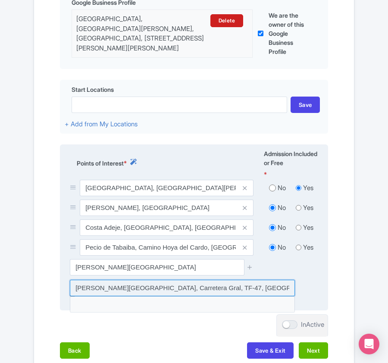
click at [158, 289] on input at bounding box center [182, 288] width 225 height 16
type input "Cueva de la Abama, Carretera Gral, TF-47, Spain"
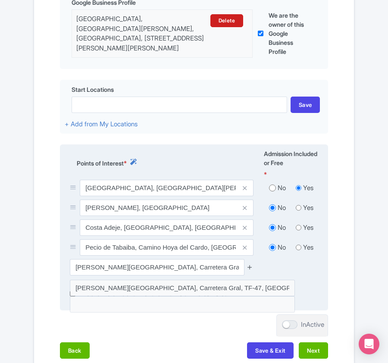
click at [250, 269] on icon at bounding box center [249, 267] width 6 height 6
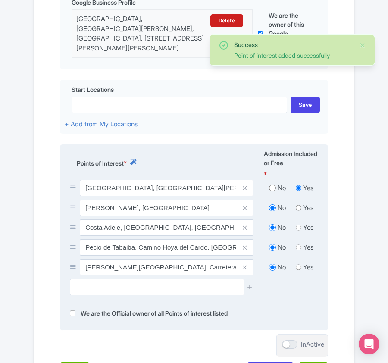
scroll to position [357, 0]
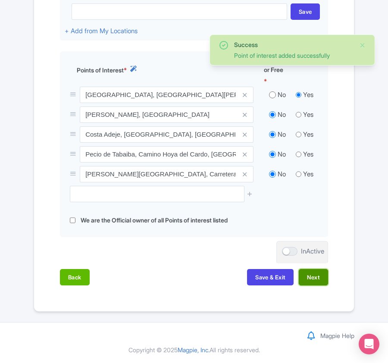
click at [314, 280] on button "Next" at bounding box center [313, 277] width 29 height 16
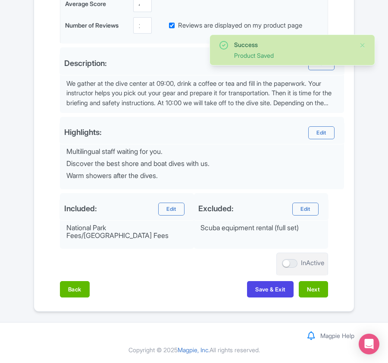
scroll to position [273, 0]
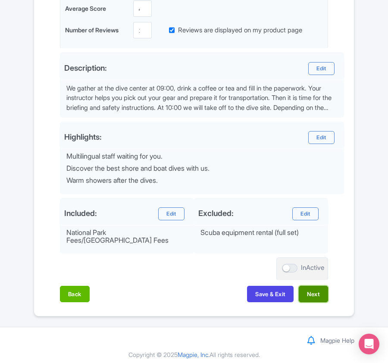
click at [311, 295] on button "Next" at bounding box center [313, 294] width 29 height 16
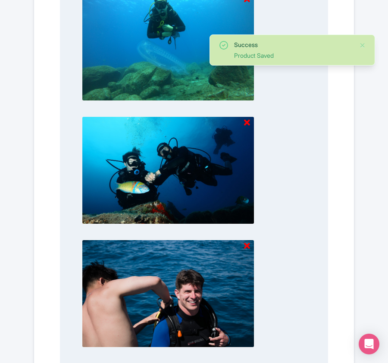
scroll to position [898, 0]
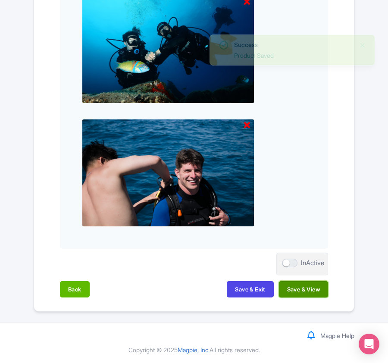
click at [308, 293] on button "Save & View" at bounding box center [303, 289] width 49 height 16
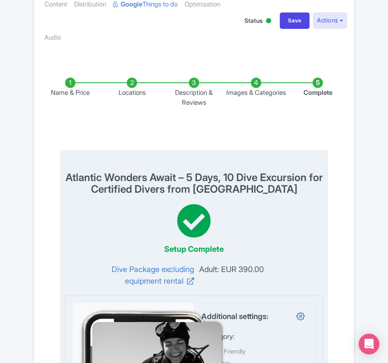
scroll to position [0, 0]
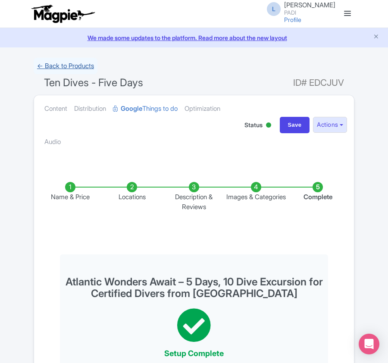
click at [52, 65] on link "← Back to Products" at bounding box center [66, 66] width 64 height 17
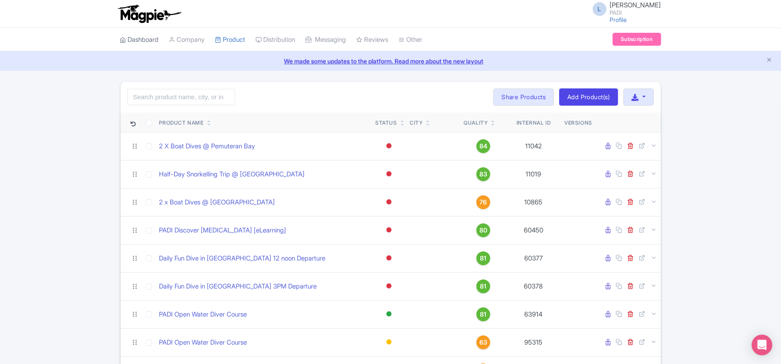
click at [140, 37] on link "Dashboard" at bounding box center [139, 40] width 39 height 24
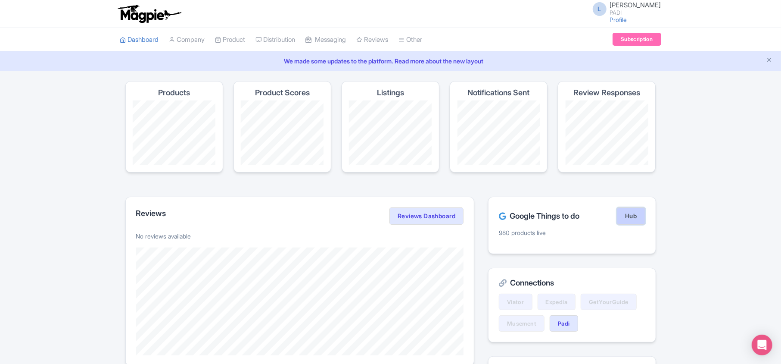
click at [630, 218] on link "Hub" at bounding box center [631, 215] width 28 height 17
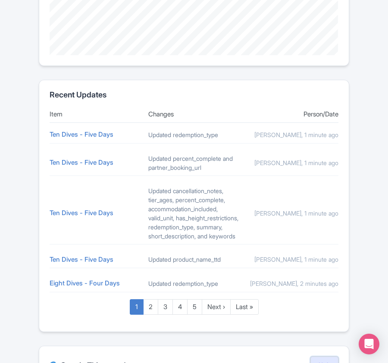
scroll to position [459, 0]
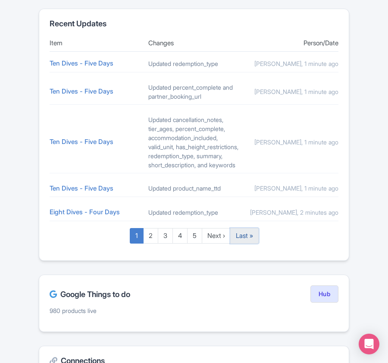
click at [246, 244] on link "Last »" at bounding box center [244, 236] width 28 height 16
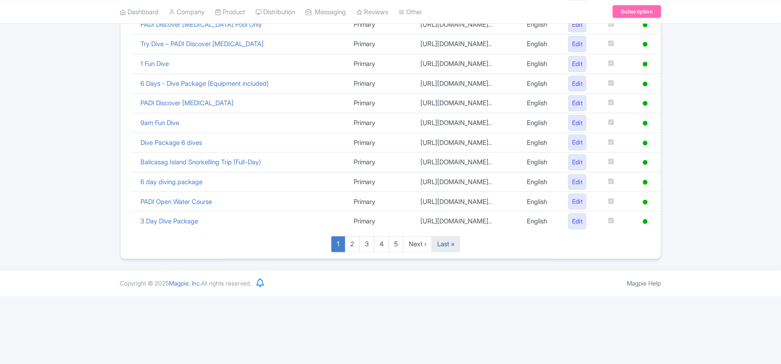
scroll to position [595, 0]
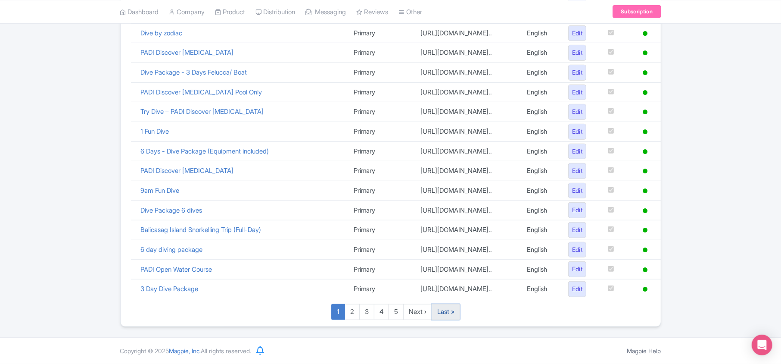
click at [455, 312] on link "Last »" at bounding box center [446, 312] width 28 height 16
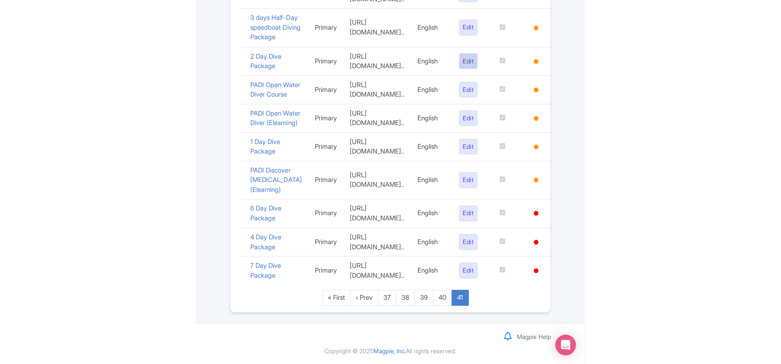
scroll to position [375, 0]
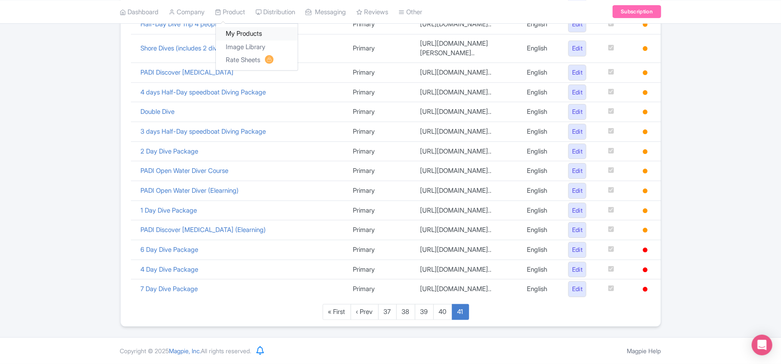
click at [233, 34] on link "My Products" at bounding box center [257, 33] width 82 height 13
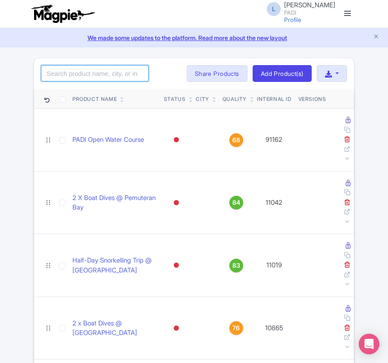
click at [91, 81] on input "search" at bounding box center [95, 73] width 108 height 16
paste input "106760"
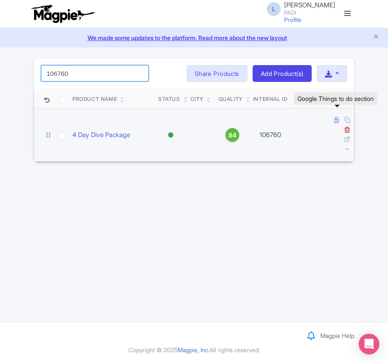
type input "106760"
click at [334, 118] on icon at bounding box center [336, 120] width 5 height 6
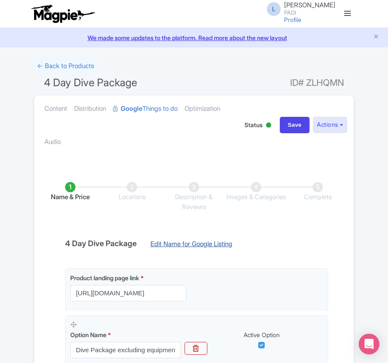
click at [185, 242] on link "Edit Name for Google Listing" at bounding box center [191, 246] width 99 height 14
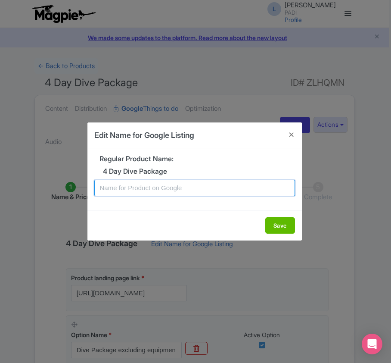
click at [184, 190] on input "text" at bounding box center [194, 188] width 201 height 16
paste input "Red Sea Wonders Await – 4 Days, 8 Dive Excursion for Certified Divers from [GEO…"
type input "Red Sea Wonders Await – 4 Days, 8 Dive Excursion for Certified Divers from [GEO…"
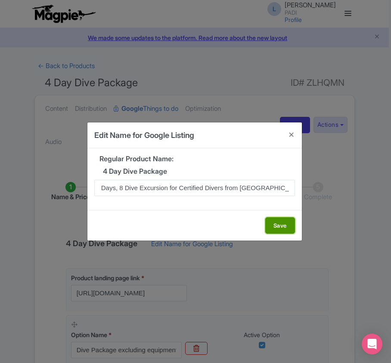
click at [279, 222] on button "Save" at bounding box center [280, 225] width 30 height 16
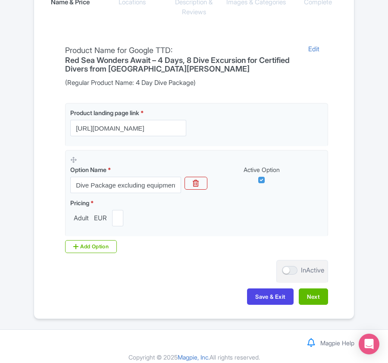
scroll to position [204, 0]
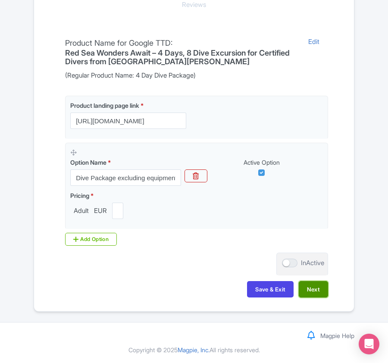
click at [311, 290] on button "Next" at bounding box center [313, 289] width 29 height 16
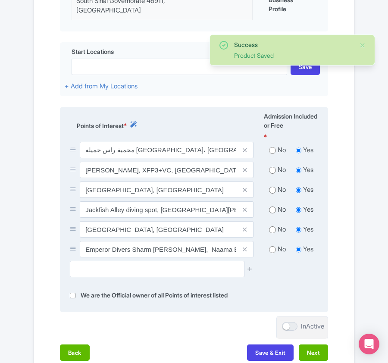
scroll to position [319, 0]
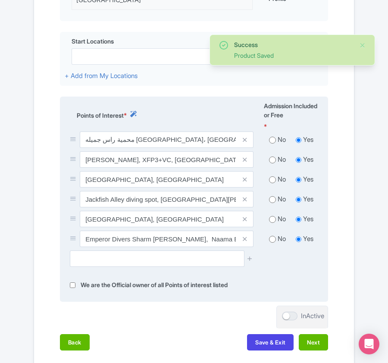
click at [273, 136] on input "radio" at bounding box center [272, 140] width 7 height 9
radio input "true"
click at [273, 156] on input "radio" at bounding box center [272, 160] width 7 height 9
radio input "true"
click at [271, 171] on div "No Yes" at bounding box center [291, 181] width 65 height 20
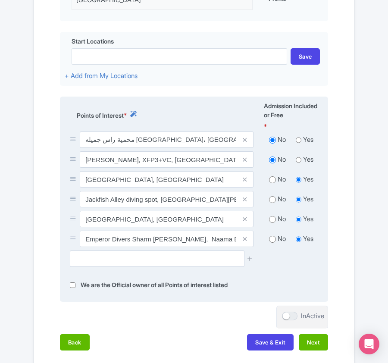
click at [275, 175] on input "radio" at bounding box center [272, 179] width 7 height 9
radio input "true"
click at [273, 195] on input "radio" at bounding box center [272, 199] width 7 height 9
radio input "true"
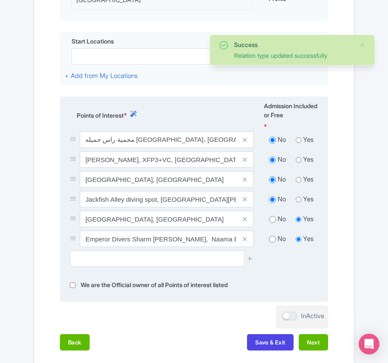
click at [272, 215] on input "radio" at bounding box center [272, 219] width 7 height 9
radio input "true"
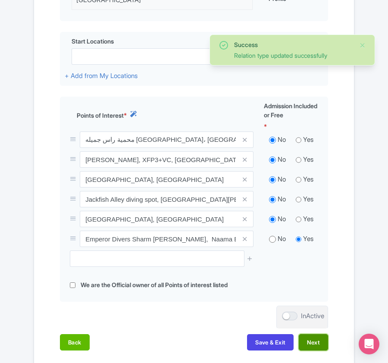
click at [308, 335] on button "Next" at bounding box center [313, 342] width 29 height 16
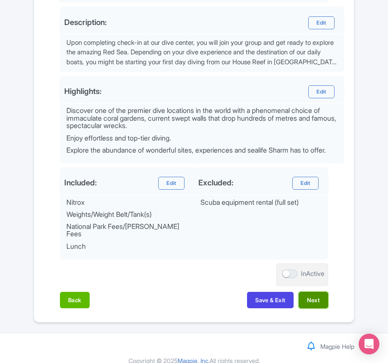
click at [314, 299] on button "Next" at bounding box center [313, 300] width 29 height 16
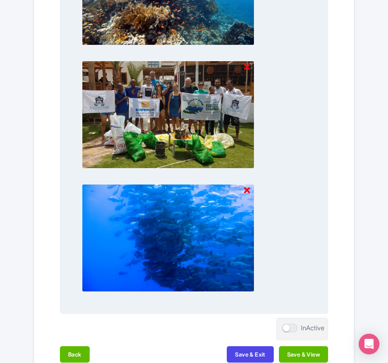
scroll to position [898, 0]
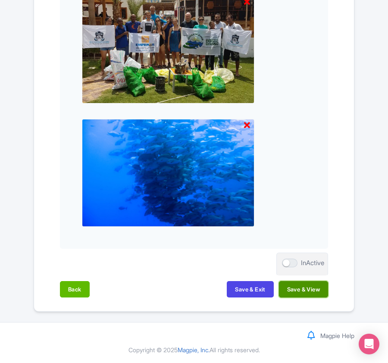
click at [310, 286] on button "Save & View" at bounding box center [303, 289] width 49 height 16
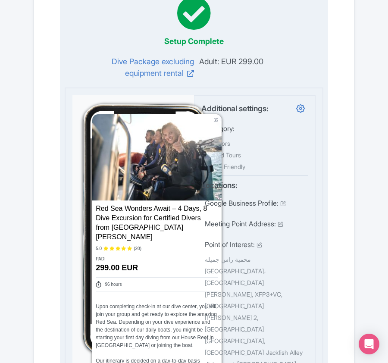
scroll to position [0, 0]
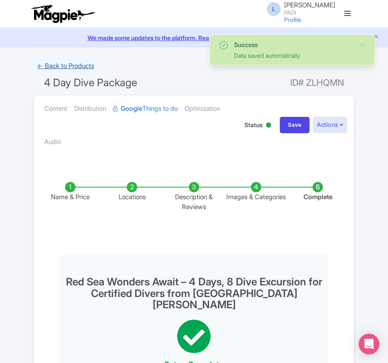
click at [52, 65] on link "← Back to Products" at bounding box center [66, 66] width 64 height 17
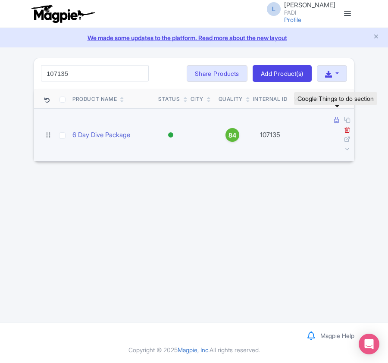
type input "107135"
click at [335, 123] on icon at bounding box center [336, 120] width 5 height 6
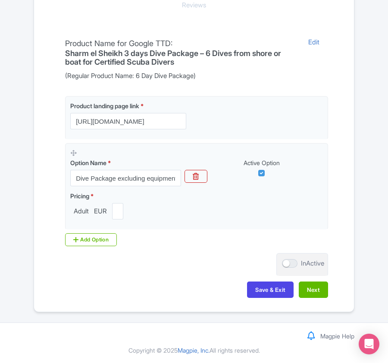
scroll to position [204, 0]
click at [314, 287] on button "Next" at bounding box center [313, 289] width 29 height 16
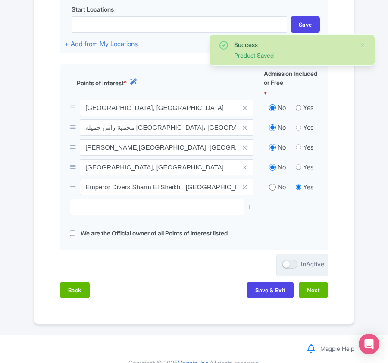
scroll to position [357, 0]
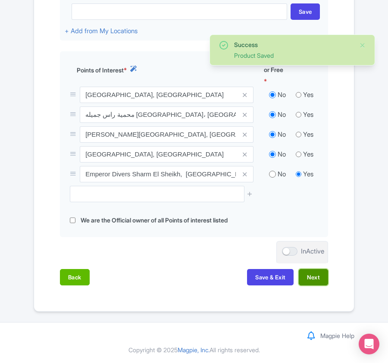
click at [309, 278] on button "Next" at bounding box center [313, 277] width 29 height 16
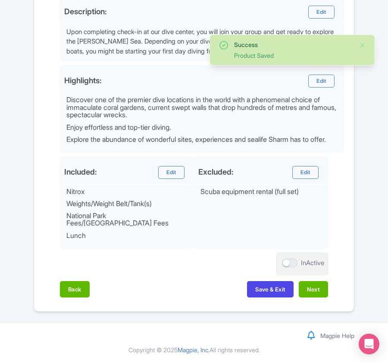
scroll to position [332, 0]
click at [310, 292] on button "Next" at bounding box center [313, 289] width 29 height 16
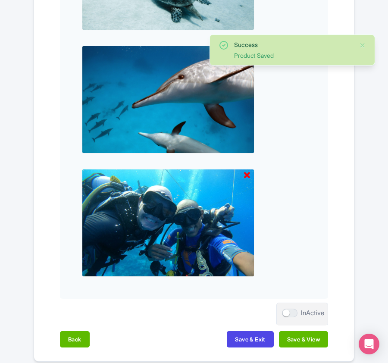
scroll to position [898, 0]
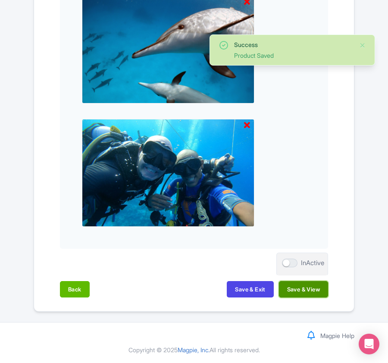
click at [310, 292] on button "Save & View" at bounding box center [303, 289] width 49 height 16
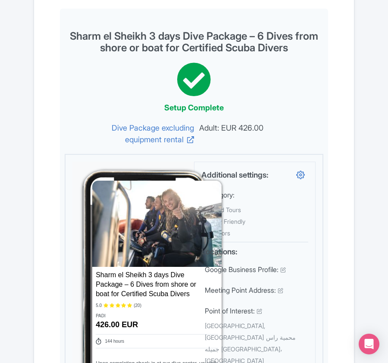
scroll to position [0, 0]
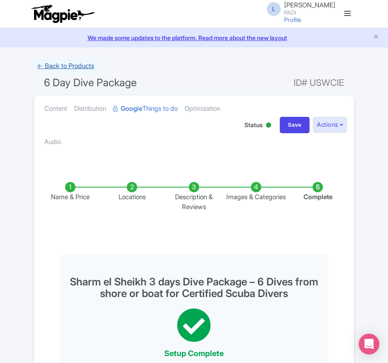
click at [69, 66] on link "← Back to Products" at bounding box center [66, 66] width 64 height 17
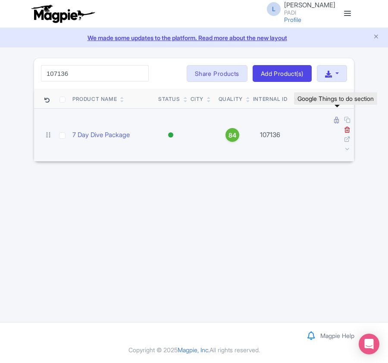
type input "107136"
click at [337, 119] on icon at bounding box center [336, 120] width 5 height 6
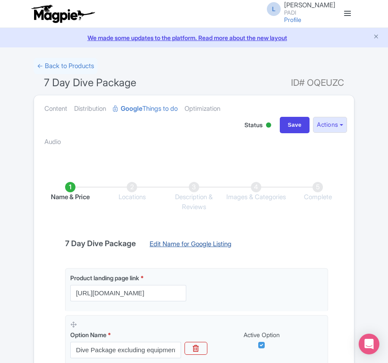
click at [171, 243] on link "Edit Name for Google Listing" at bounding box center [190, 246] width 99 height 14
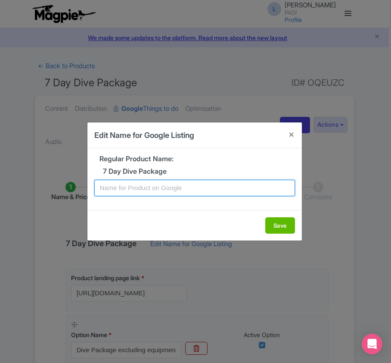
click at [166, 189] on input "text" at bounding box center [194, 188] width 201 height 16
paste input "Discover Sharm el Sheikh’s Best Dive Spots – 7-Day, 14-Dive Tour for Certified …"
type input "Discover Sharm el Sheikh’s Best Dive Spots – 7-Day, 14-Dive Tour for Certified …"
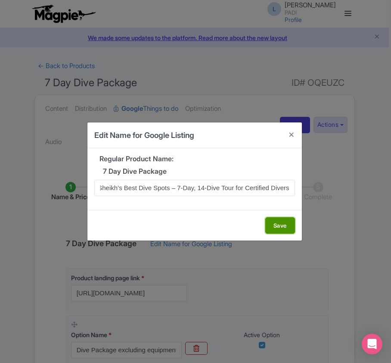
click at [277, 228] on button "Save" at bounding box center [280, 225] width 30 height 16
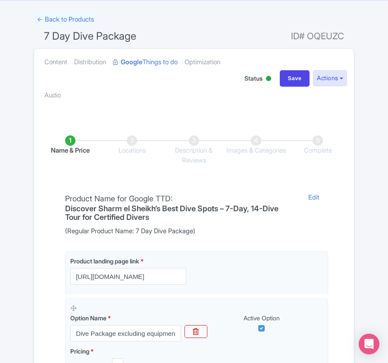
scroll to position [204, 0]
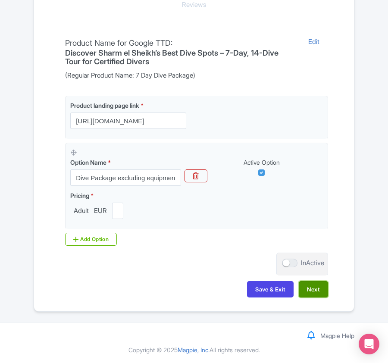
click at [317, 288] on button "Next" at bounding box center [313, 289] width 29 height 16
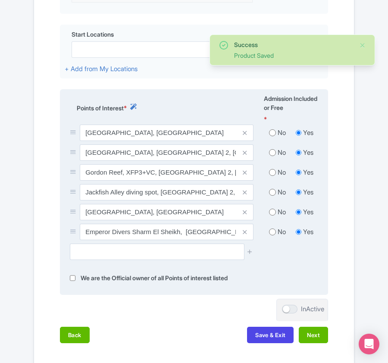
scroll to position [319, 0]
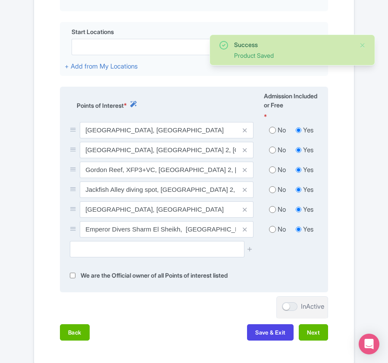
click at [272, 132] on input "radio" at bounding box center [272, 130] width 7 height 9
radio input "true"
drag, startPoint x: 268, startPoint y: 155, endPoint x: 269, endPoint y: 159, distance: 4.4
click at [269, 154] on input "radio" at bounding box center [272, 150] width 7 height 9
radio input "true"
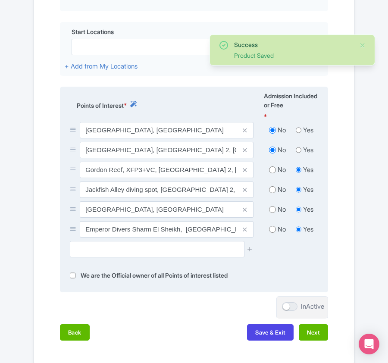
click at [269, 171] on input "radio" at bounding box center [272, 169] width 7 height 9
radio input "true"
click at [271, 188] on input "radio" at bounding box center [272, 189] width 7 height 9
radio input "true"
click at [272, 212] on input "radio" at bounding box center [272, 209] width 7 height 9
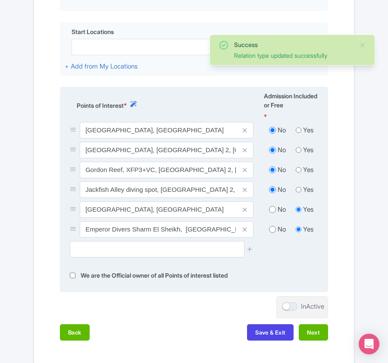
radio input "true"
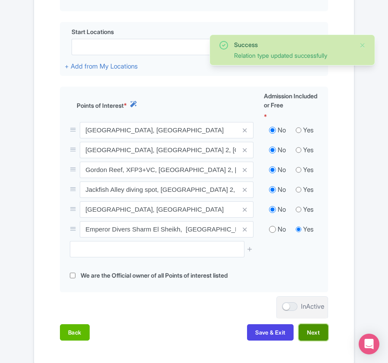
click at [310, 334] on button "Next" at bounding box center [313, 332] width 29 height 16
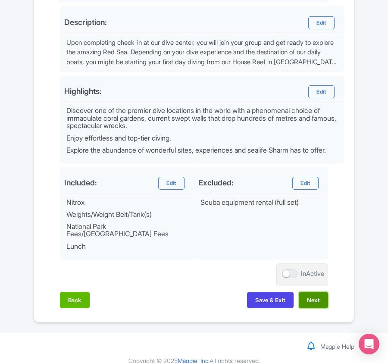
click at [317, 304] on button "Next" at bounding box center [313, 300] width 29 height 16
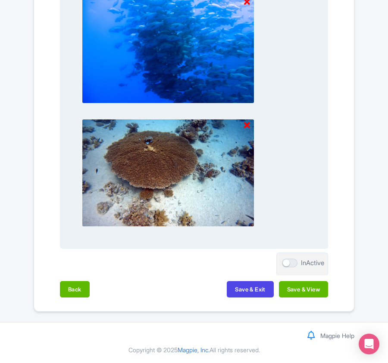
scroll to position [898, 0]
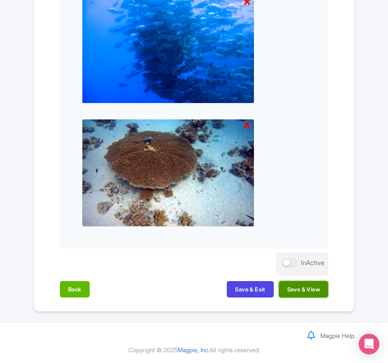
click at [311, 294] on button "Save & View" at bounding box center [303, 289] width 49 height 16
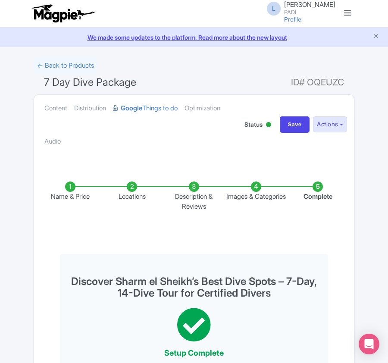
scroll to position [0, 0]
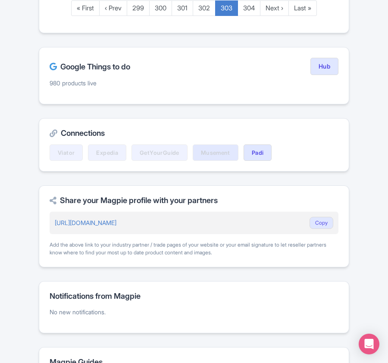
scroll to position [689, 0]
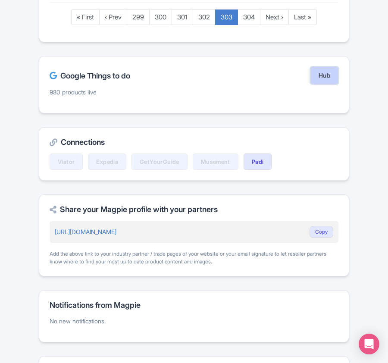
click at [327, 84] on link "Hub" at bounding box center [324, 75] width 28 height 17
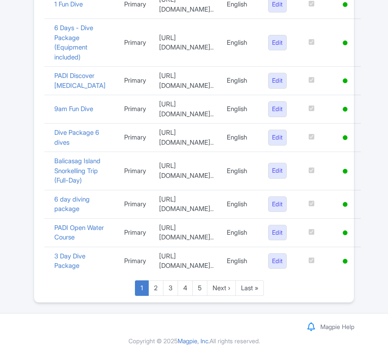
scroll to position [701, 0]
click at [254, 288] on link "Last »" at bounding box center [249, 289] width 28 height 16
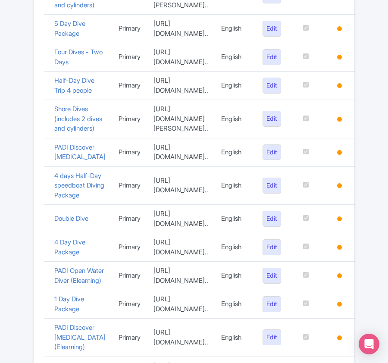
scroll to position [159, 0]
